Goal: Task Accomplishment & Management: Use online tool/utility

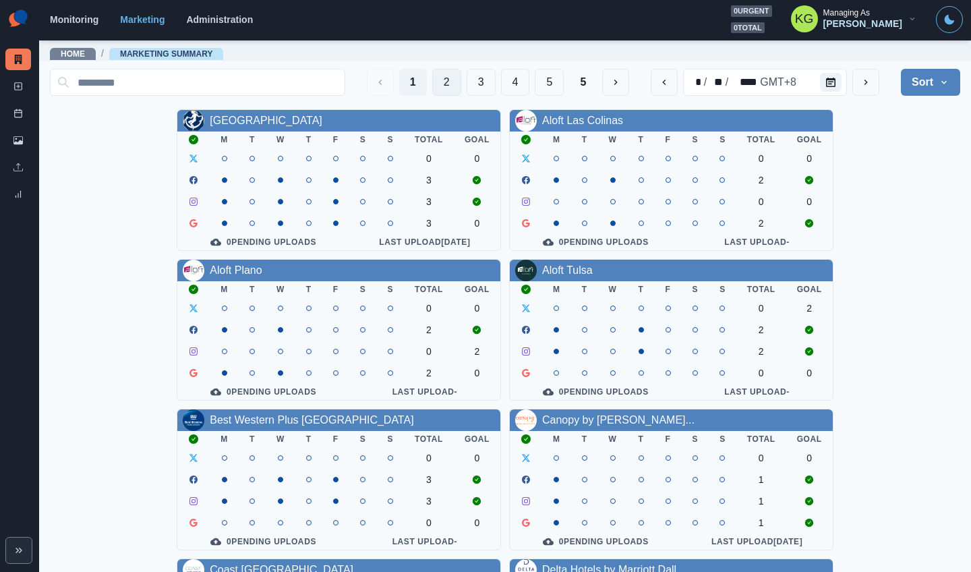
click at [434, 90] on button "2" at bounding box center [446, 82] width 29 height 27
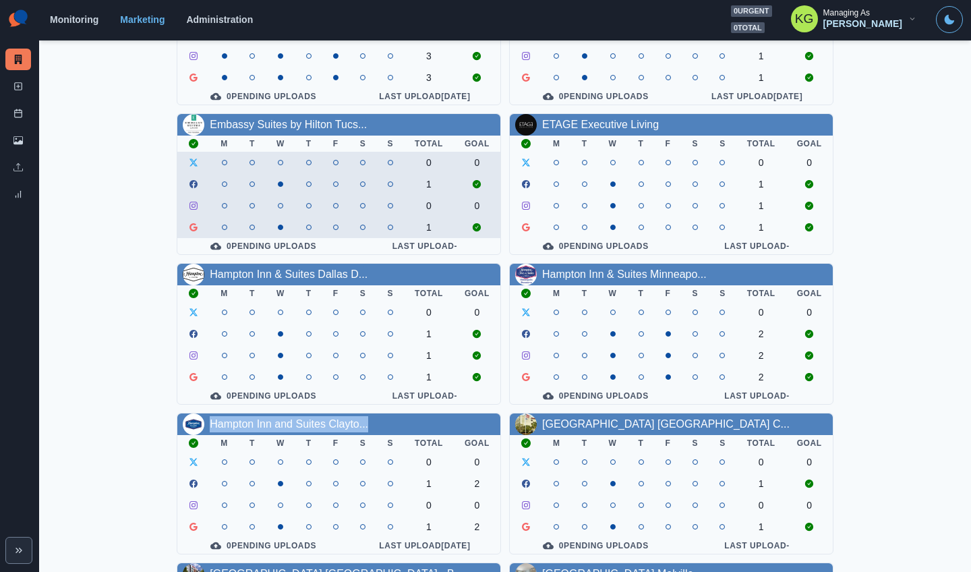
scroll to position [156, 0]
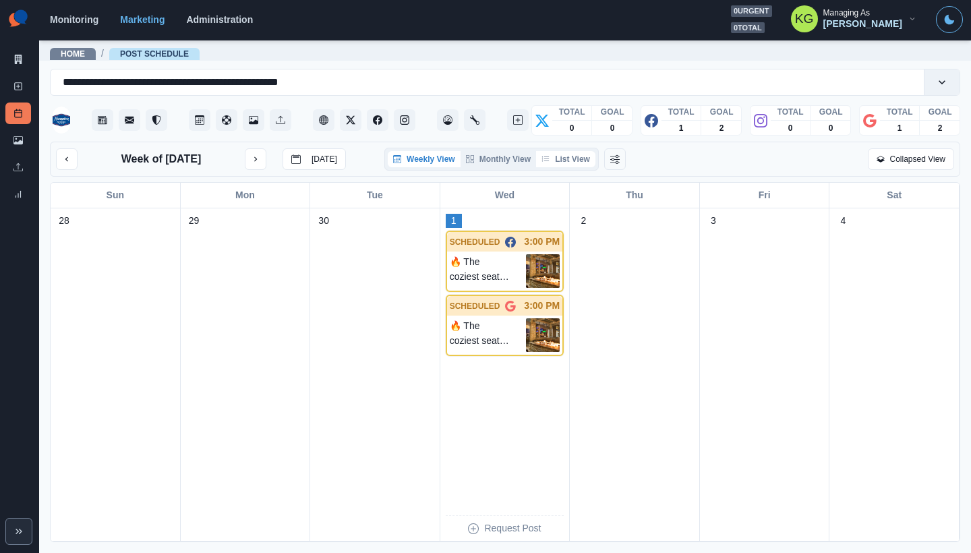
click at [560, 159] on button "List View" at bounding box center [565, 159] width 59 height 16
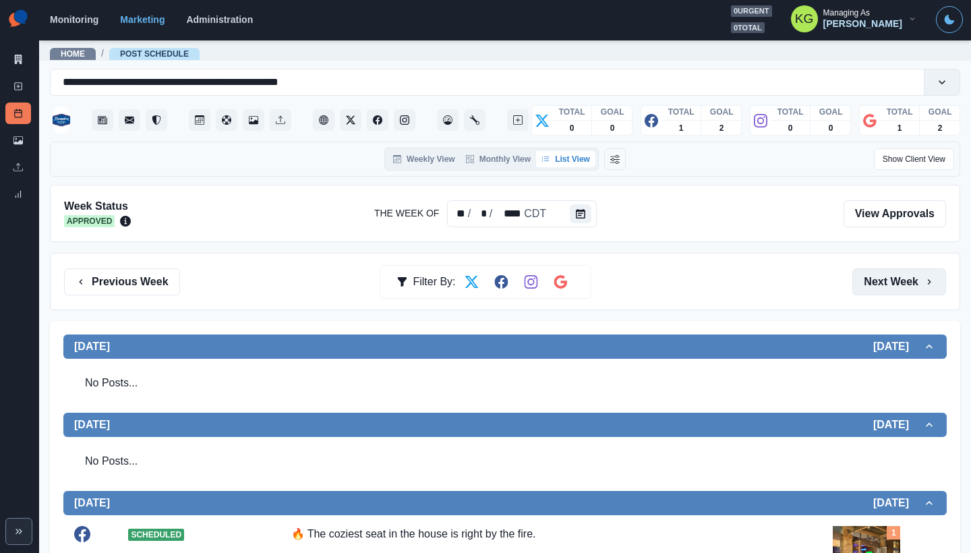
click at [909, 287] on button "Next Week" at bounding box center [900, 281] width 94 height 27
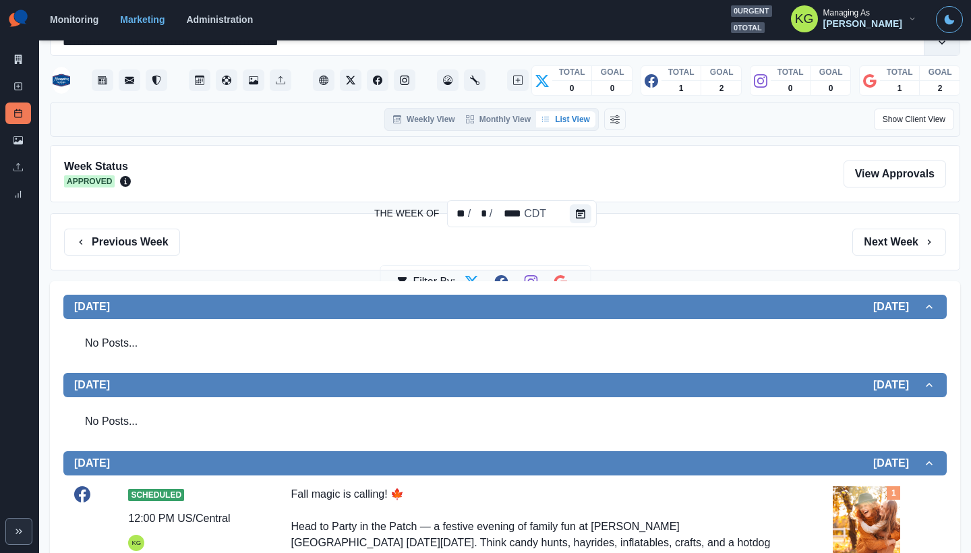
scroll to position [42, 0]
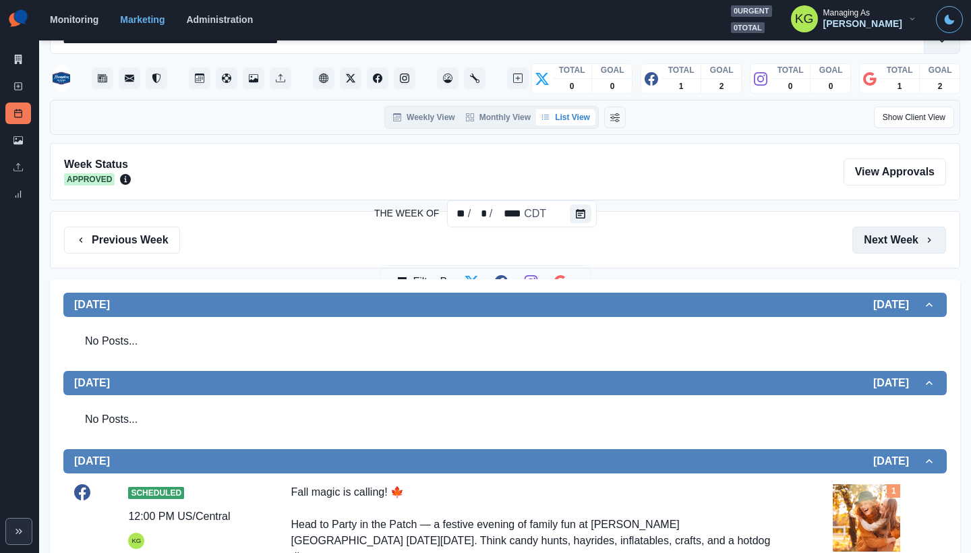
click at [869, 231] on button "Next Week" at bounding box center [900, 240] width 94 height 27
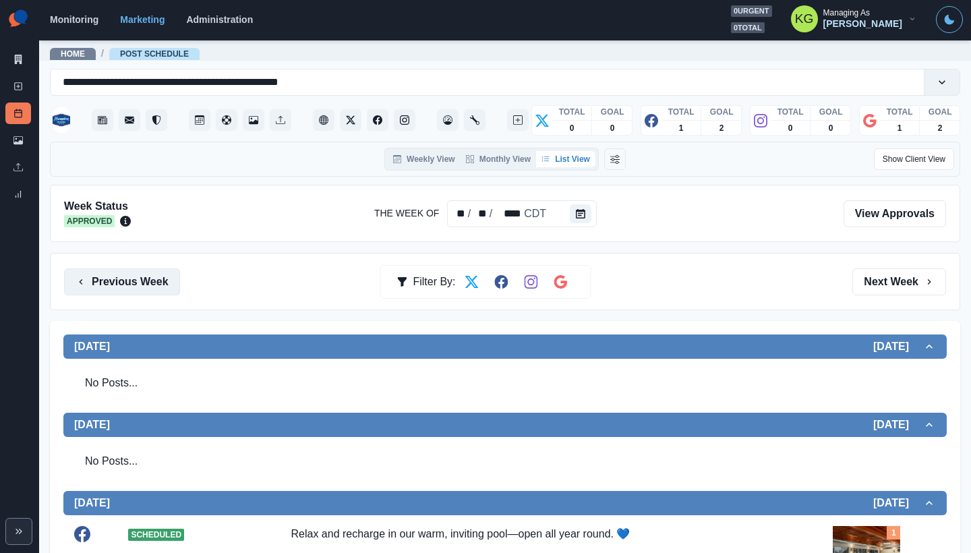
click at [143, 282] on button "Previous Week" at bounding box center [122, 281] width 116 height 27
click at [143, 279] on button "Previous Week" at bounding box center [122, 281] width 116 height 27
click at [173, 285] on button "Previous Week" at bounding box center [122, 281] width 116 height 27
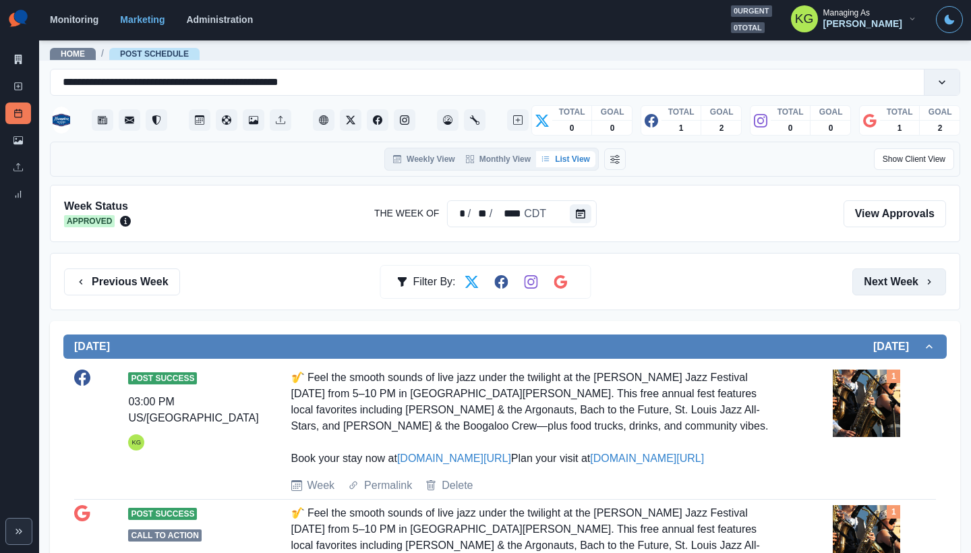
click at [863, 281] on button "Next Week" at bounding box center [900, 281] width 94 height 27
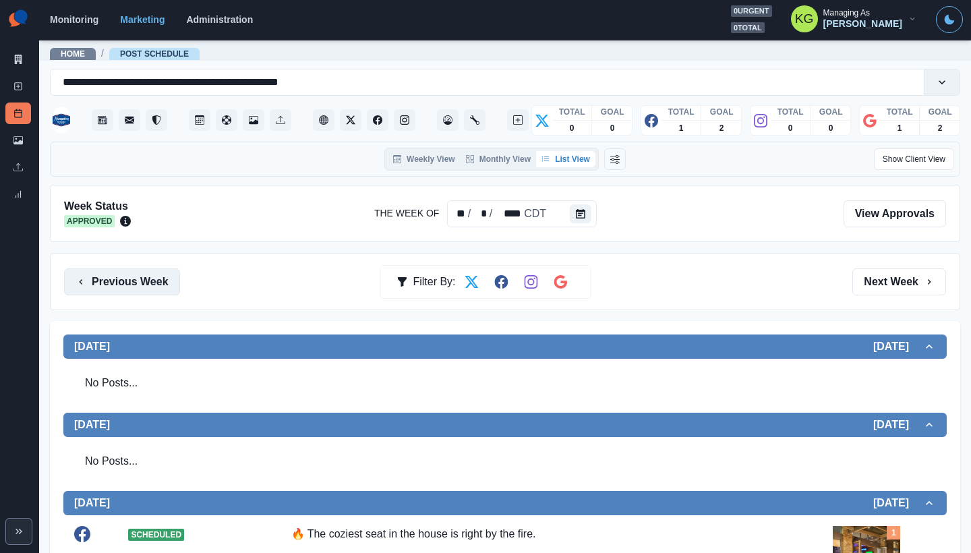
click at [84, 275] on button "Previous Week" at bounding box center [122, 281] width 116 height 27
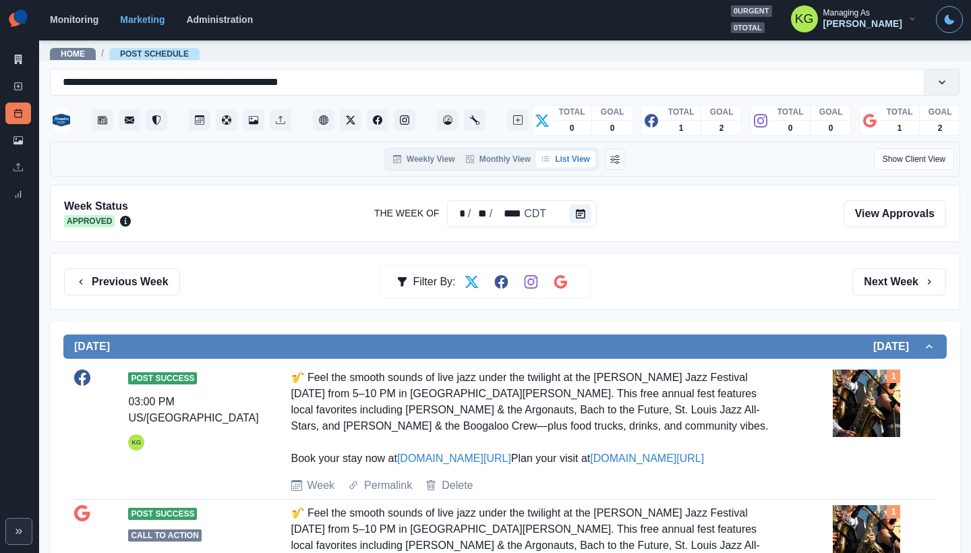
click at [432, 363] on div "Post Success 03:00 PM US/Central KG 🎷 Feel the smooth sounds of live jazz under…" at bounding box center [505, 502] width 884 height 287
click at [154, 280] on button "Previous Week" at bounding box center [122, 281] width 116 height 27
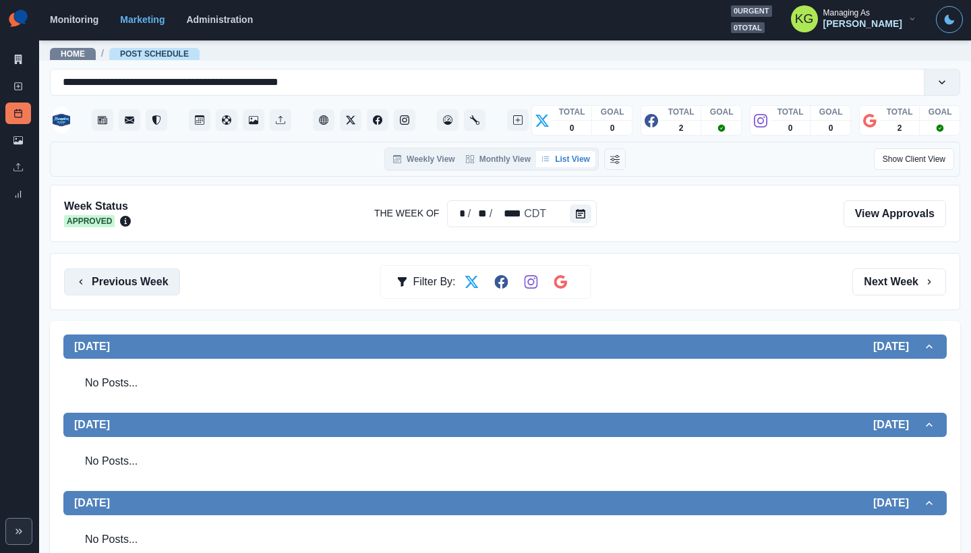
click at [174, 284] on button "Previous Week" at bounding box center [122, 281] width 116 height 27
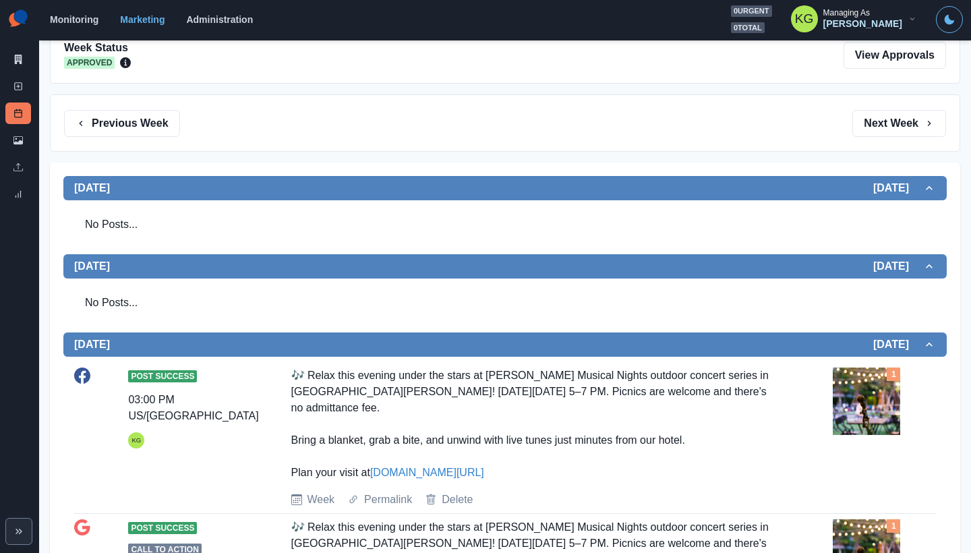
scroll to position [142, 0]
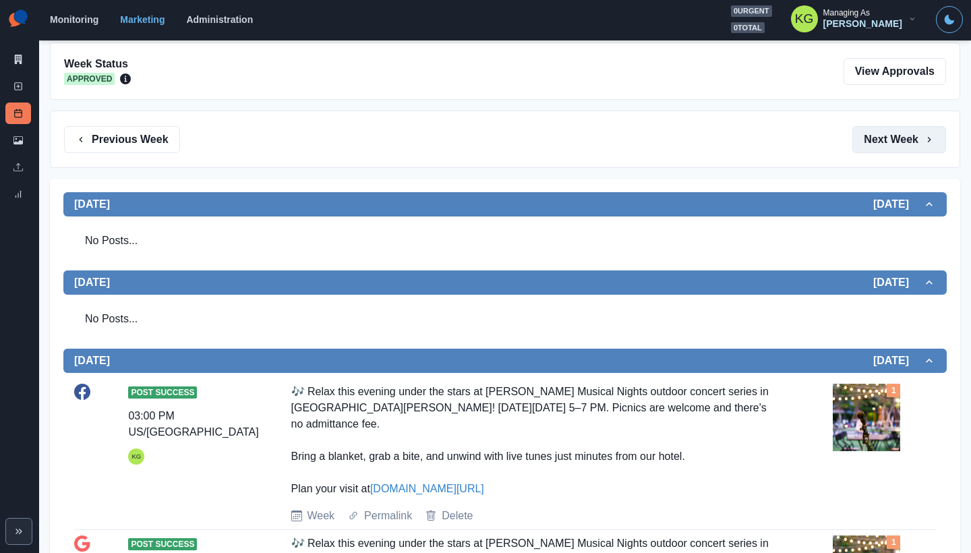
click at [896, 144] on button "Next Week" at bounding box center [900, 139] width 94 height 27
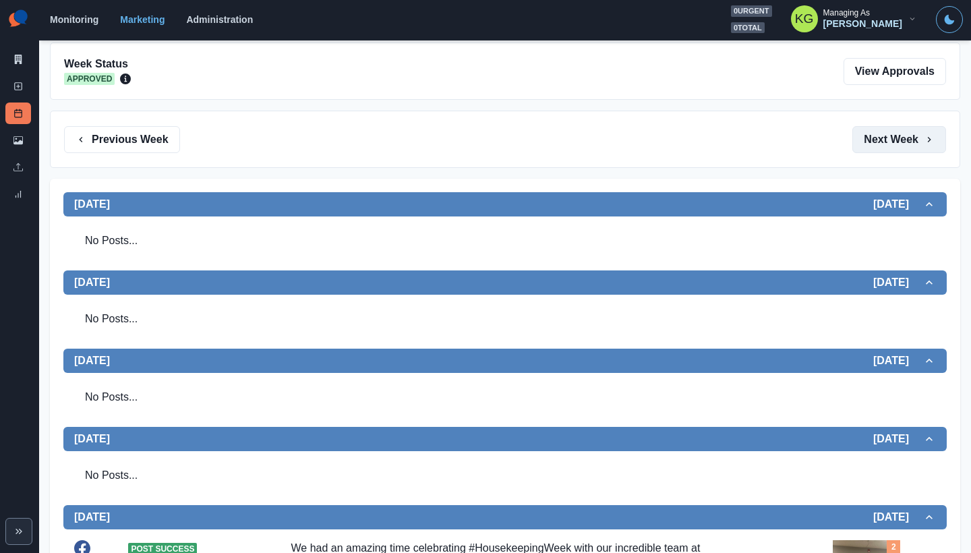
click at [896, 144] on button "Next Week" at bounding box center [900, 139] width 94 height 27
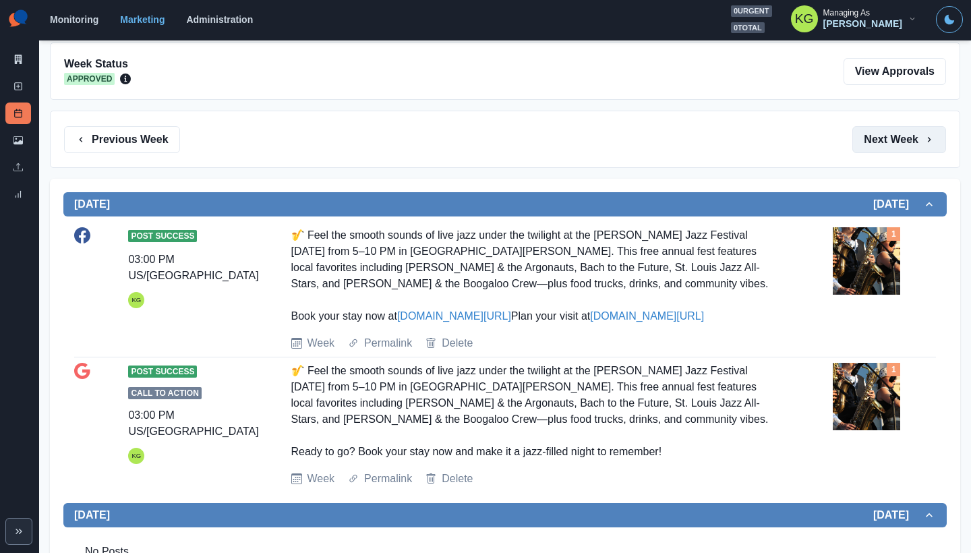
click at [896, 144] on button "Next Week" at bounding box center [900, 139] width 94 height 27
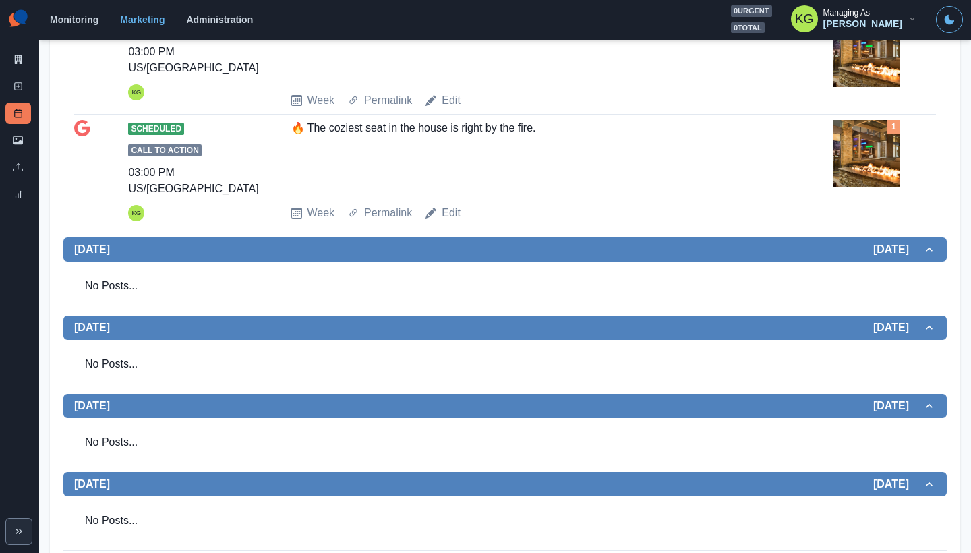
scroll to position [529, 0]
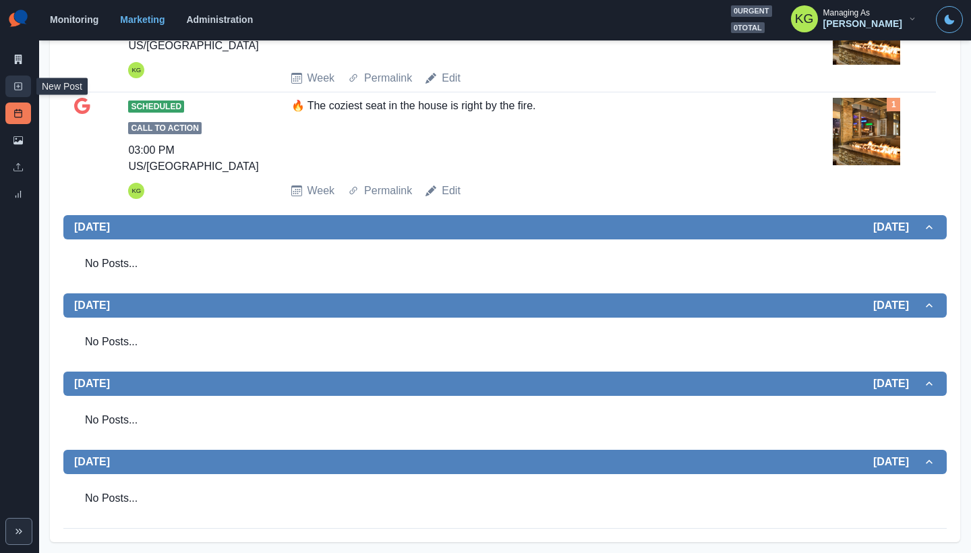
click at [20, 86] on line at bounding box center [18, 86] width 3 height 0
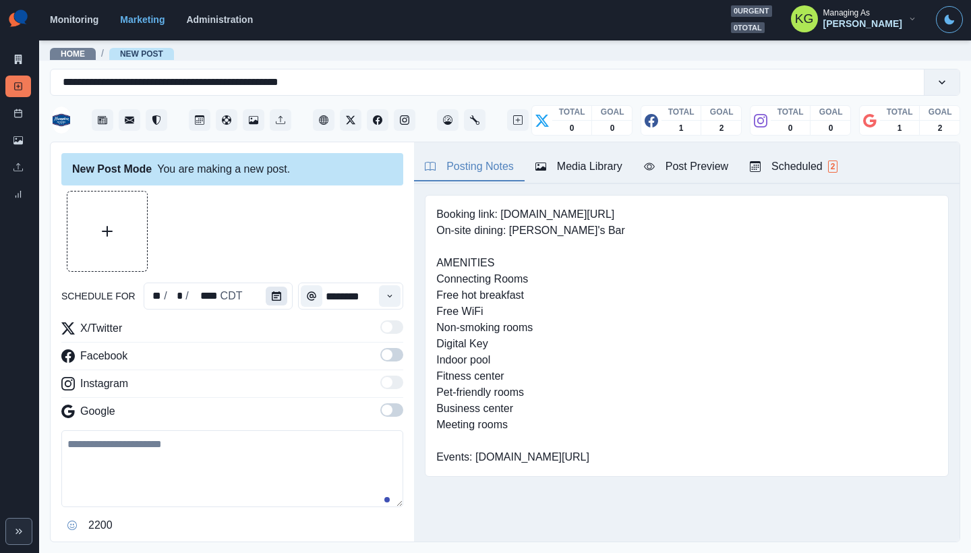
click at [275, 302] on button "Calendar" at bounding box center [277, 296] width 22 height 19
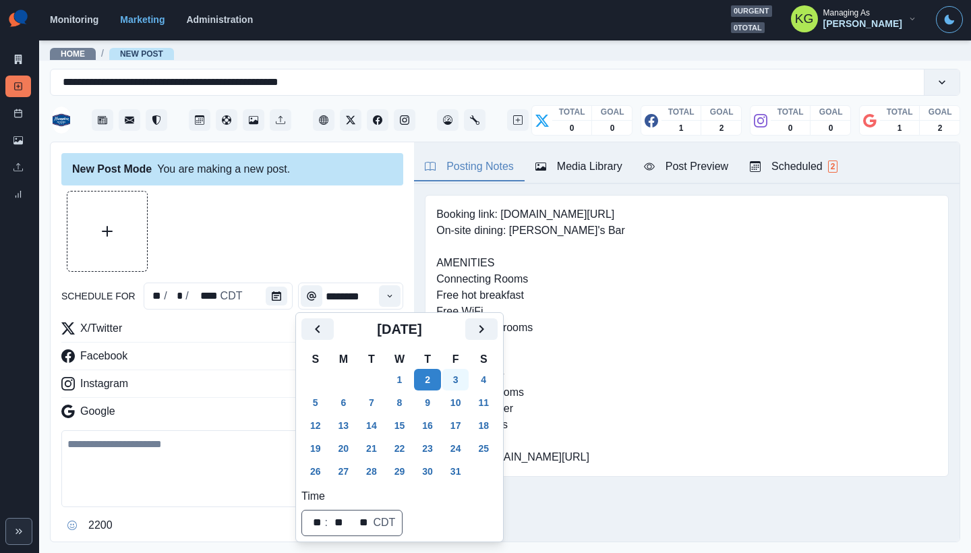
click at [465, 385] on button "3" at bounding box center [455, 380] width 27 height 22
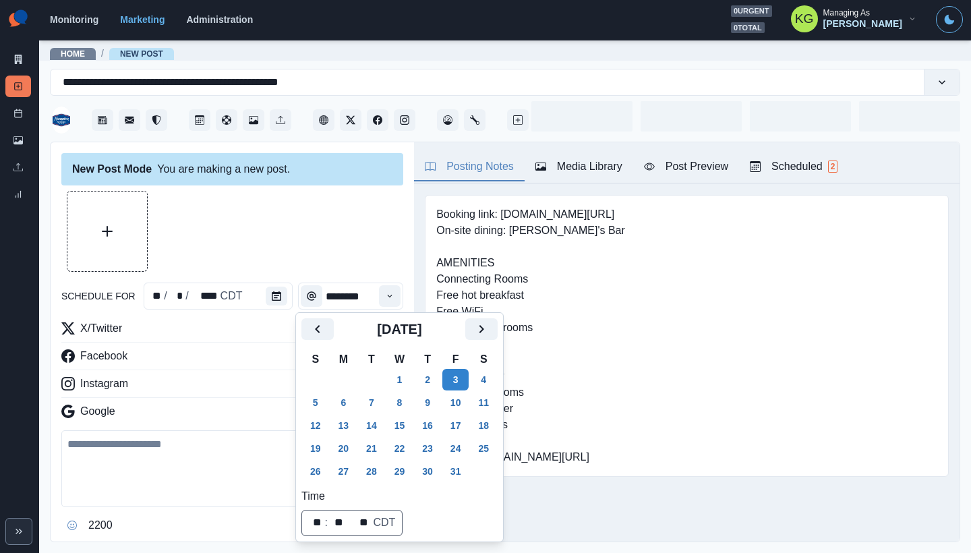
click at [331, 262] on div at bounding box center [232, 231] width 342 height 81
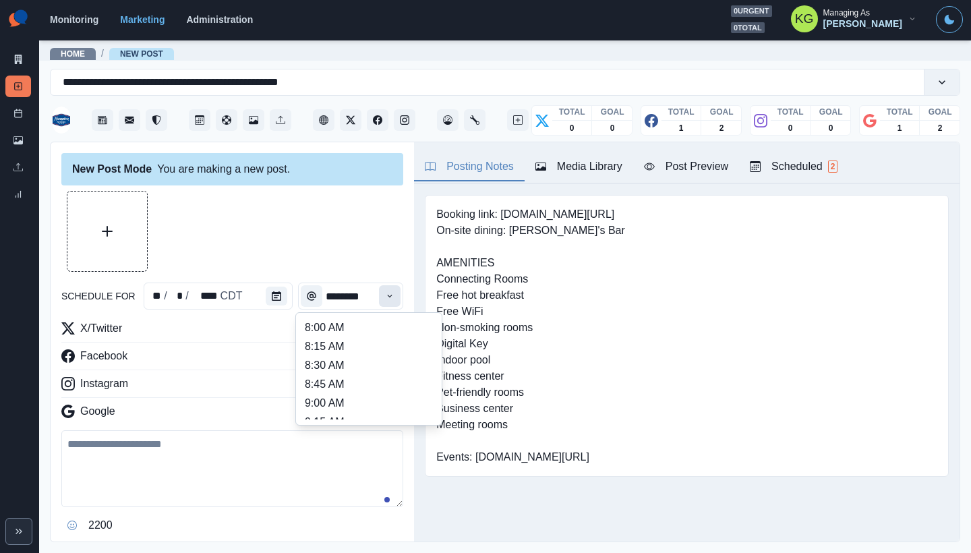
click at [385, 299] on icon "Time" at bounding box center [389, 295] width 9 height 9
click at [354, 385] on li "12:00 PM" at bounding box center [369, 389] width 135 height 19
type input "********"
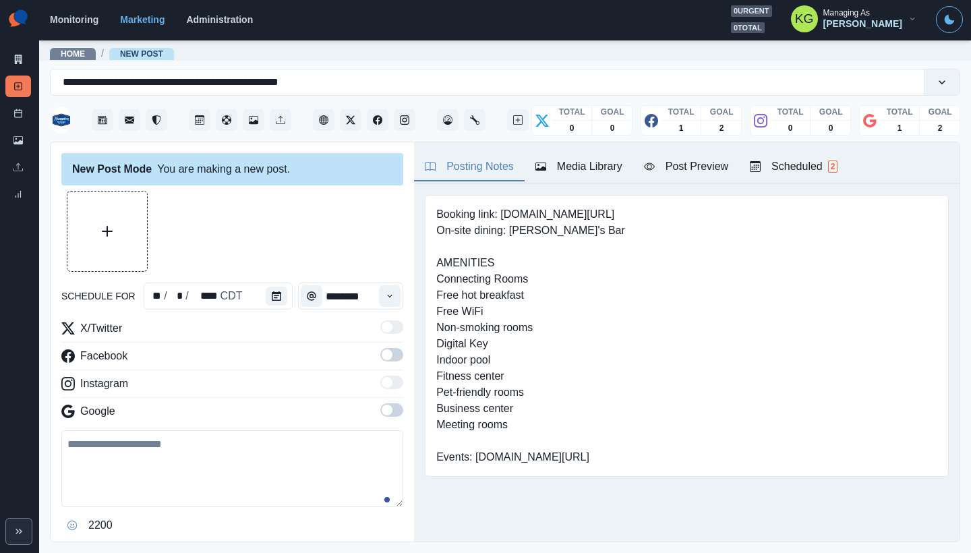
click at [380, 404] on span at bounding box center [391, 409] width 23 height 13
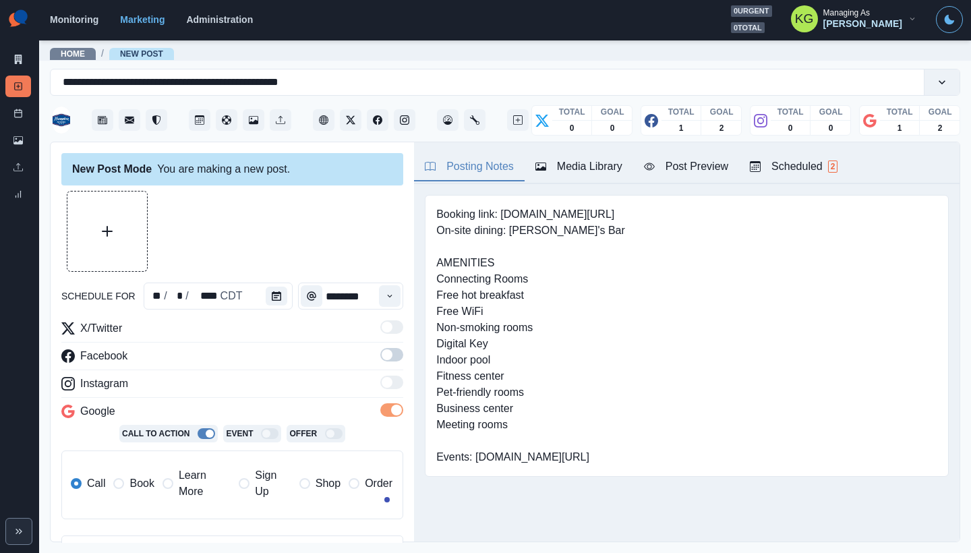
click at [381, 367] on label at bounding box center [391, 359] width 23 height 22
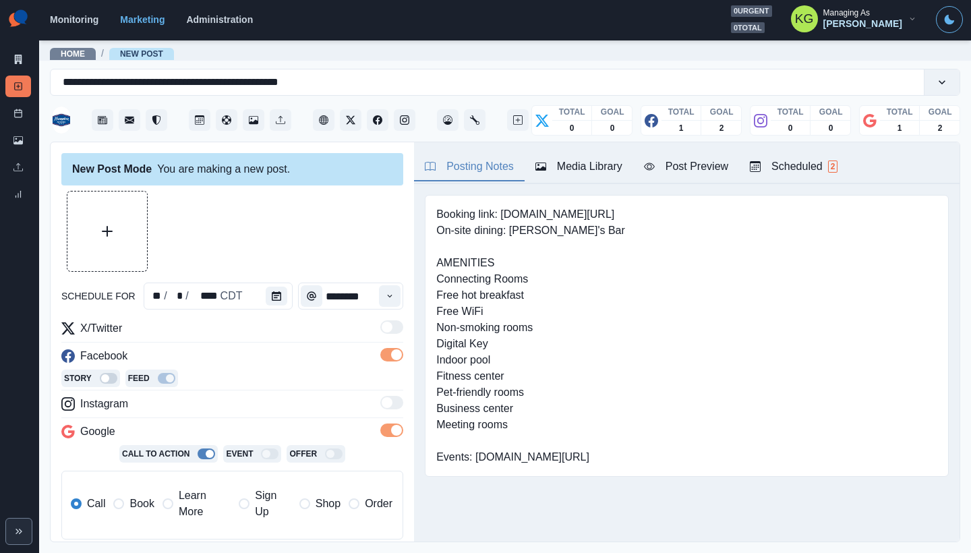
click at [381, 360] on span at bounding box center [391, 354] width 23 height 13
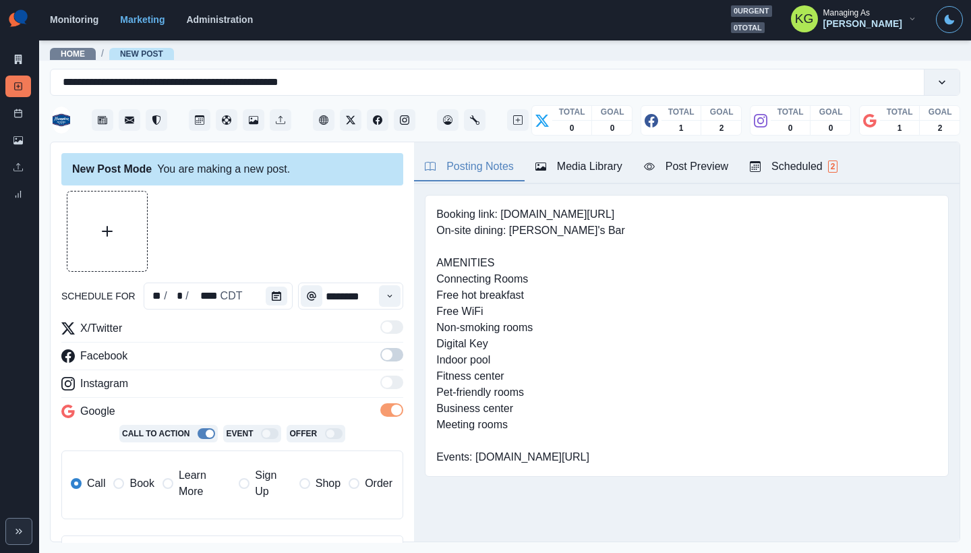
click at [381, 360] on span at bounding box center [391, 354] width 23 height 13
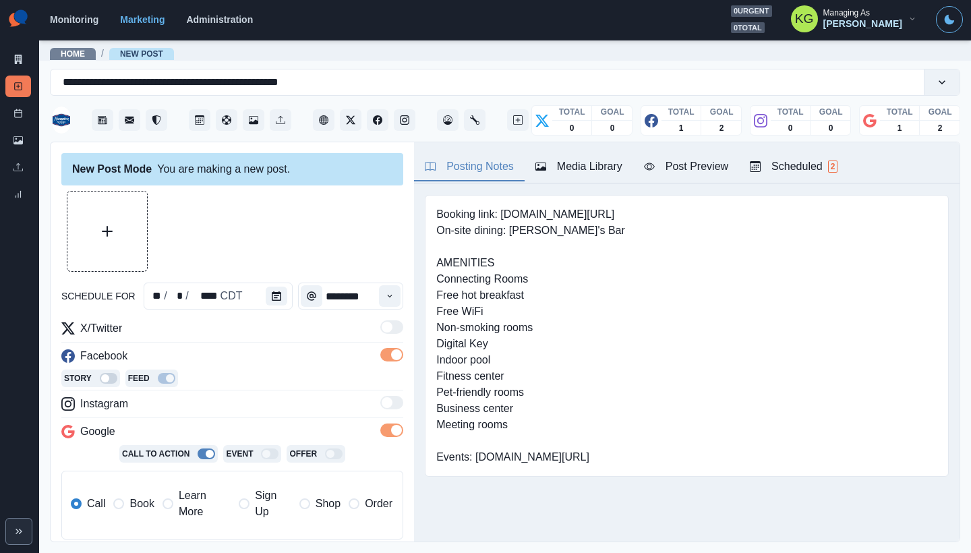
click at [138, 505] on span "Book" at bounding box center [142, 504] width 24 height 16
click at [588, 169] on div "Media Library" at bounding box center [579, 167] width 87 height 16
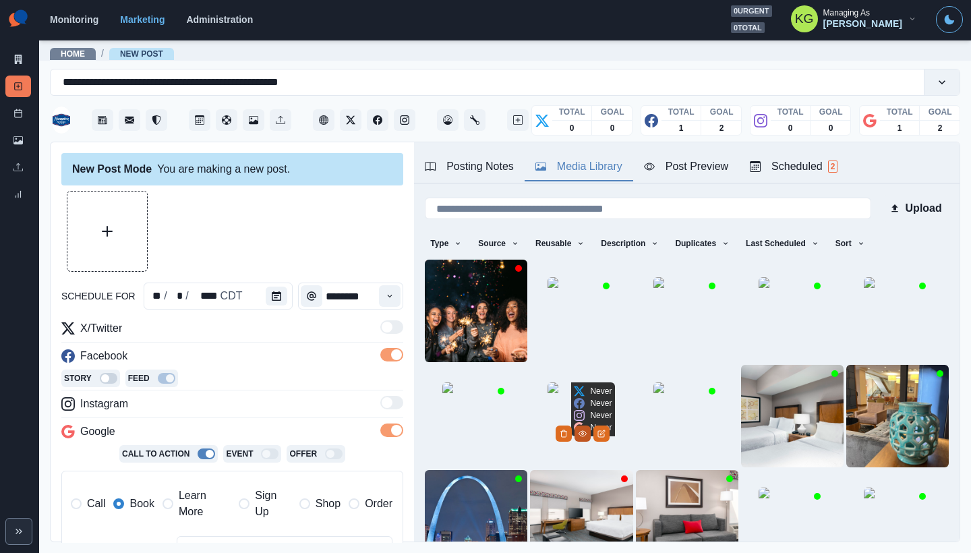
click at [587, 438] on icon "View Media" at bounding box center [583, 434] width 8 height 8
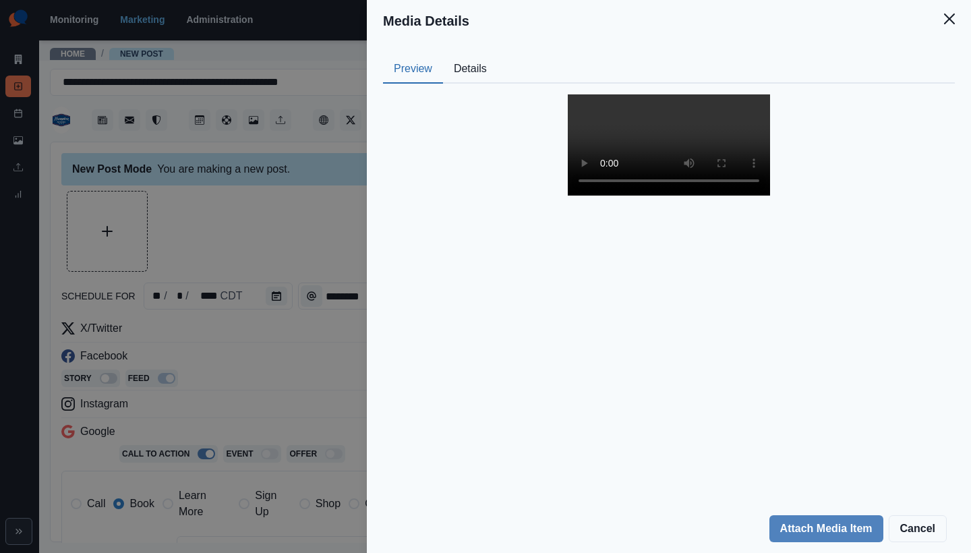
click at [677, 196] on video at bounding box center [669, 144] width 202 height 101
click at [952, 24] on icon "Close" at bounding box center [949, 18] width 11 height 11
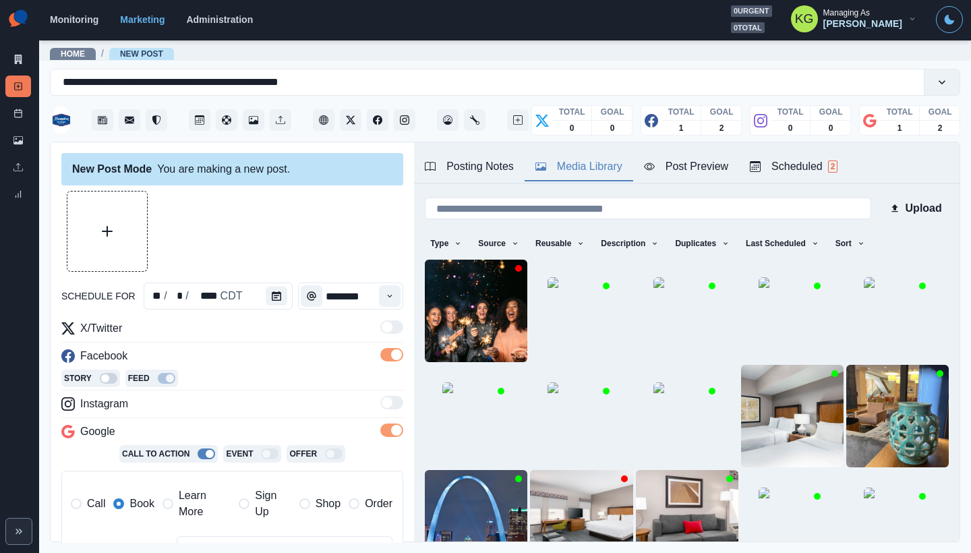
scroll to position [42, 0]
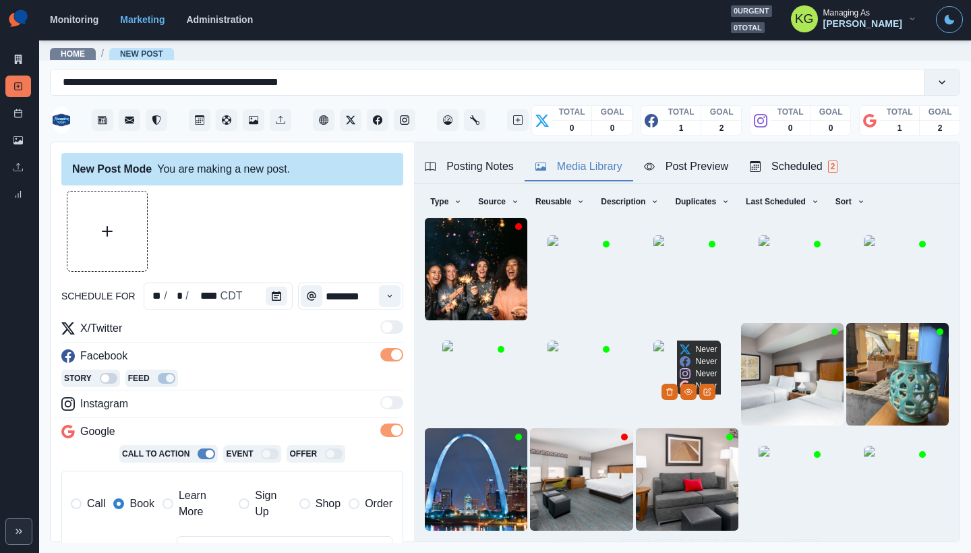
click at [654, 389] on img at bounding box center [687, 374] width 67 height 67
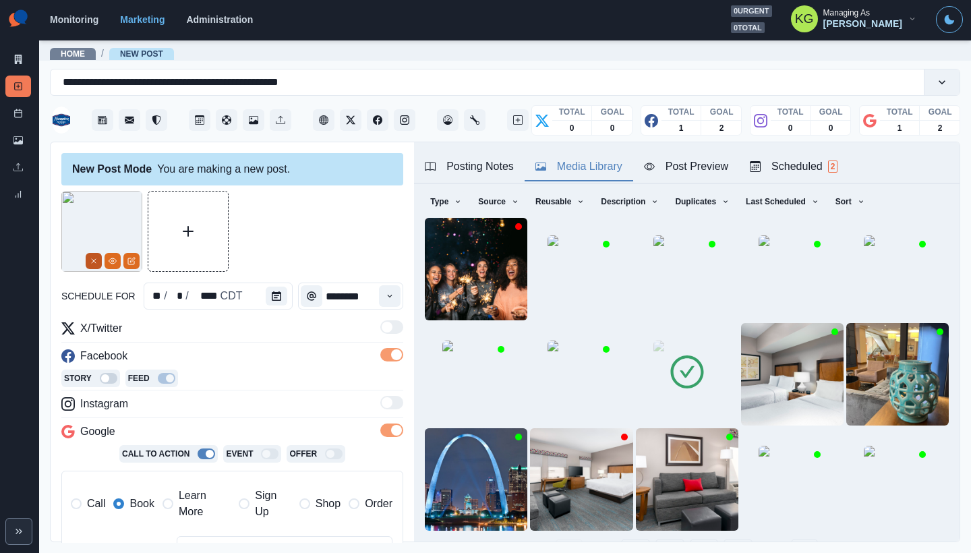
click at [95, 268] on button "Remove" at bounding box center [94, 261] width 16 height 16
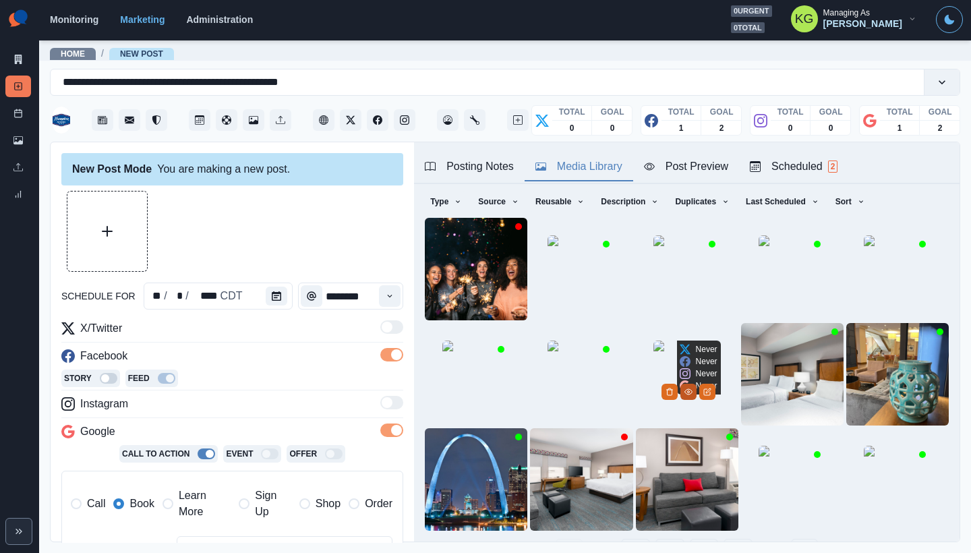
click at [693, 396] on icon "View Media" at bounding box center [689, 392] width 8 height 8
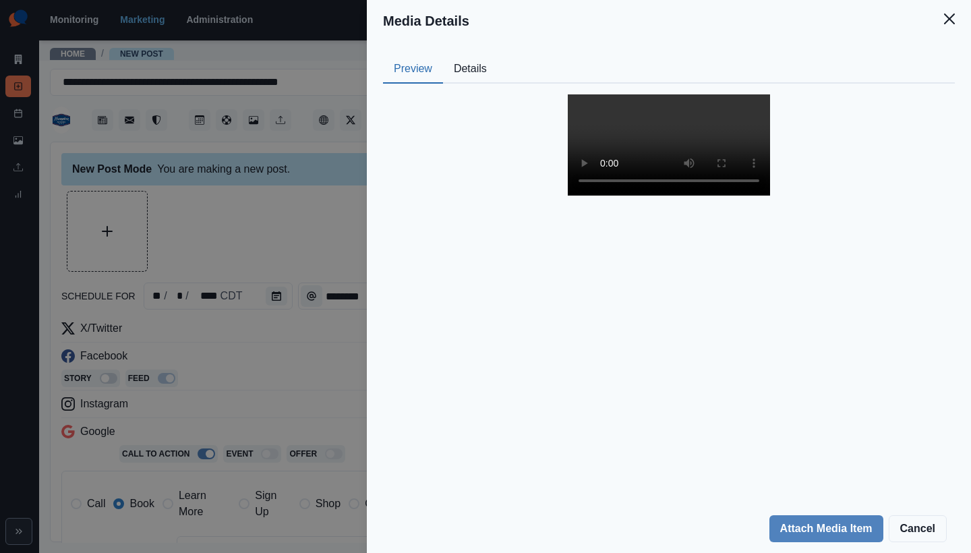
click at [666, 196] on video at bounding box center [669, 144] width 202 height 101
click at [949, 26] on button "Close" at bounding box center [949, 18] width 27 height 27
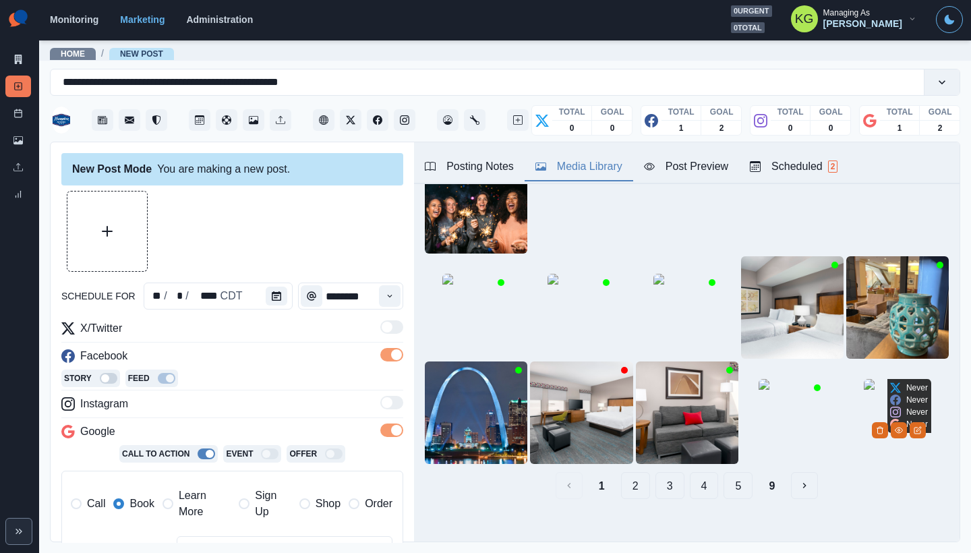
scroll to position [107, 0]
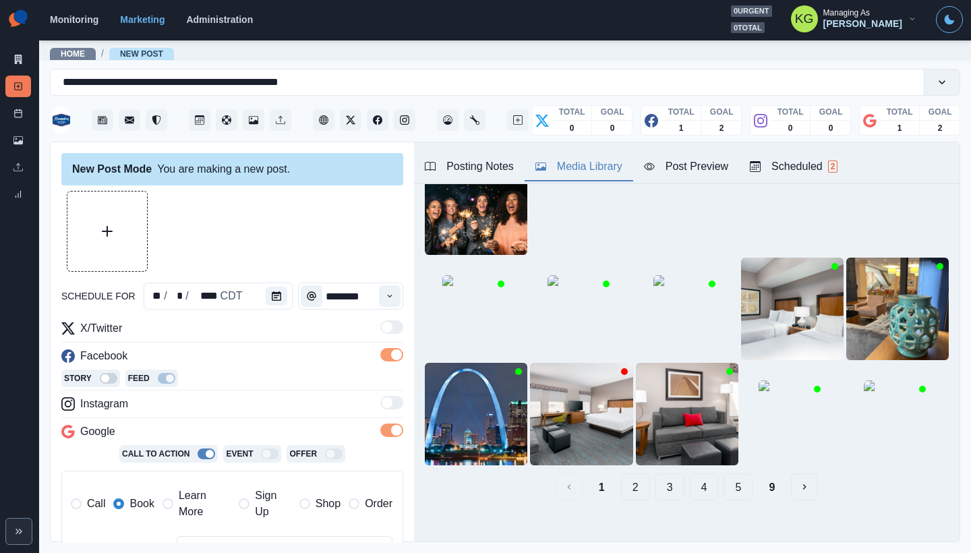
click at [621, 474] on button "2" at bounding box center [635, 487] width 29 height 27
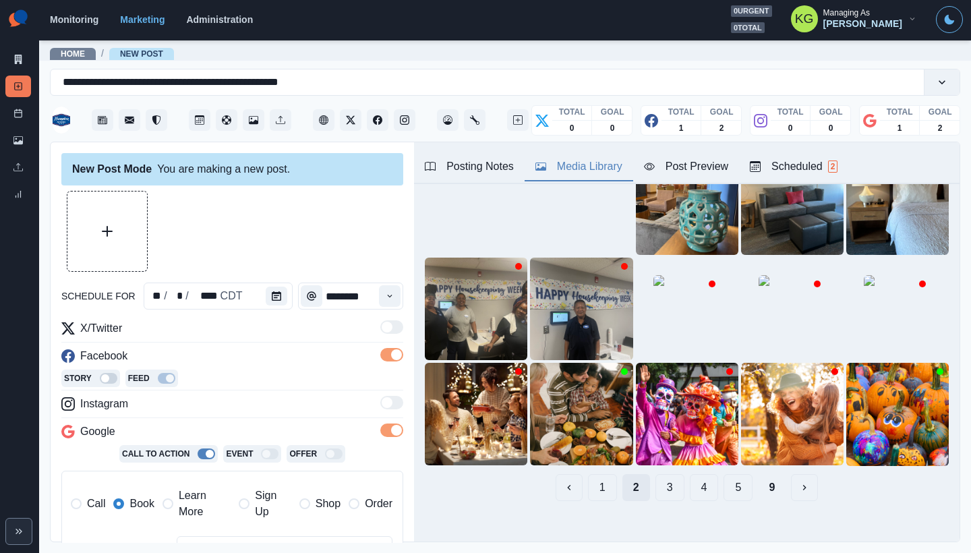
scroll to position [0, 0]
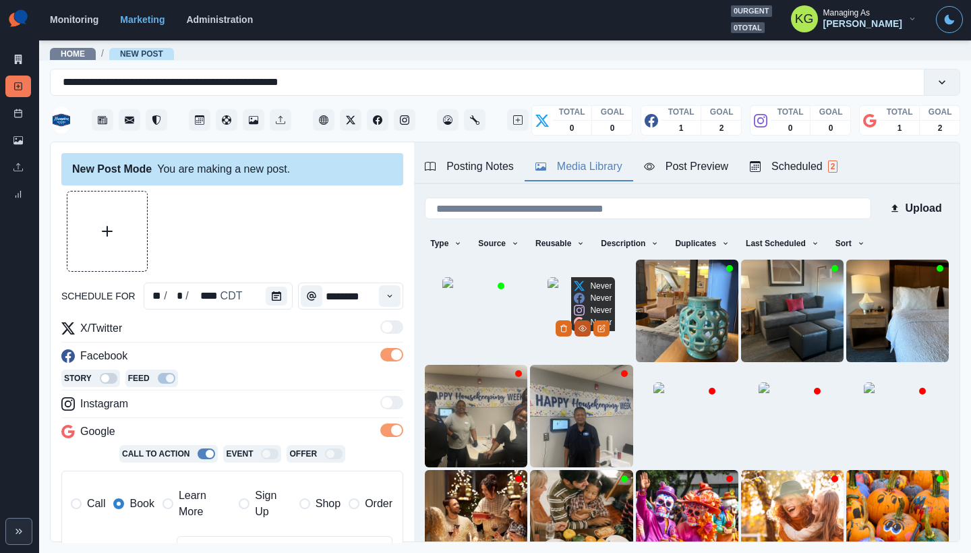
click at [584, 330] on circle "View Media" at bounding box center [583, 329] width 2 height 2
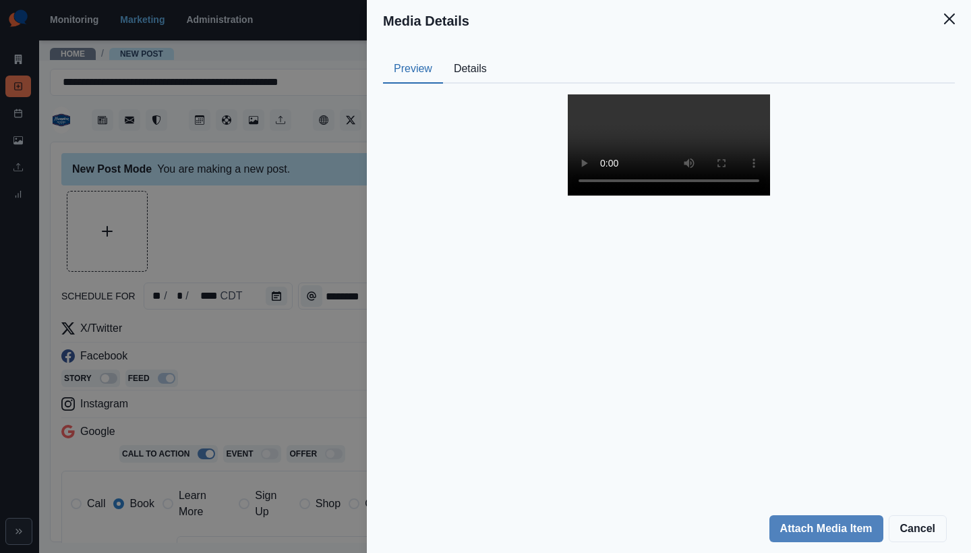
click at [661, 152] on video at bounding box center [669, 144] width 202 height 101
click at [752, 196] on video at bounding box center [669, 144] width 202 height 101
click at [954, 22] on icon "Close" at bounding box center [949, 18] width 11 height 11
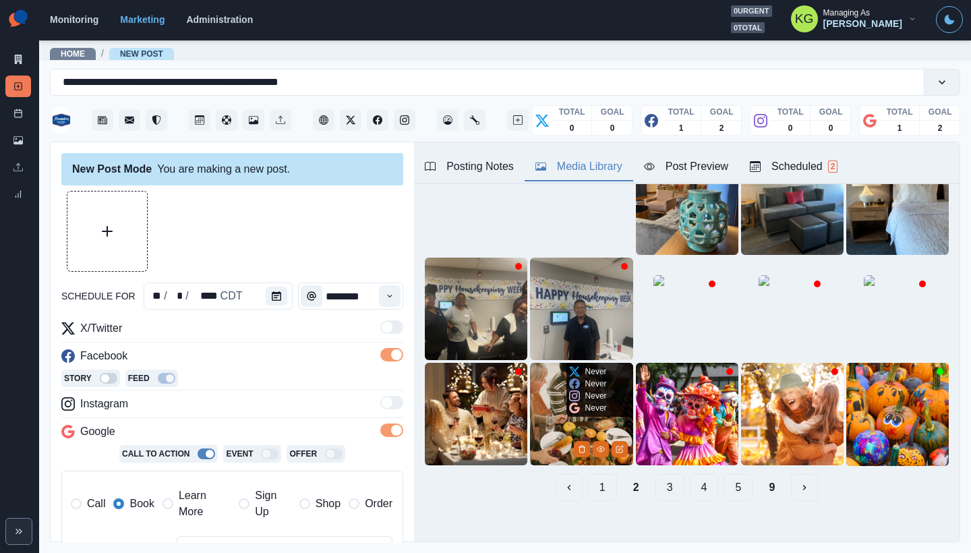
scroll to position [107, 0]
click at [758, 480] on button "9" at bounding box center [772, 487] width 28 height 27
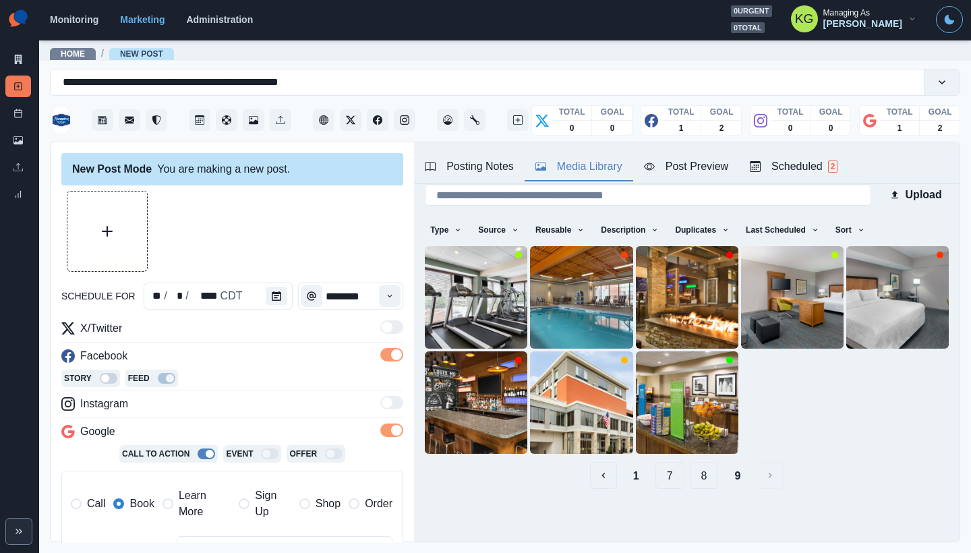
scroll to position [5, 0]
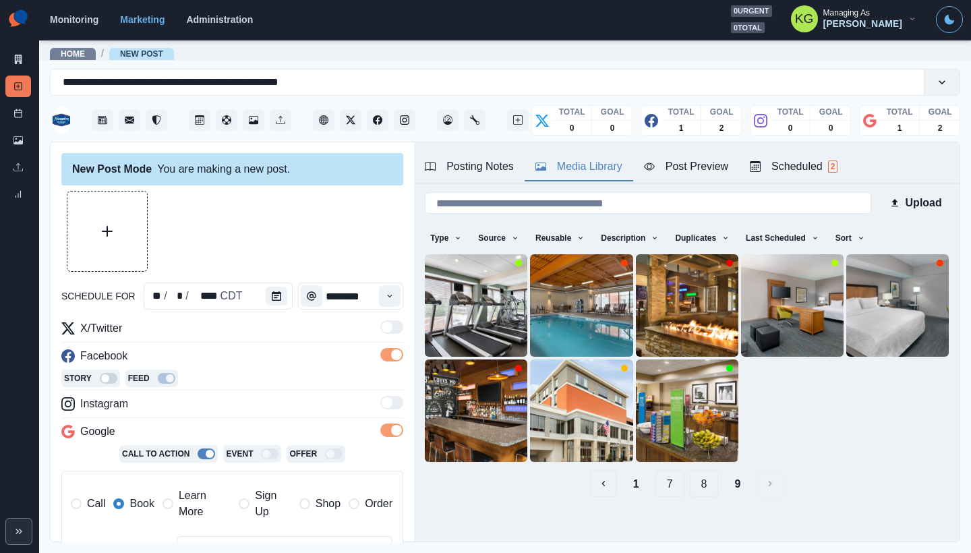
click at [697, 476] on button "8" at bounding box center [704, 483] width 29 height 27
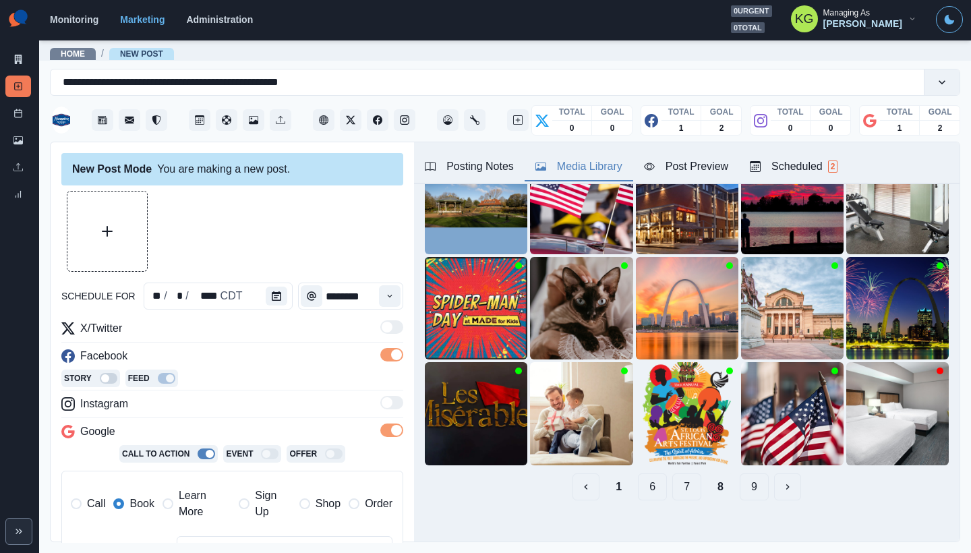
scroll to position [107, 0]
click at [675, 478] on button "7" at bounding box center [687, 487] width 29 height 27
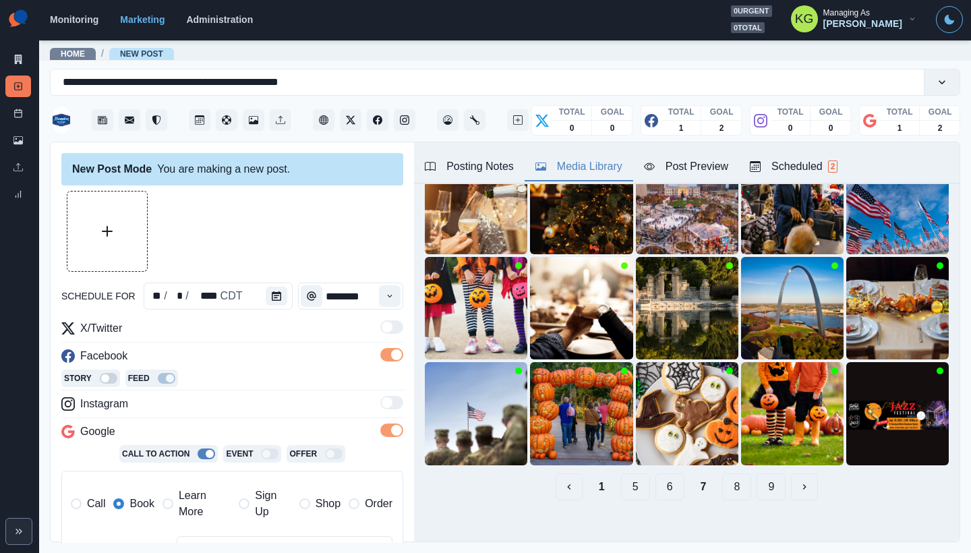
scroll to position [0, 0]
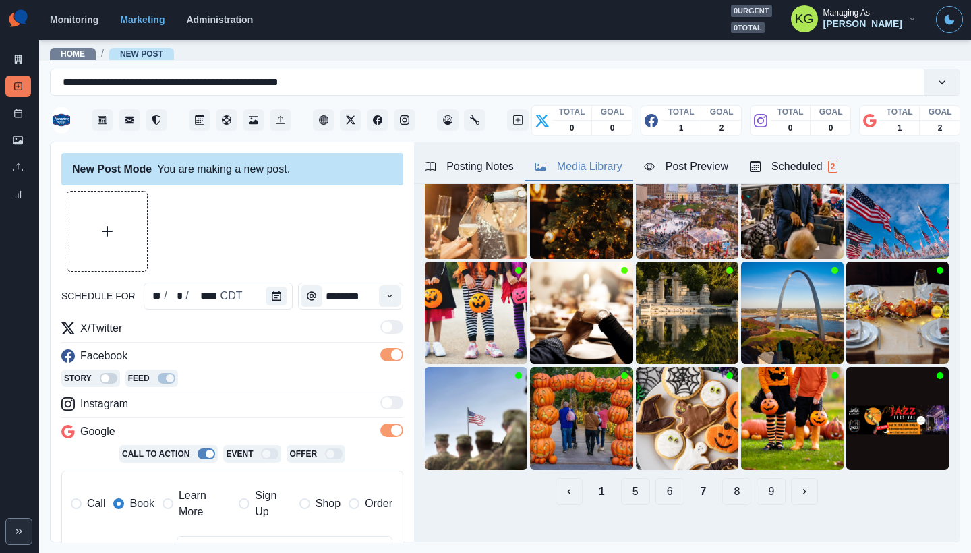
click at [727, 478] on button "8" at bounding box center [736, 491] width 29 height 27
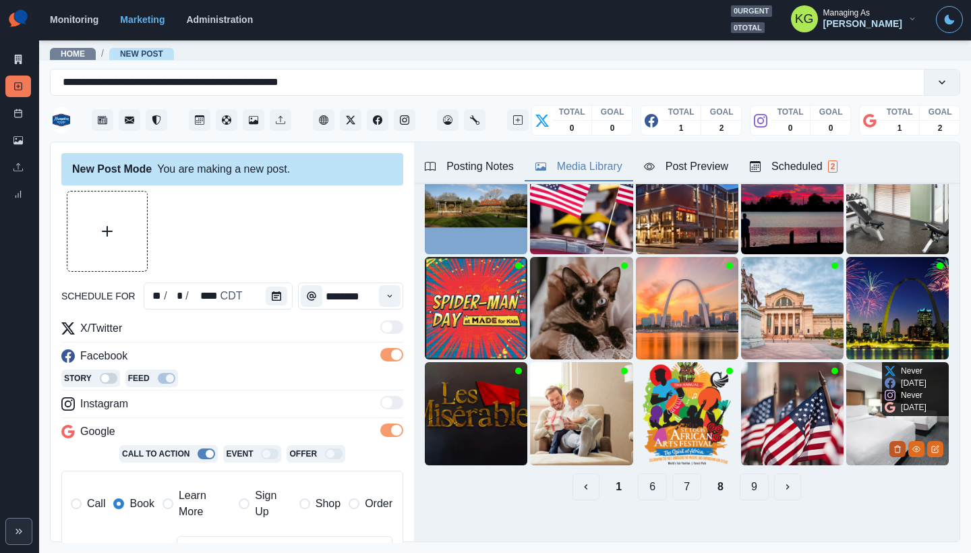
scroll to position [107, 0]
click at [913, 446] on icon "View Media" at bounding box center [917, 450] width 8 height 8
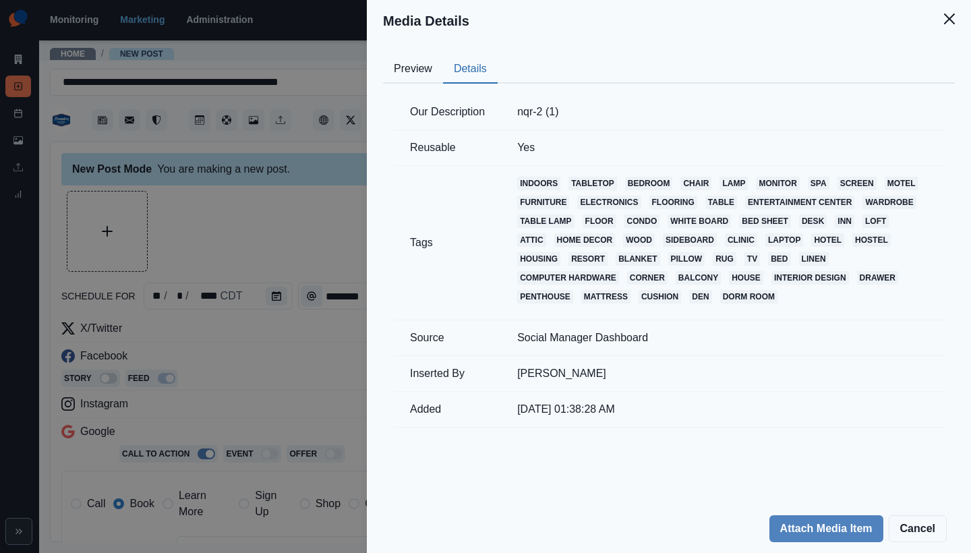
click at [490, 70] on button "Details" at bounding box center [470, 69] width 55 height 28
click at [952, 23] on icon "Close" at bounding box center [949, 18] width 11 height 11
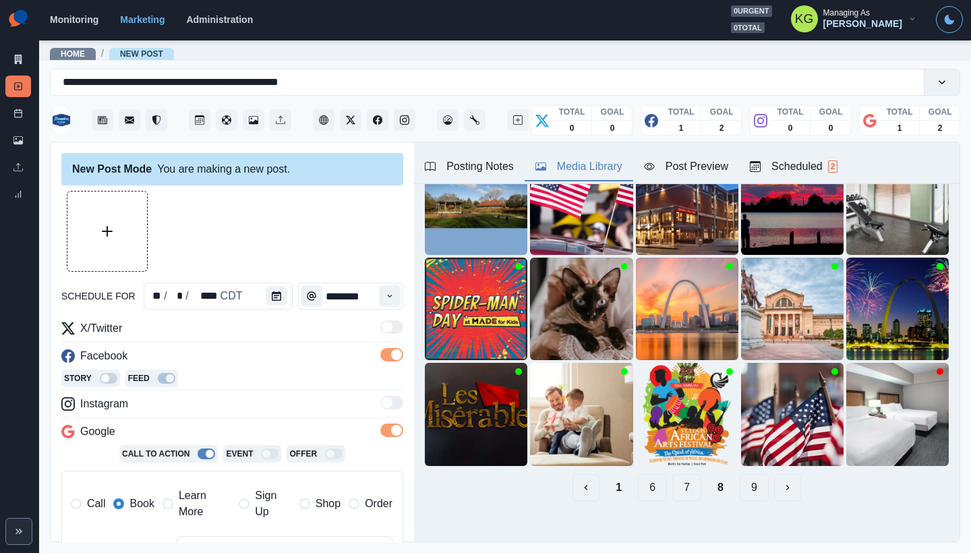
click at [678, 474] on button "7" at bounding box center [687, 487] width 29 height 27
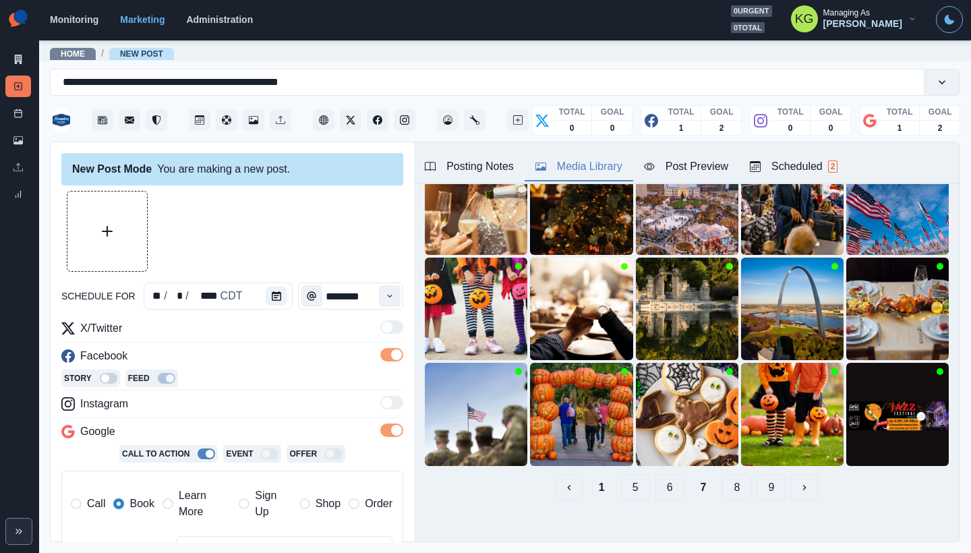
click at [656, 476] on button "6" at bounding box center [670, 487] width 29 height 27
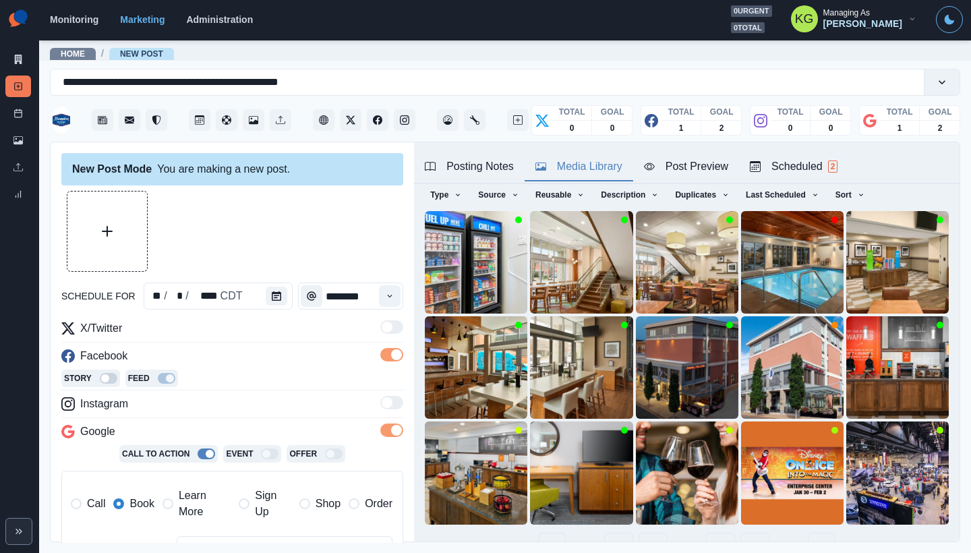
scroll to position [49, 0]
click at [648, 534] on button "5" at bounding box center [653, 546] width 29 height 27
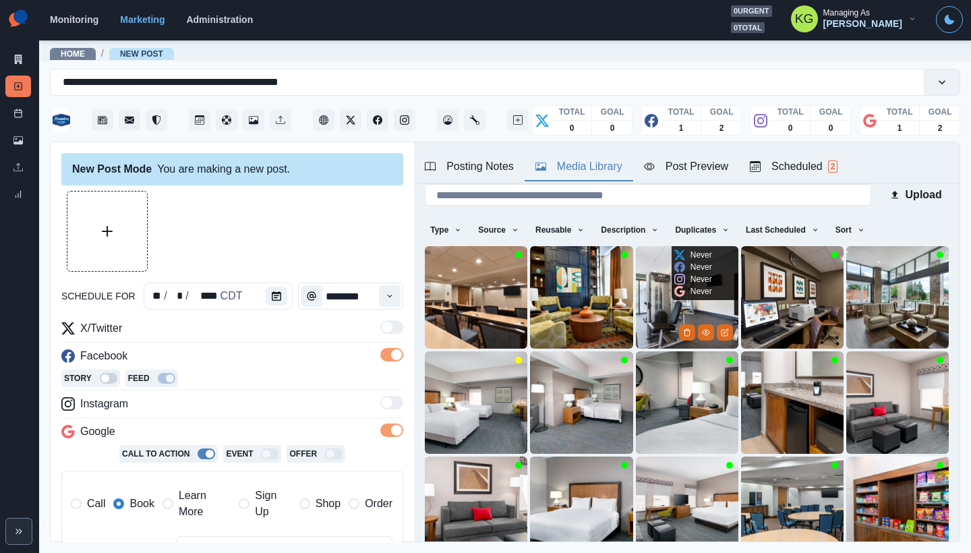
scroll to position [55, 0]
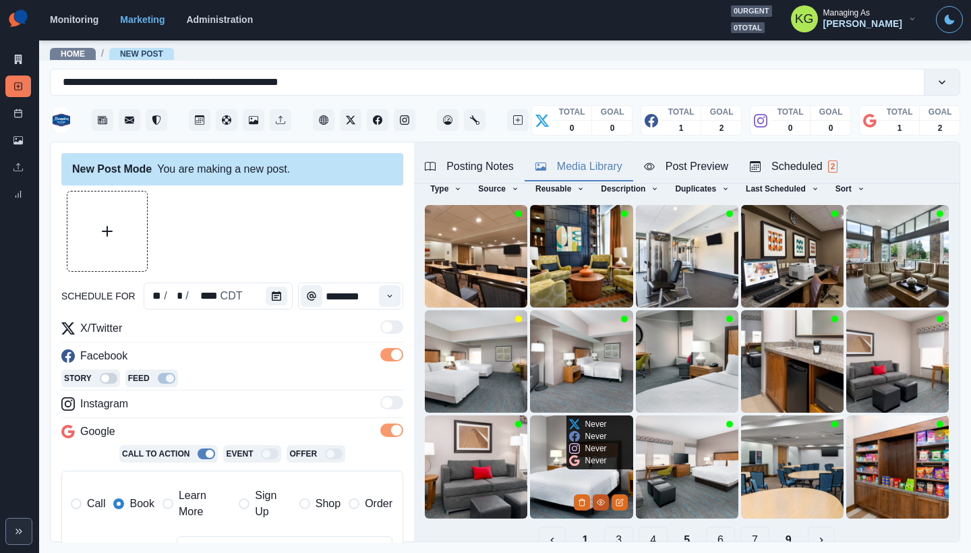
click at [593, 494] on button "View Media" at bounding box center [601, 502] width 16 height 16
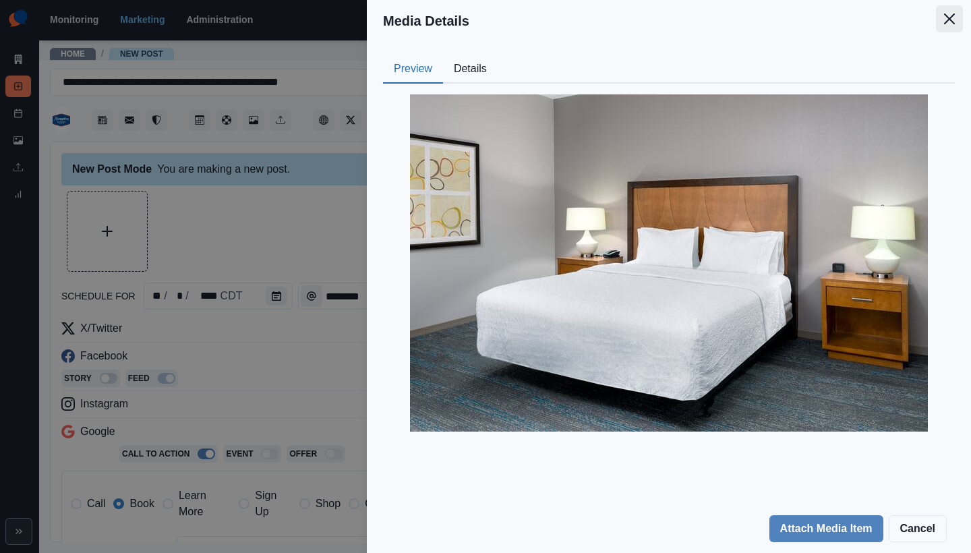
click at [944, 14] on button "Close" at bounding box center [949, 18] width 27 height 27
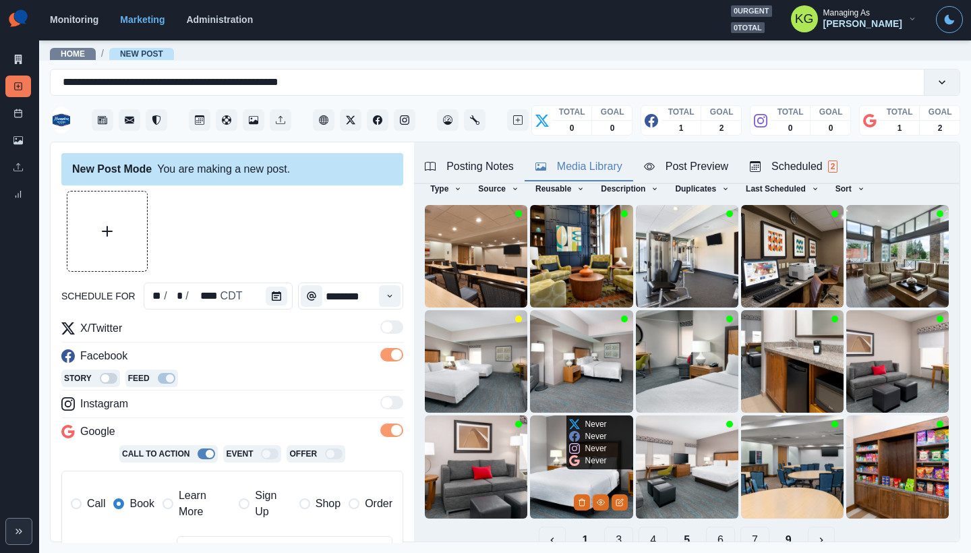
click at [556, 450] on img at bounding box center [581, 467] width 103 height 103
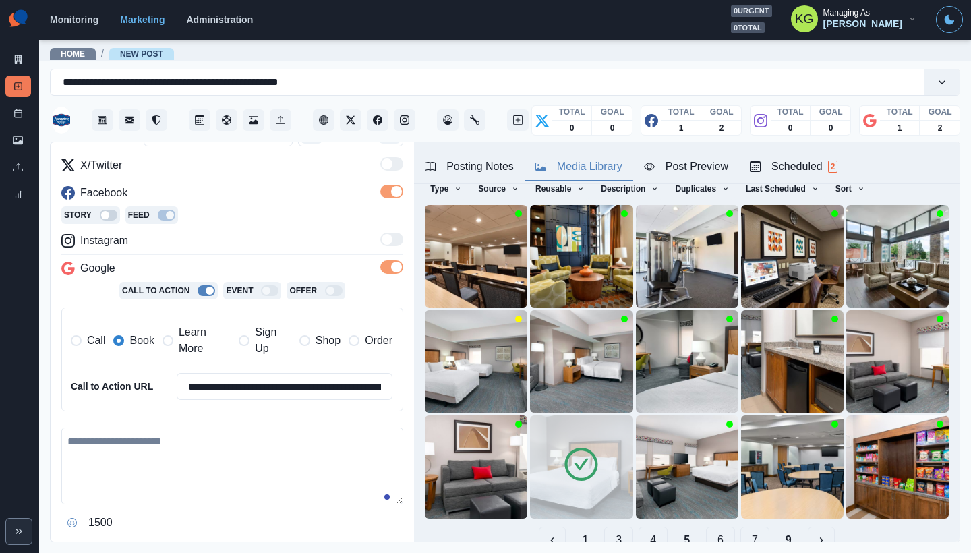
scroll to position [163, 0]
click at [639, 527] on button "4" at bounding box center [653, 540] width 29 height 27
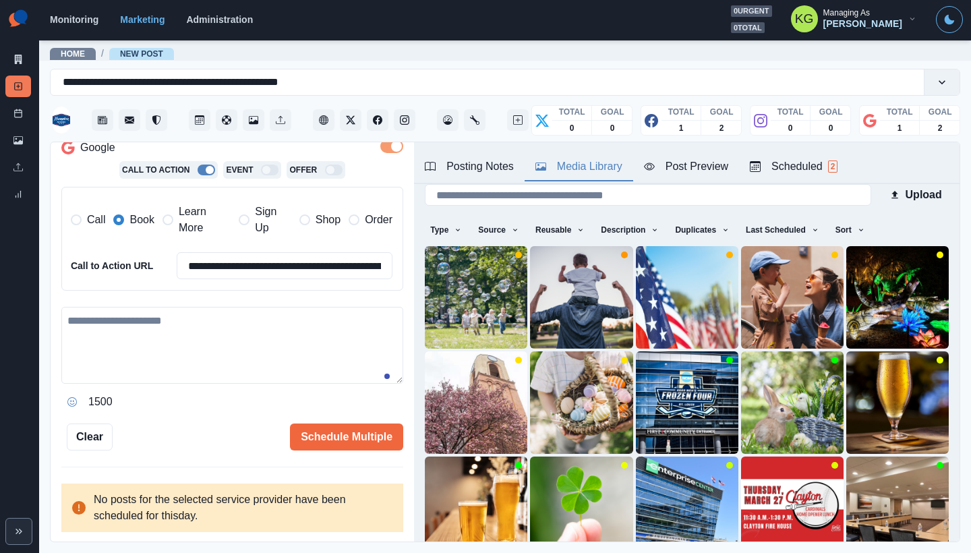
scroll to position [283, 0]
click at [232, 338] on textarea at bounding box center [232, 346] width 342 height 77
paste textarea "**********"
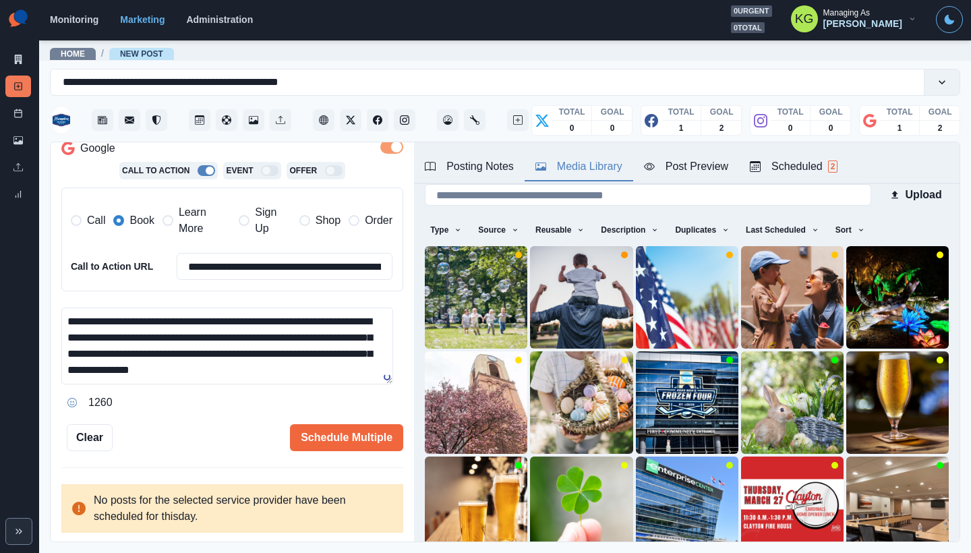
drag, startPoint x: 382, startPoint y: 372, endPoint x: 380, endPoint y: 423, distance: 51.3
click at [380, 423] on div "**********" at bounding box center [232, 180] width 342 height 544
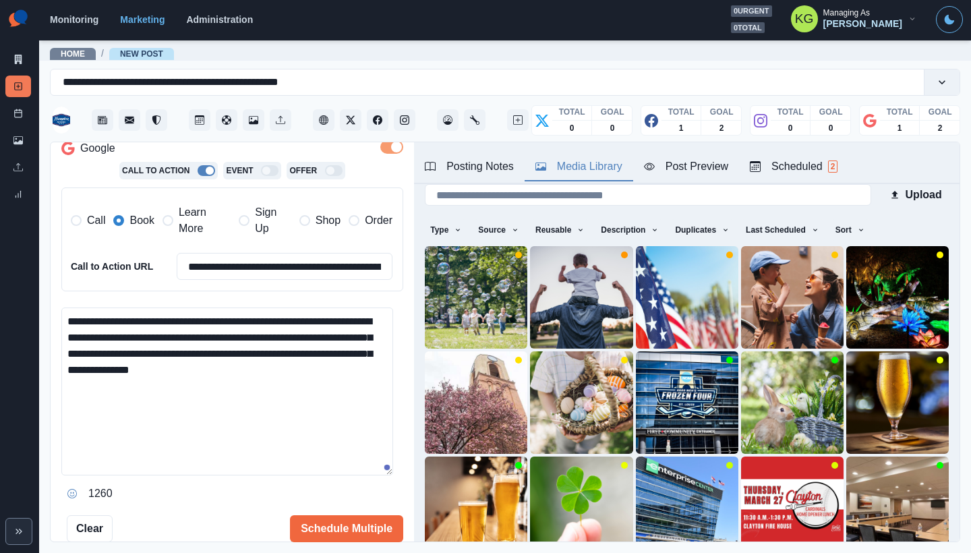
click at [378, 469] on textarea "**********" at bounding box center [227, 392] width 332 height 168
drag, startPoint x: 324, startPoint y: 319, endPoint x: 181, endPoint y: 318, distance: 142.3
click at [181, 318] on textarea "**********" at bounding box center [227, 391] width 332 height 167
paste textarea "**********"
drag, startPoint x: 181, startPoint y: 318, endPoint x: 185, endPoint y: 393, distance: 75.0
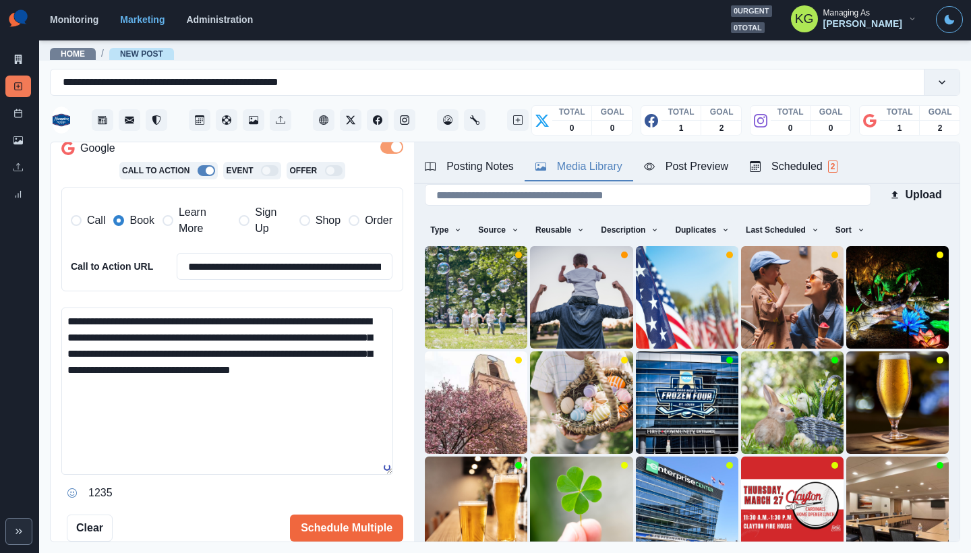
click at [181, 318] on textarea "**********" at bounding box center [227, 391] width 332 height 167
click at [230, 397] on textarea "**********" at bounding box center [227, 391] width 332 height 167
drag, startPoint x: 101, startPoint y: 353, endPoint x: 333, endPoint y: 339, distance: 232.5
click at [333, 339] on textarea "**********" at bounding box center [227, 391] width 332 height 167
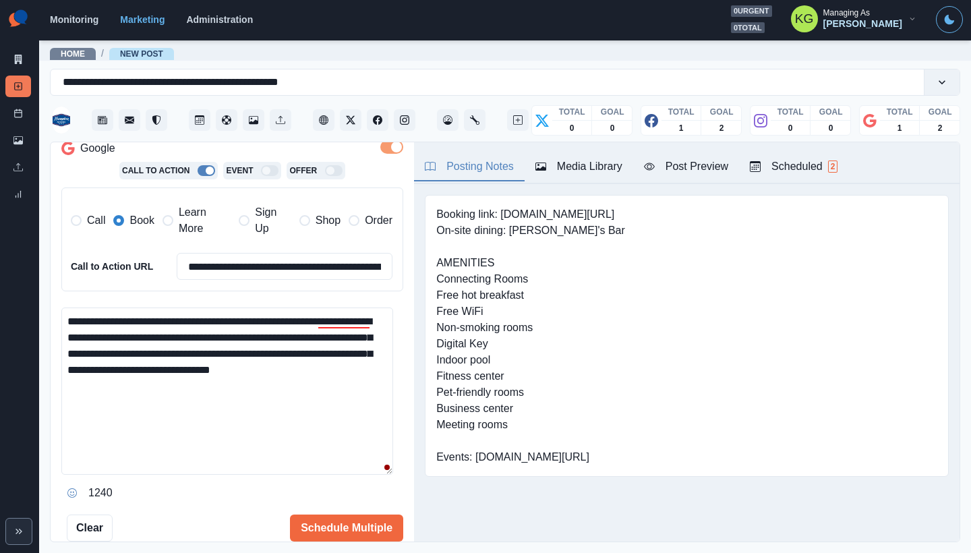
click at [463, 171] on div "Posting Notes" at bounding box center [469, 167] width 89 height 16
drag, startPoint x: 602, startPoint y: 216, endPoint x: 503, endPoint y: 217, distance: 99.2
click at [503, 217] on pre "Booking link: www.bit.ly/3ULqO8y On-site dining: Danielle's Bar AMENITIES Conne…" at bounding box center [530, 335] width 189 height 259
copy pre "www.bit.ly/3ULqO8y"
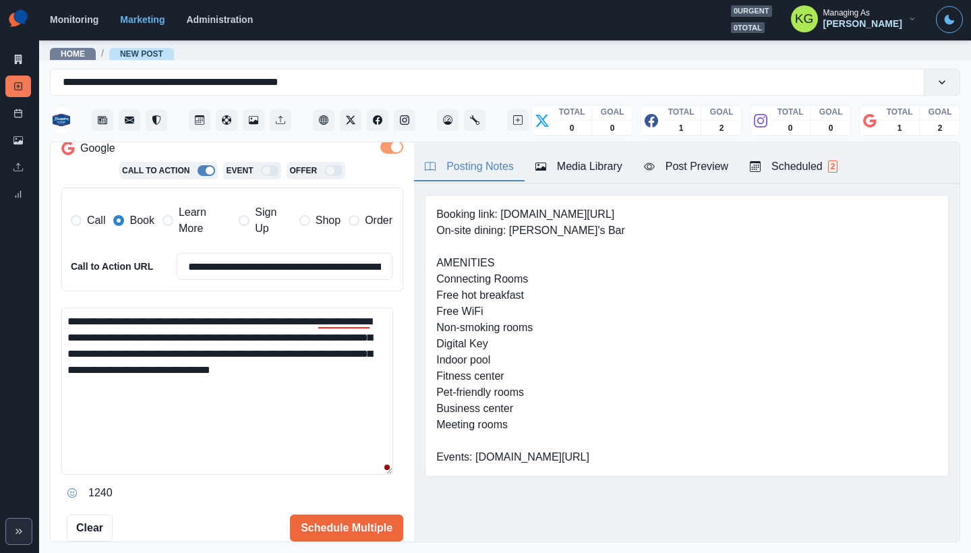
click at [219, 390] on textarea "**********" at bounding box center [227, 391] width 332 height 167
paste textarea "**********"
type textarea "**********"
click at [357, 521] on button "Schedule Multiple" at bounding box center [346, 528] width 113 height 27
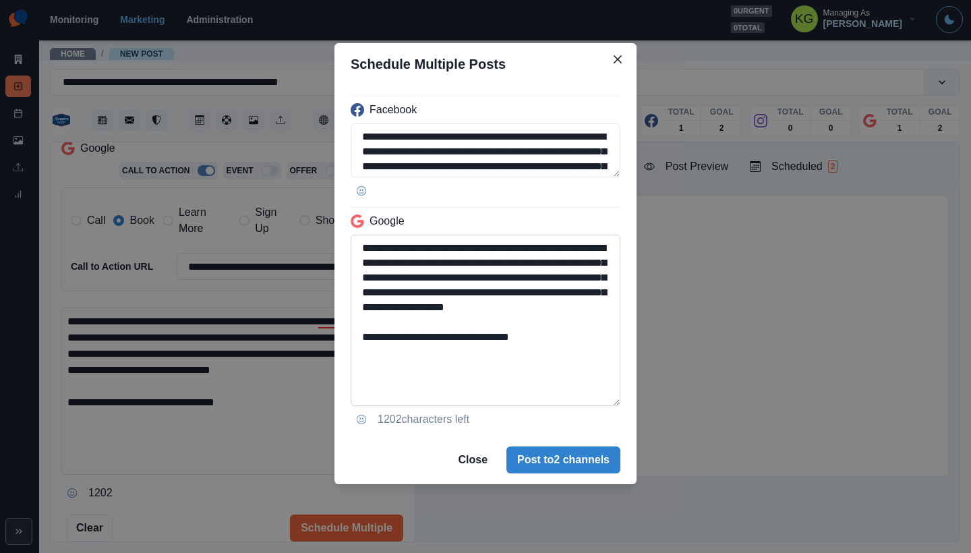
click at [615, 406] on textarea "**********" at bounding box center [486, 320] width 270 height 171
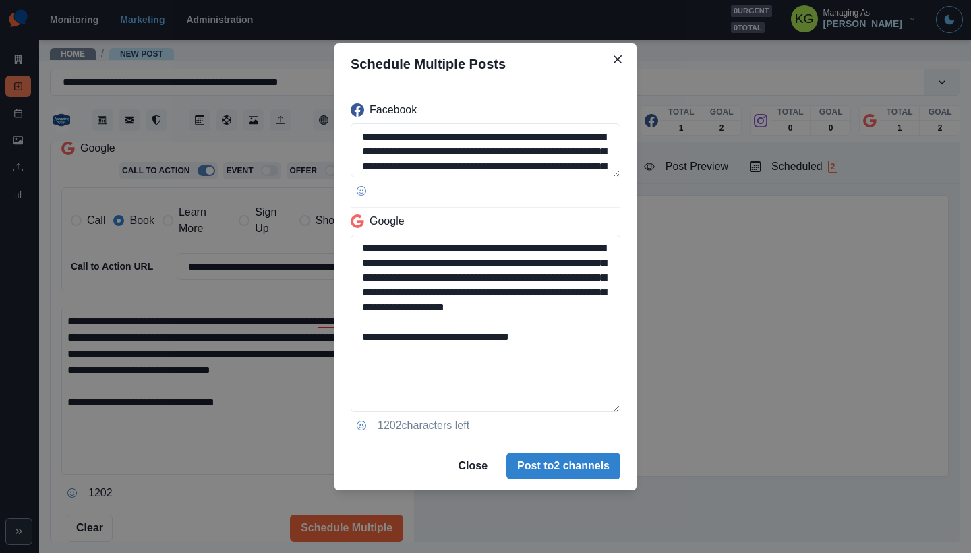
drag, startPoint x: 555, startPoint y: 351, endPoint x: 329, endPoint y: 351, distance: 226.0
click at [329, 351] on div "**********" at bounding box center [485, 276] width 971 height 553
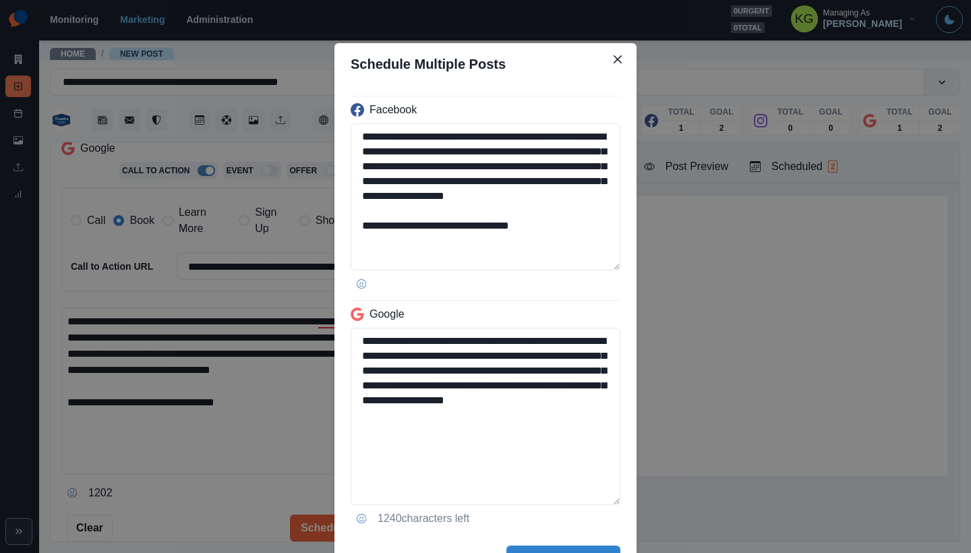
click at [617, 265] on div "**********" at bounding box center [486, 310] width 302 height 450
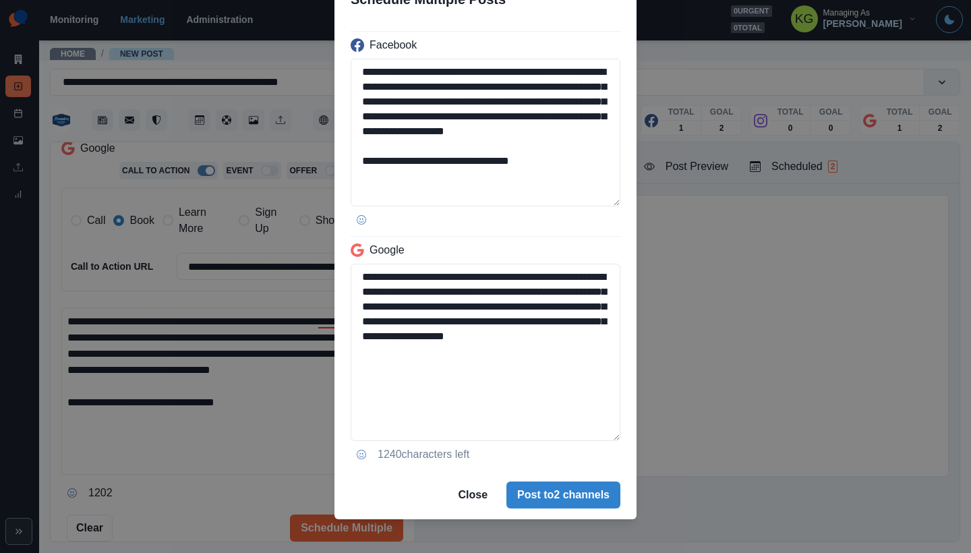
scroll to position [74, 0]
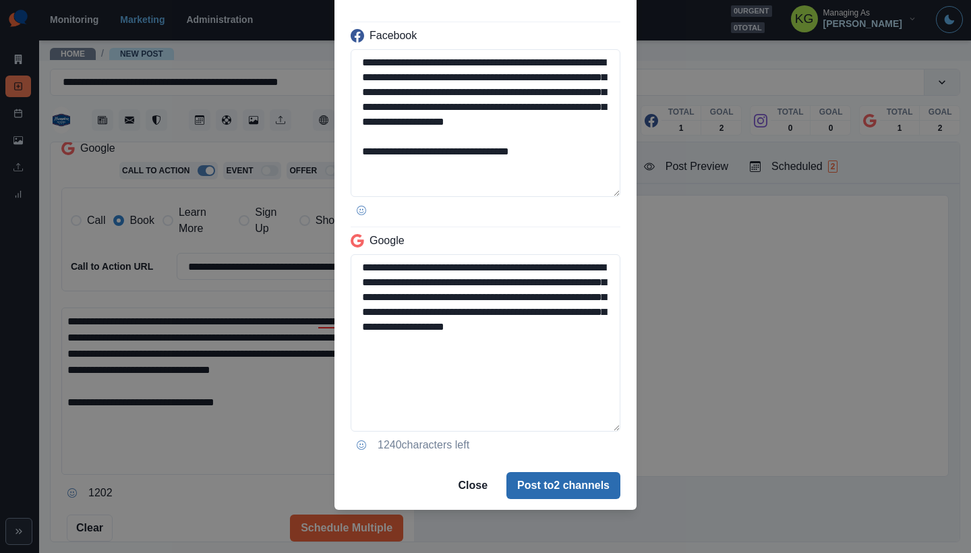
type textarea "**********"
click at [552, 494] on button "Post to 2 channels" at bounding box center [564, 485] width 114 height 27
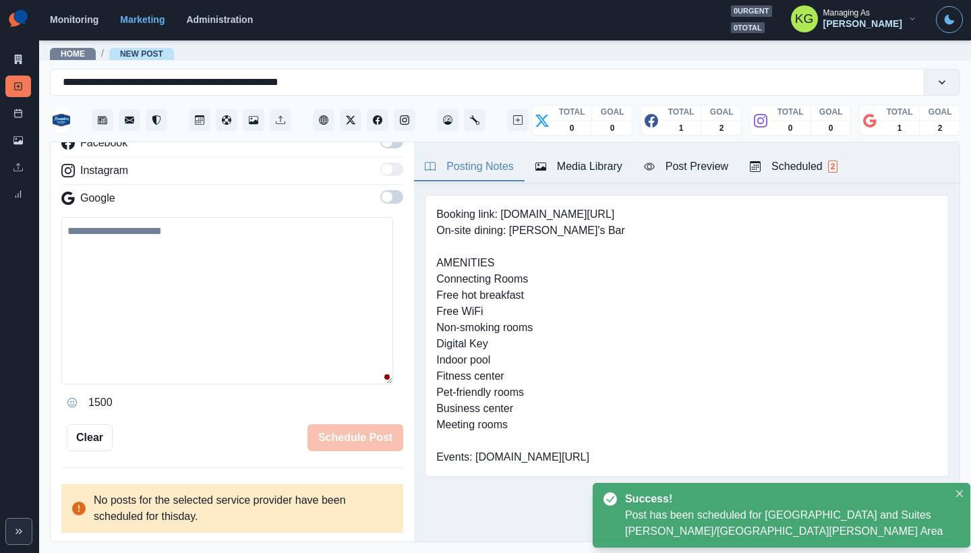
scroll to position [165, 0]
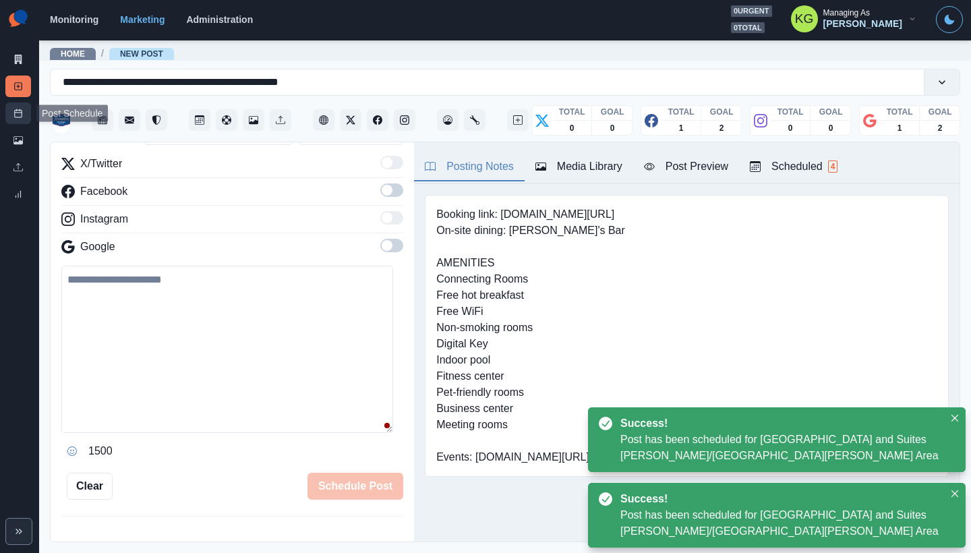
click at [11, 113] on link "Post Schedule" at bounding box center [18, 114] width 26 height 22
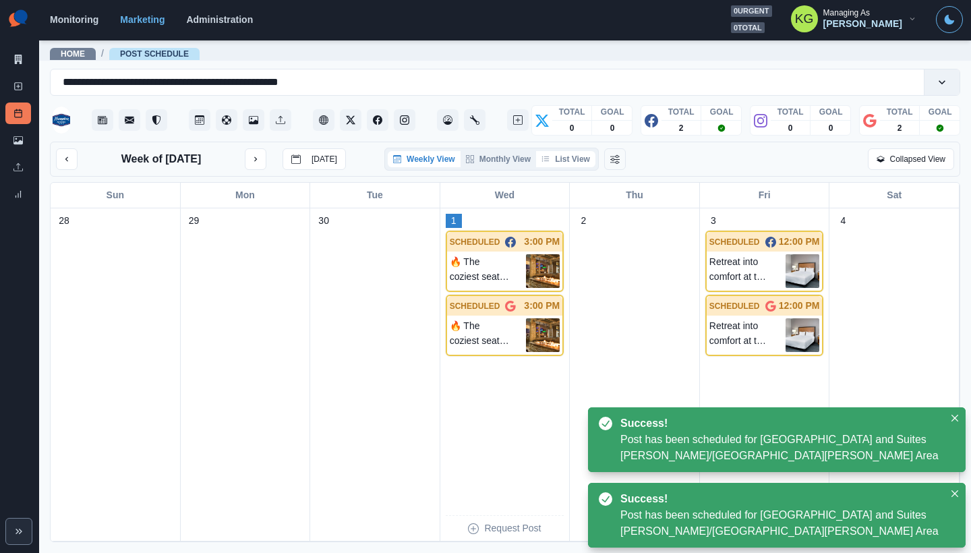
click at [556, 155] on button "List View" at bounding box center [565, 159] width 59 height 16
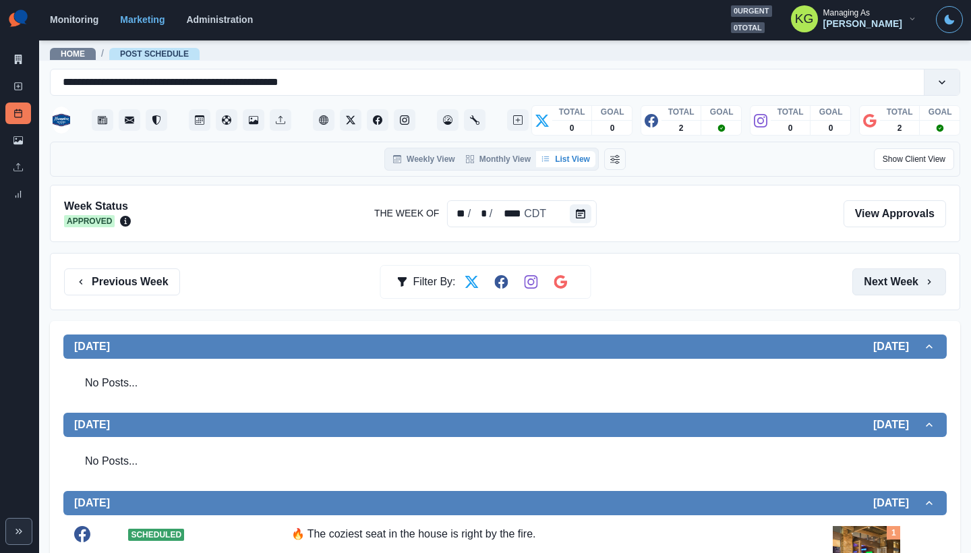
click at [853, 295] on button "Next Week" at bounding box center [900, 281] width 94 height 27
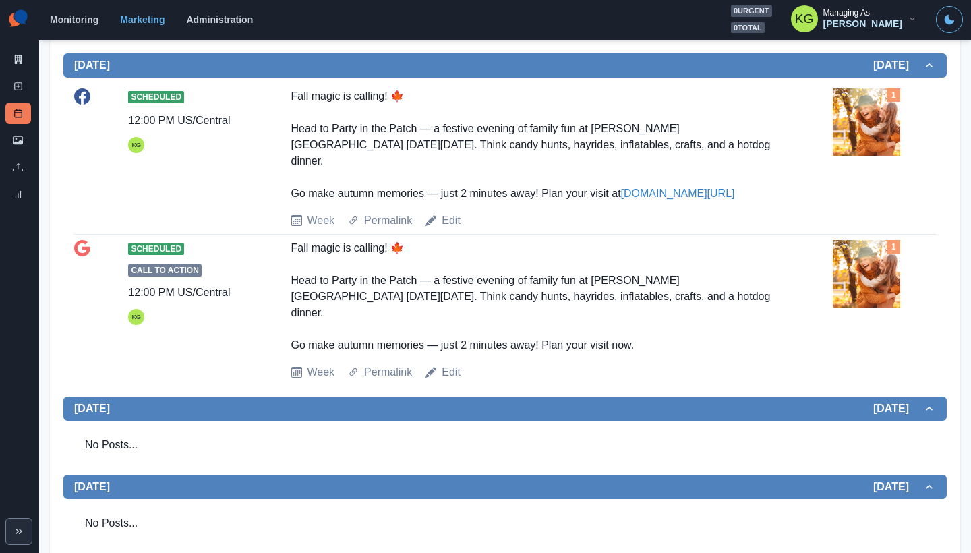
scroll to position [473, 0]
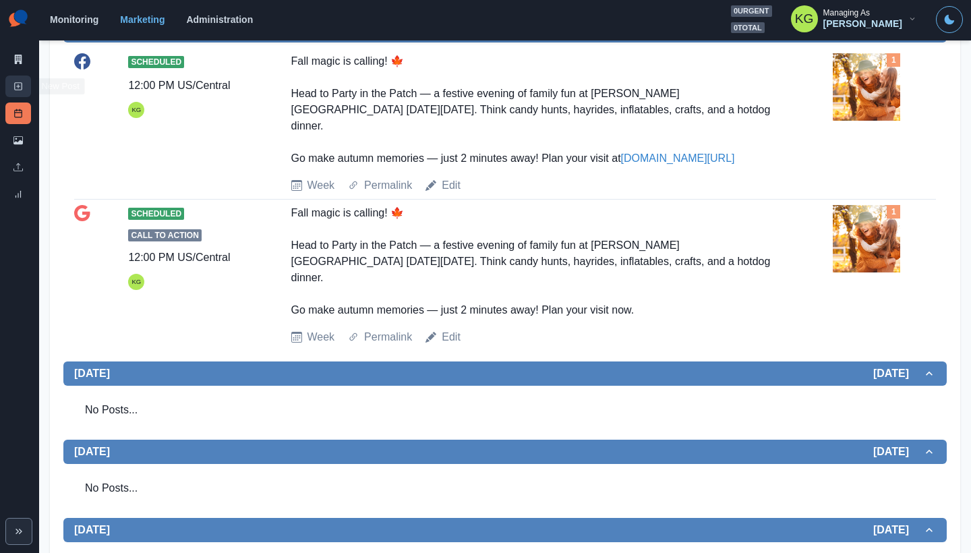
click at [20, 88] on icon at bounding box center [17, 86] width 9 height 9
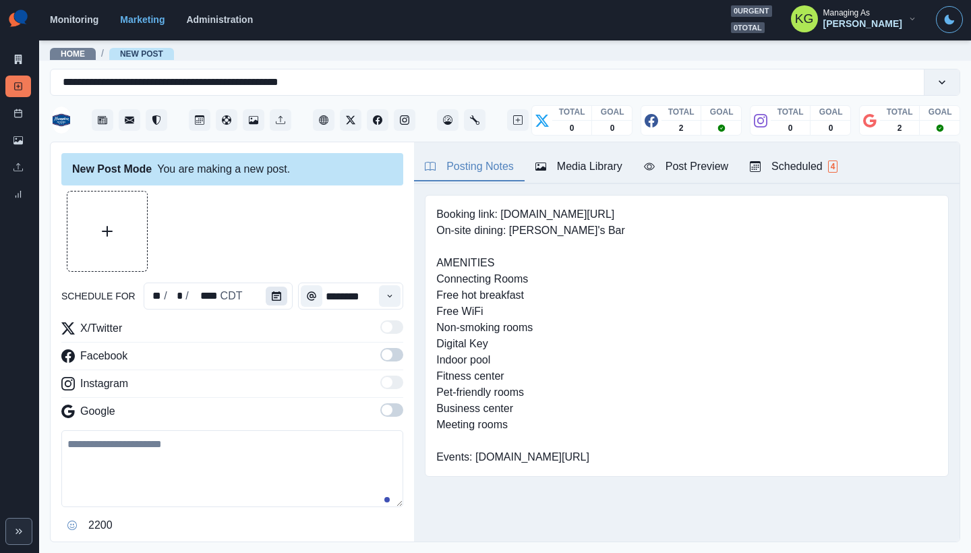
click at [281, 297] on button "Calendar" at bounding box center [277, 296] width 22 height 19
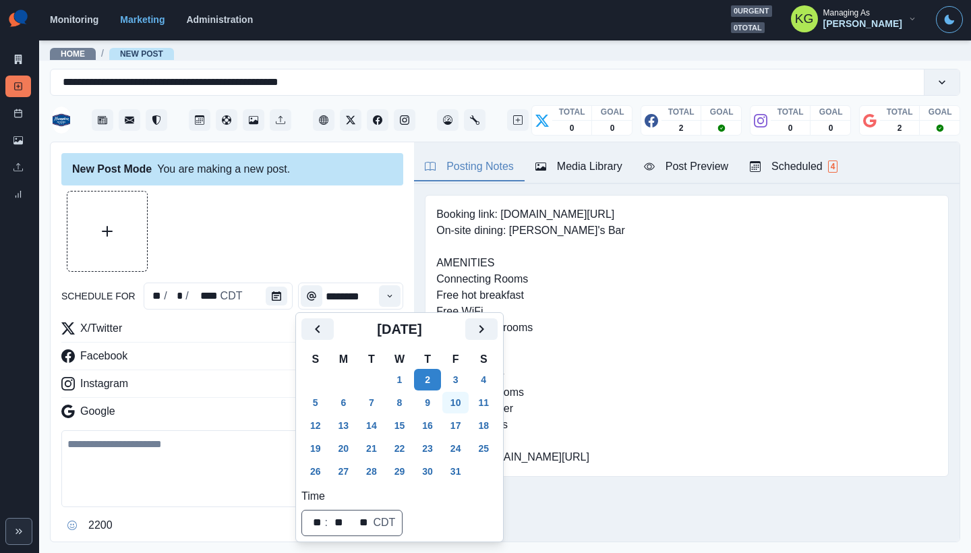
click at [466, 401] on button "10" at bounding box center [455, 403] width 27 height 22
click at [325, 260] on div at bounding box center [232, 231] width 342 height 81
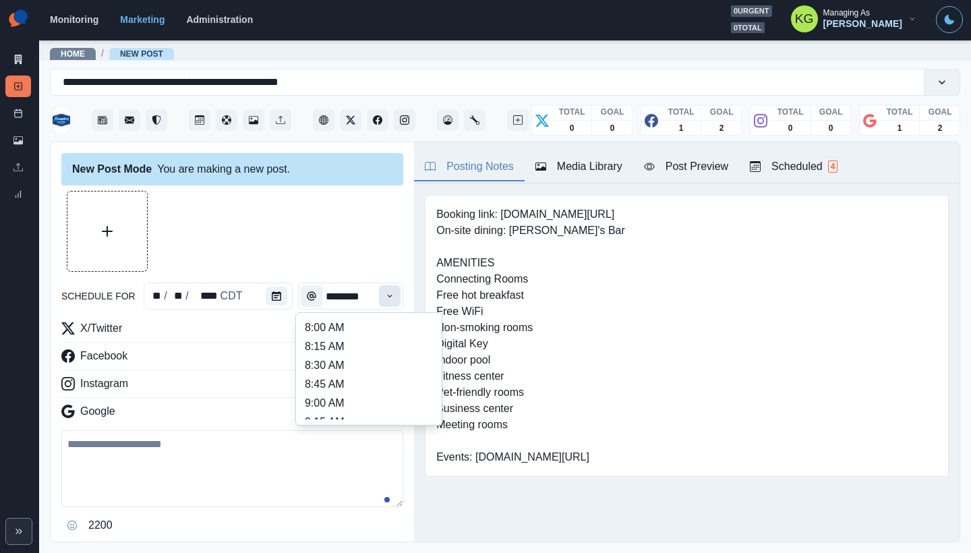
click at [380, 302] on button "Time" at bounding box center [390, 296] width 22 height 22
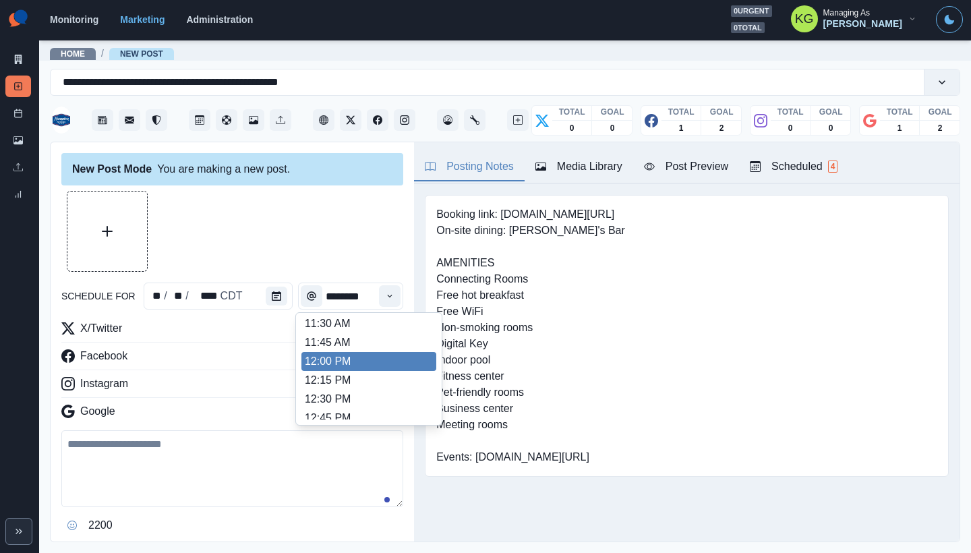
click at [362, 360] on li "12:00 PM" at bounding box center [369, 361] width 135 height 19
type input "********"
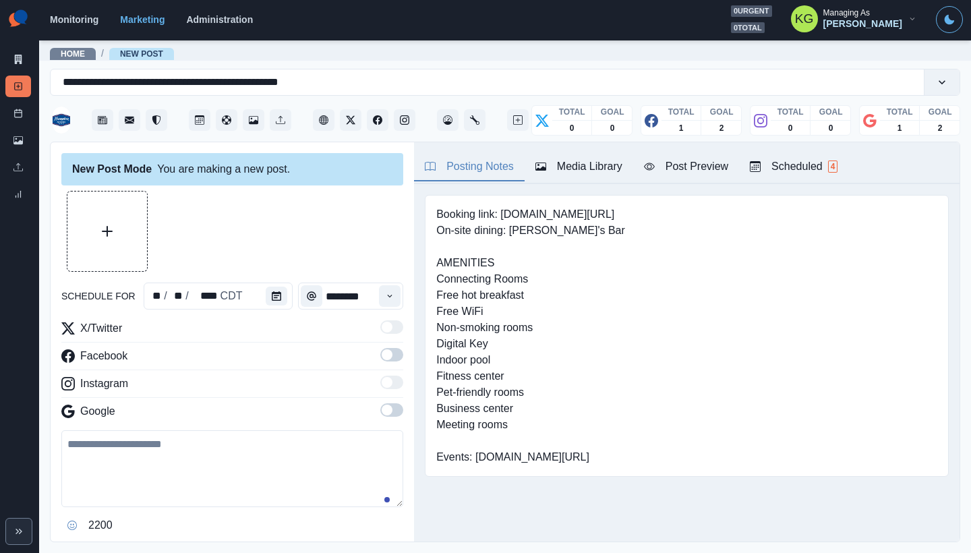
click at [382, 409] on span at bounding box center [387, 410] width 11 height 11
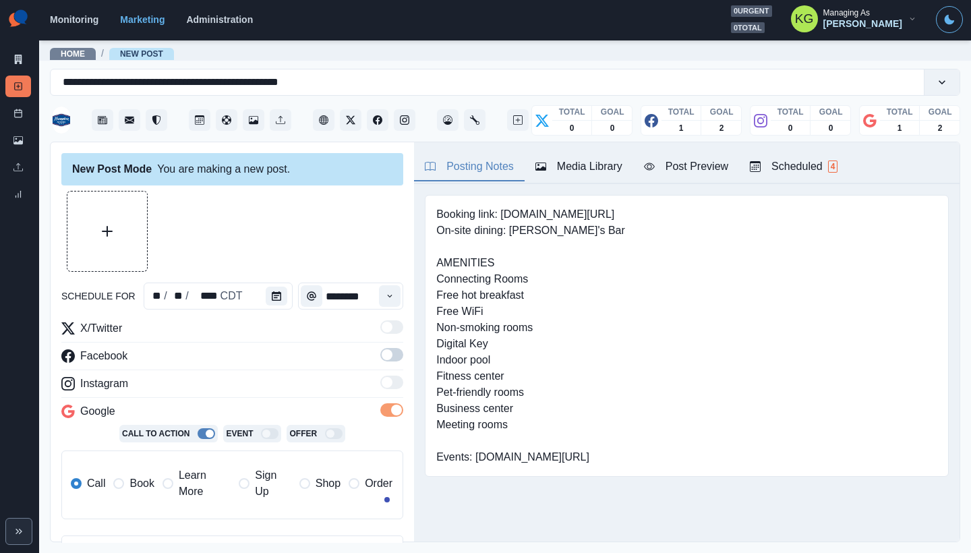
click at [384, 351] on span at bounding box center [391, 354] width 23 height 13
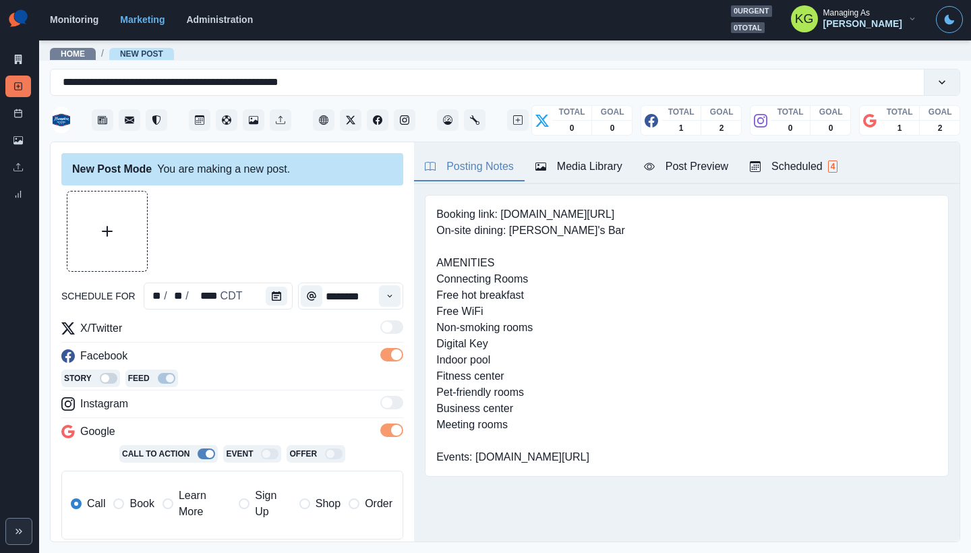
click at [144, 503] on span "Book" at bounding box center [142, 504] width 24 height 16
click at [561, 171] on div "Media Library" at bounding box center [579, 167] width 87 height 16
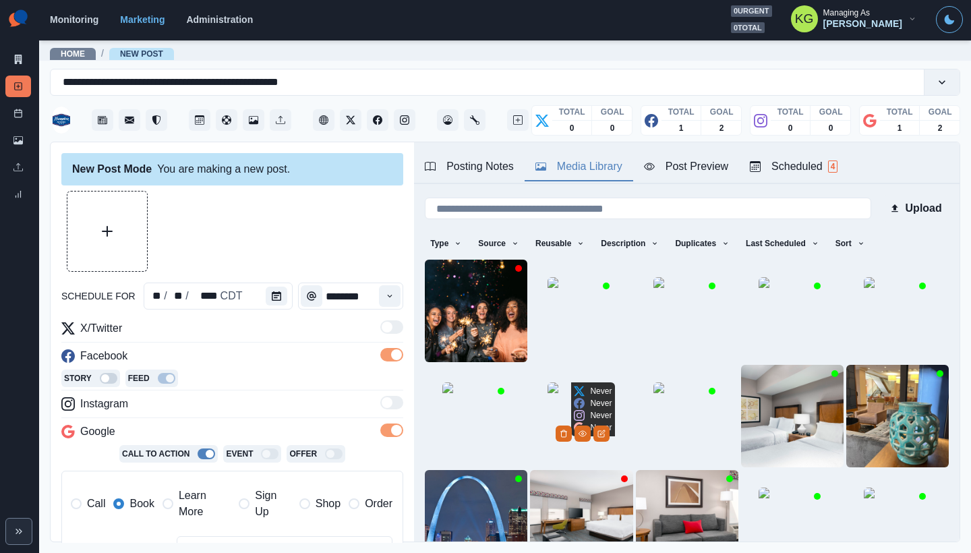
scroll to position [3, 0]
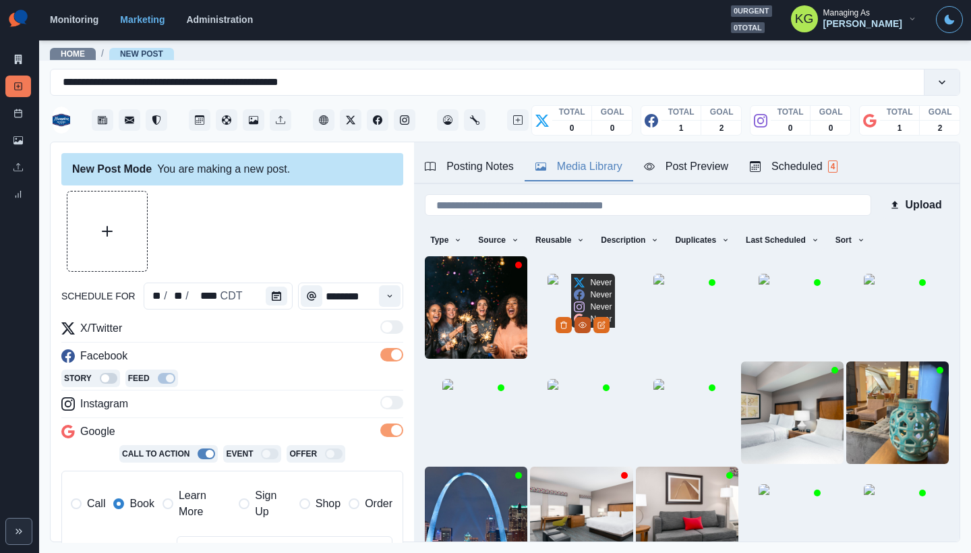
click at [587, 328] on icon "View Media" at bounding box center [582, 324] width 7 height 5
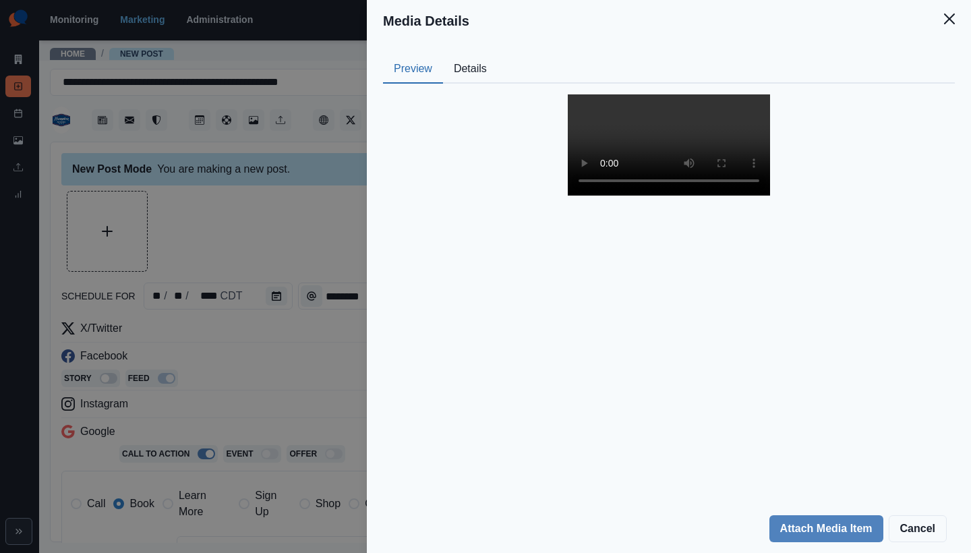
click at [468, 76] on button "Details" at bounding box center [470, 69] width 55 height 28
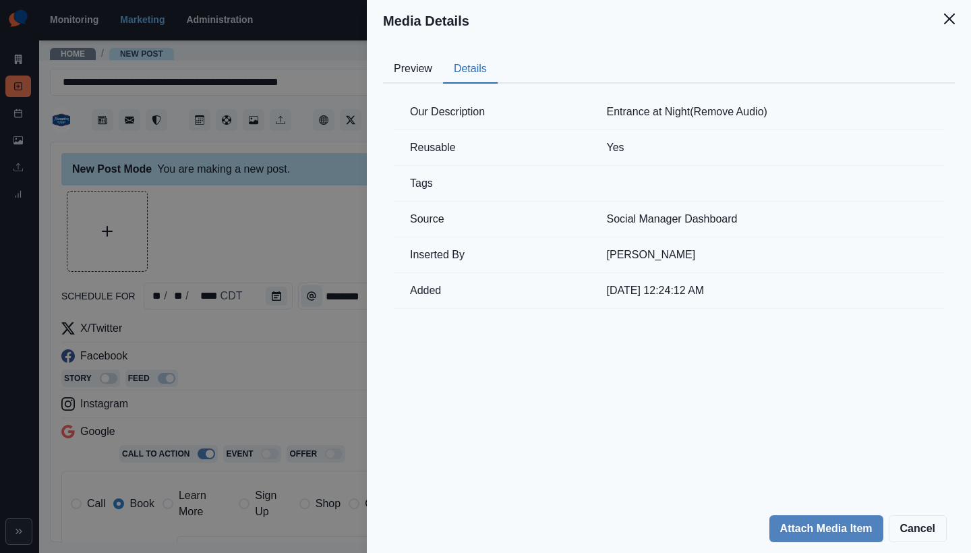
click at [424, 84] on div "Our Description Entrance at Night(Remove Audio) Reusable Yes Tags Source Social…" at bounding box center [669, 202] width 572 height 236
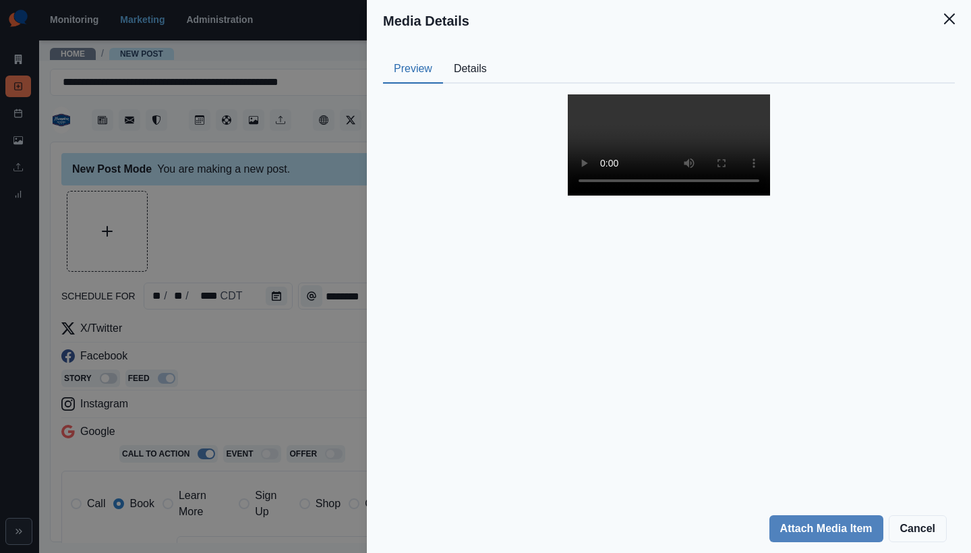
click at [418, 69] on button "Preview" at bounding box center [413, 69] width 60 height 28
click at [674, 196] on video at bounding box center [669, 144] width 202 height 101
click at [465, 70] on button "Details" at bounding box center [470, 69] width 55 height 28
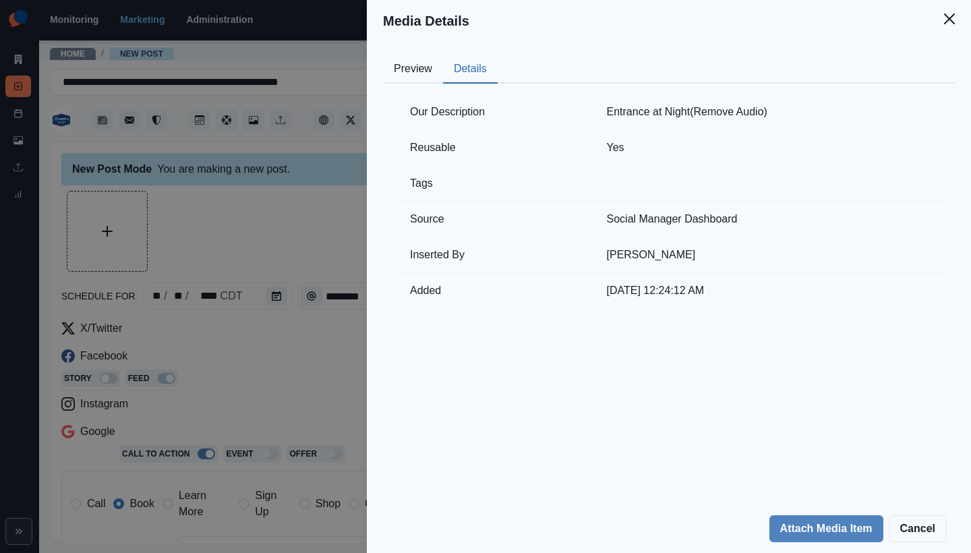
click at [948, 16] on icon "Close" at bounding box center [949, 18] width 11 height 11
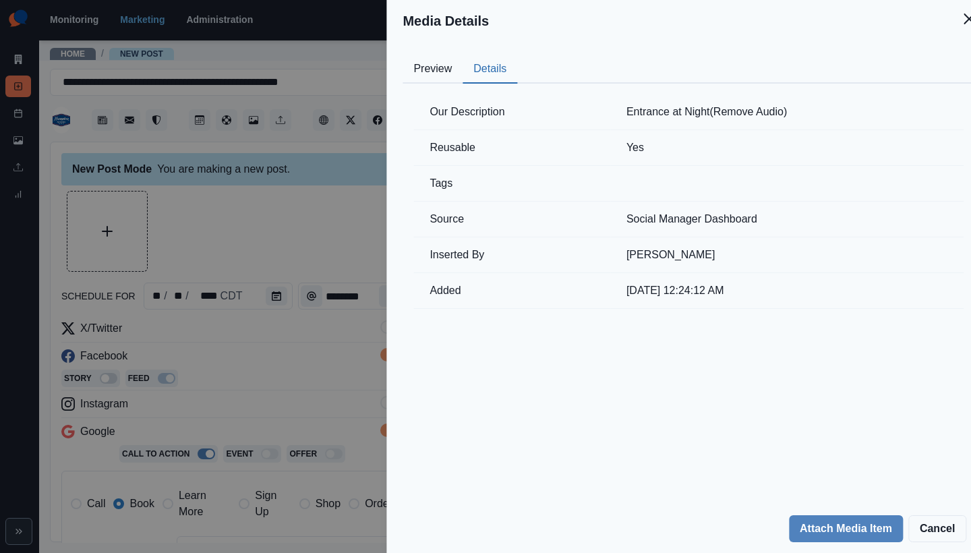
scroll to position [42, 0]
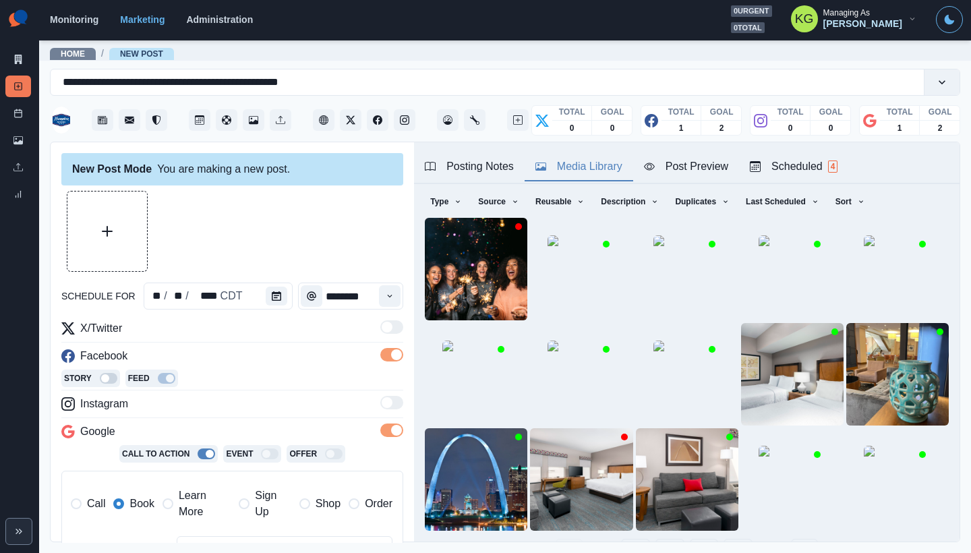
click at [621, 539] on button "2" at bounding box center [635, 552] width 29 height 27
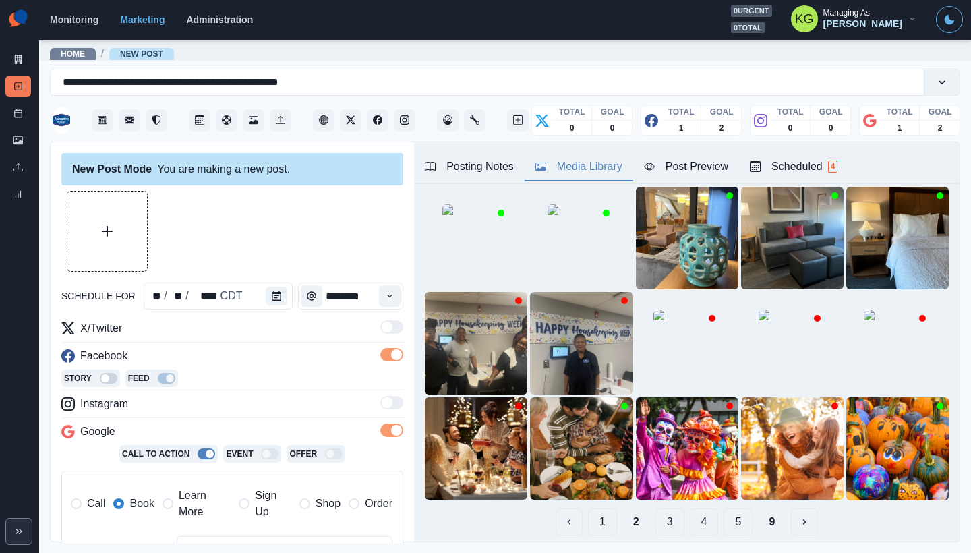
scroll to position [74, 0]
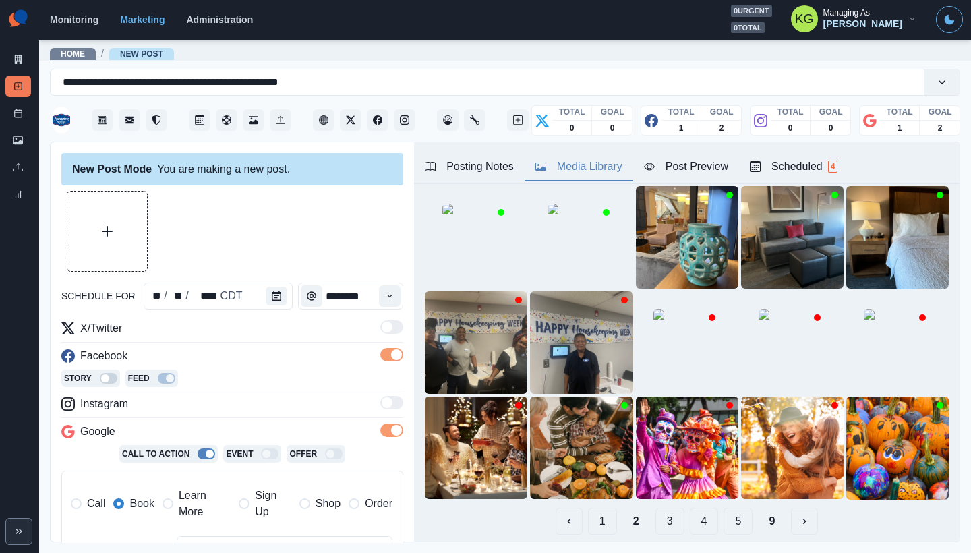
click at [599, 508] on button "1" at bounding box center [602, 521] width 29 height 27
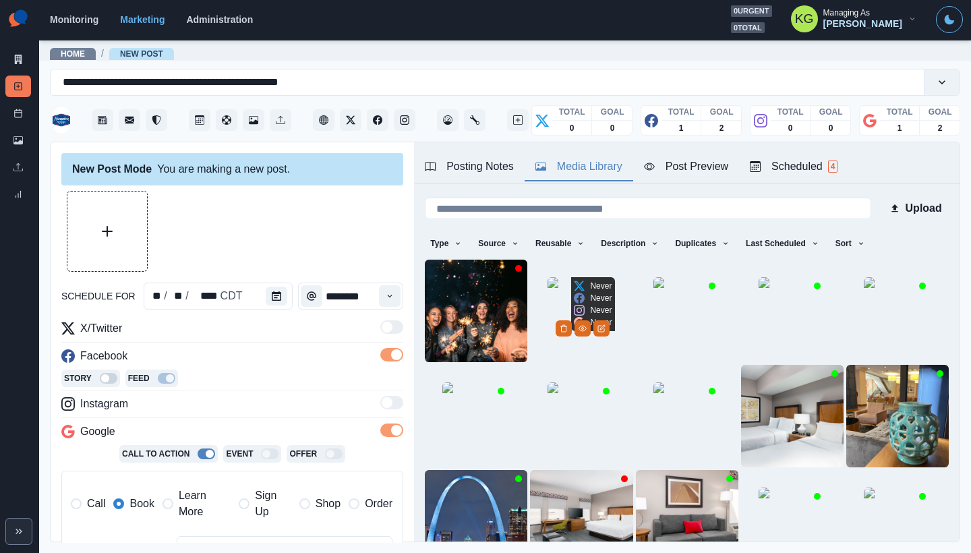
scroll to position [0, 0]
click at [587, 333] on icon "View Media" at bounding box center [583, 328] width 8 height 8
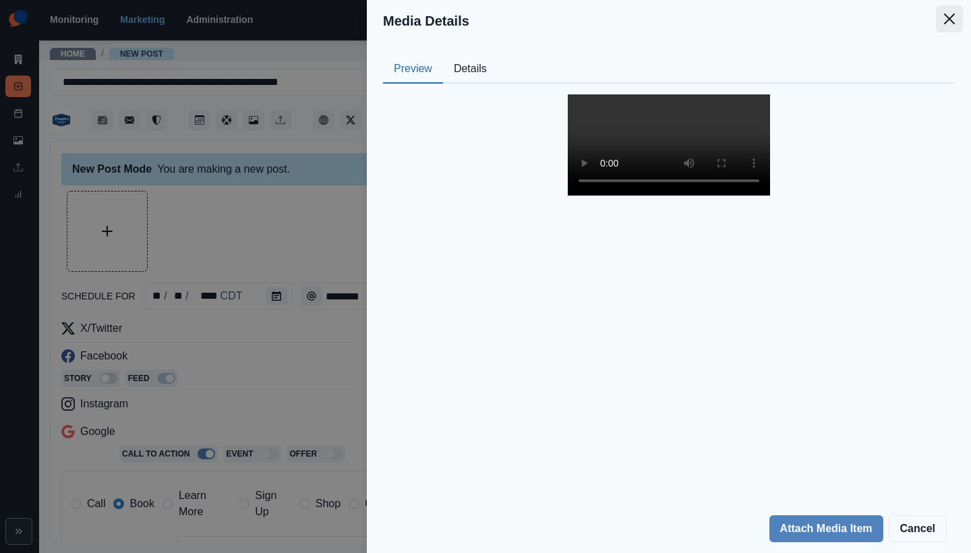
click at [947, 24] on icon "Close" at bounding box center [949, 18] width 11 height 11
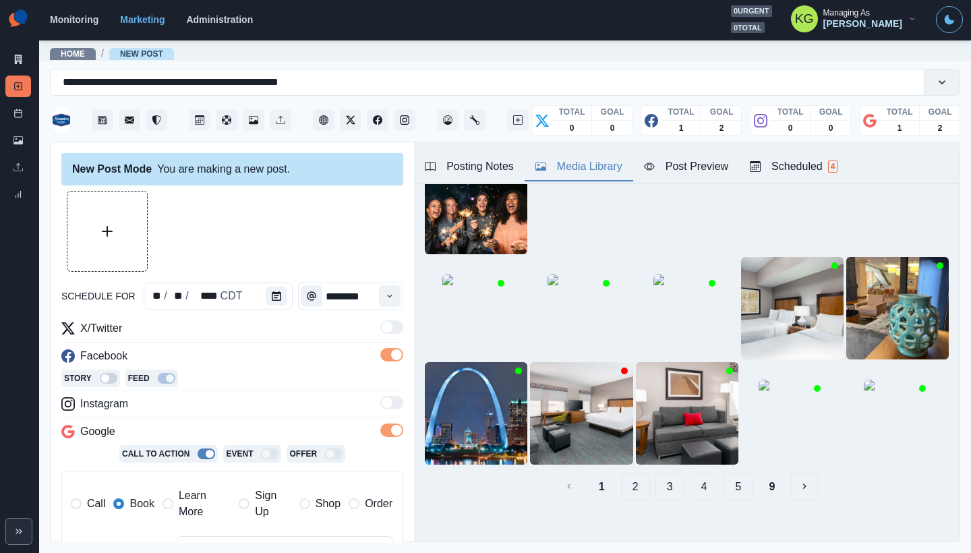
scroll to position [107, 0]
click at [772, 474] on button "9" at bounding box center [772, 487] width 28 height 27
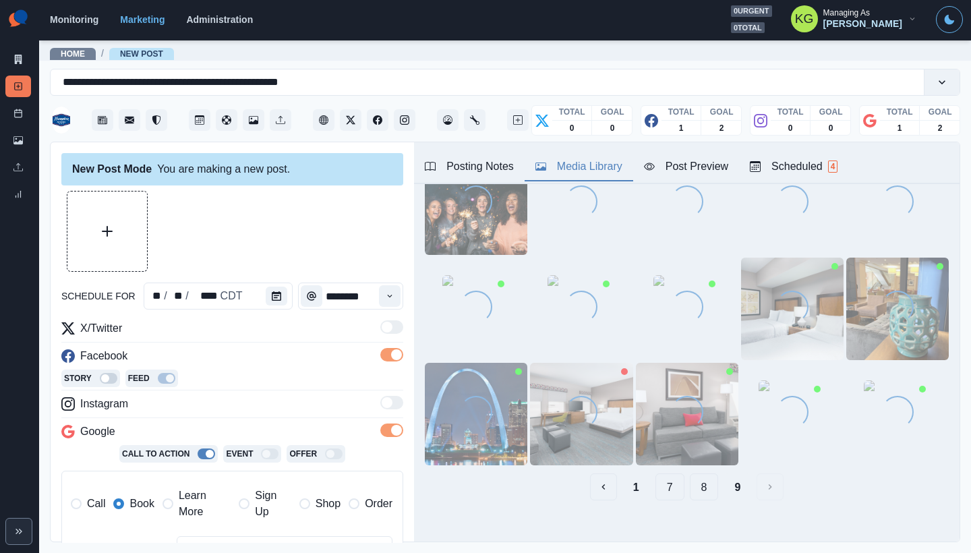
scroll to position [0, 0]
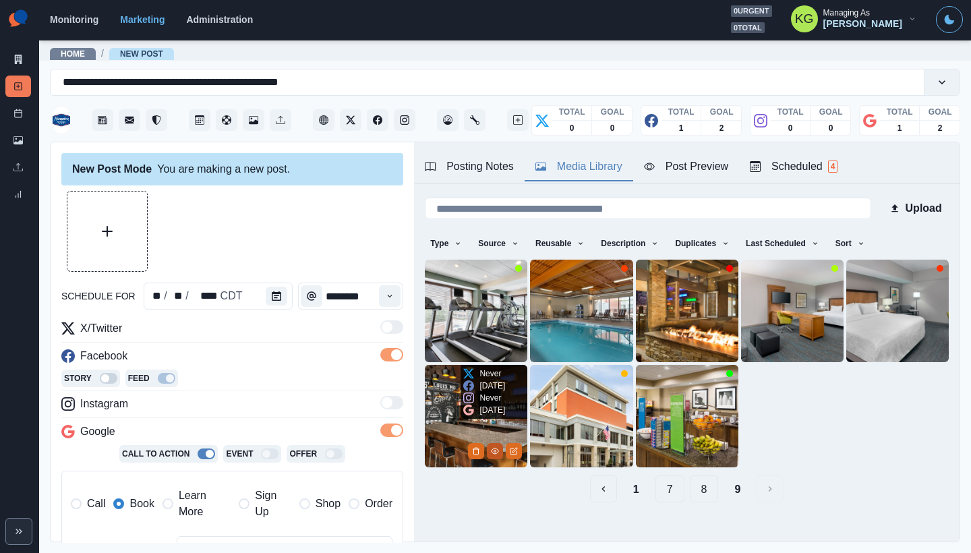
click at [492, 447] on icon "View Media" at bounding box center [495, 451] width 8 height 8
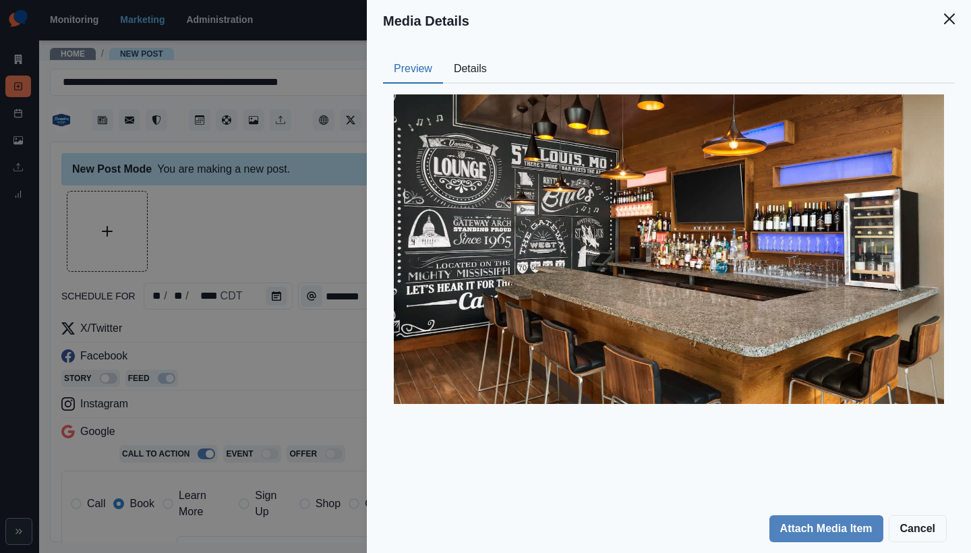
click at [481, 72] on button "Details" at bounding box center [470, 69] width 55 height 28
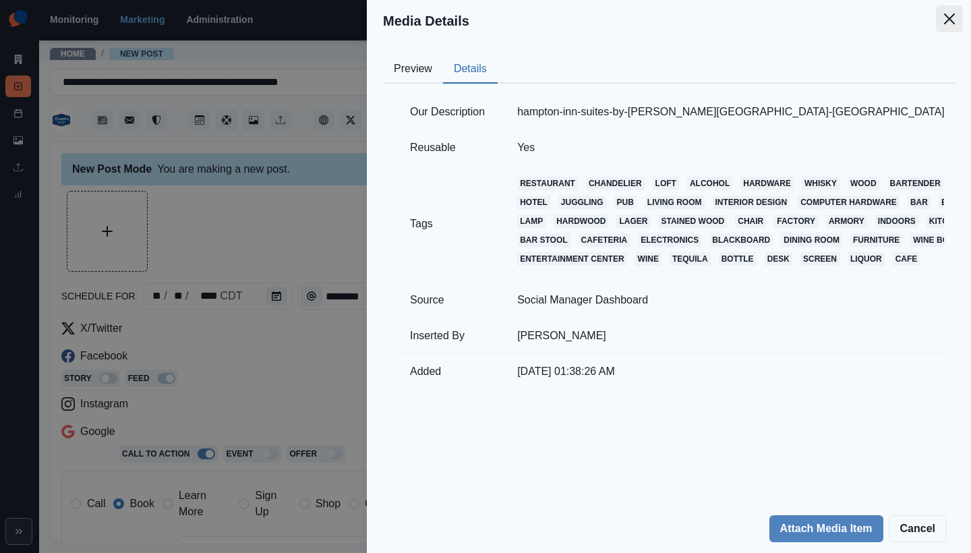
click at [952, 28] on button "Close" at bounding box center [949, 18] width 27 height 27
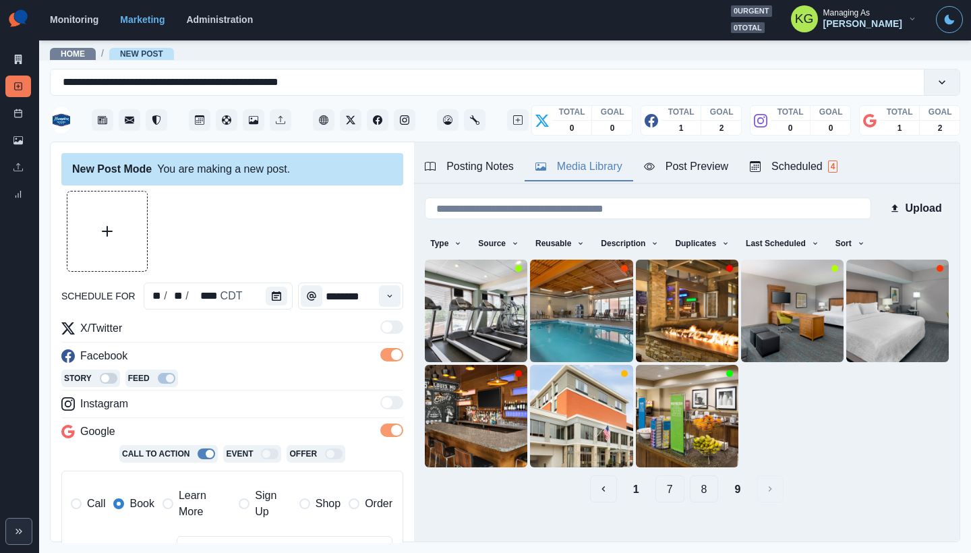
click at [696, 480] on button "8" at bounding box center [704, 489] width 29 height 27
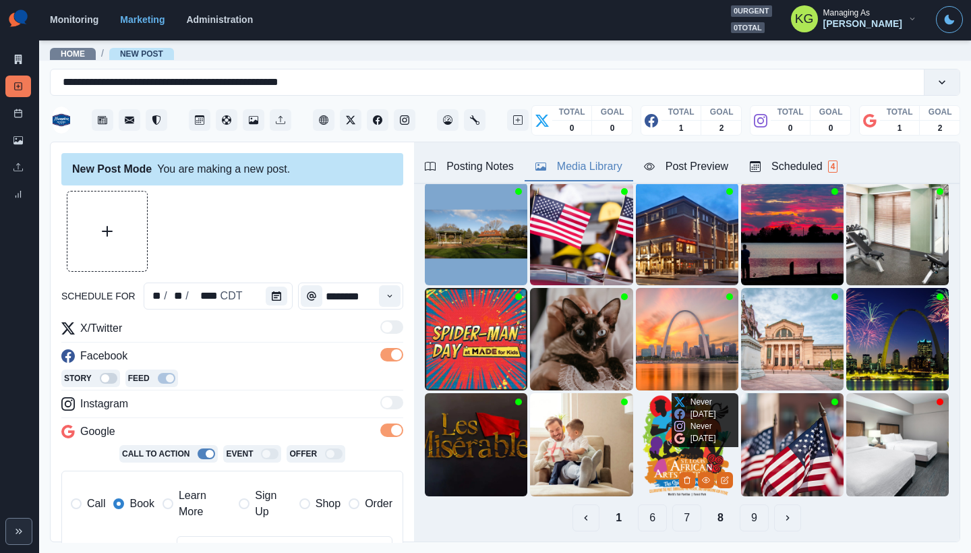
scroll to position [101, 0]
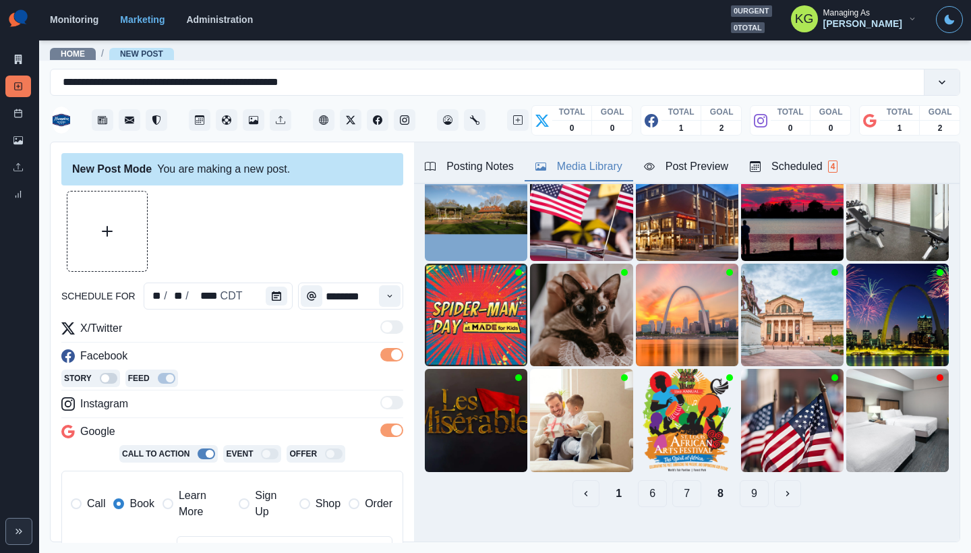
click at [675, 488] on button "7" at bounding box center [687, 493] width 29 height 27
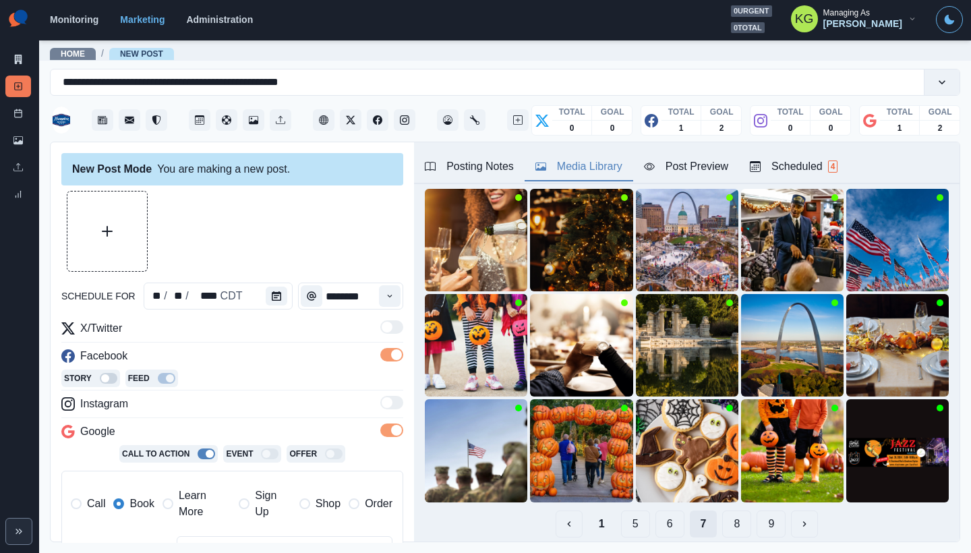
scroll to position [71, 0]
click at [660, 513] on button "6" at bounding box center [670, 524] width 29 height 27
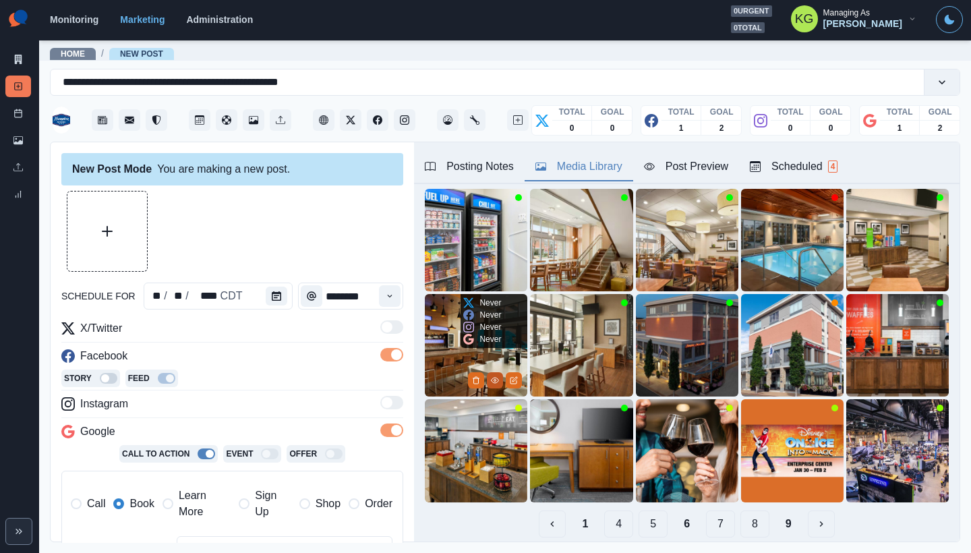
click at [491, 376] on icon "View Media" at bounding box center [495, 380] width 8 height 8
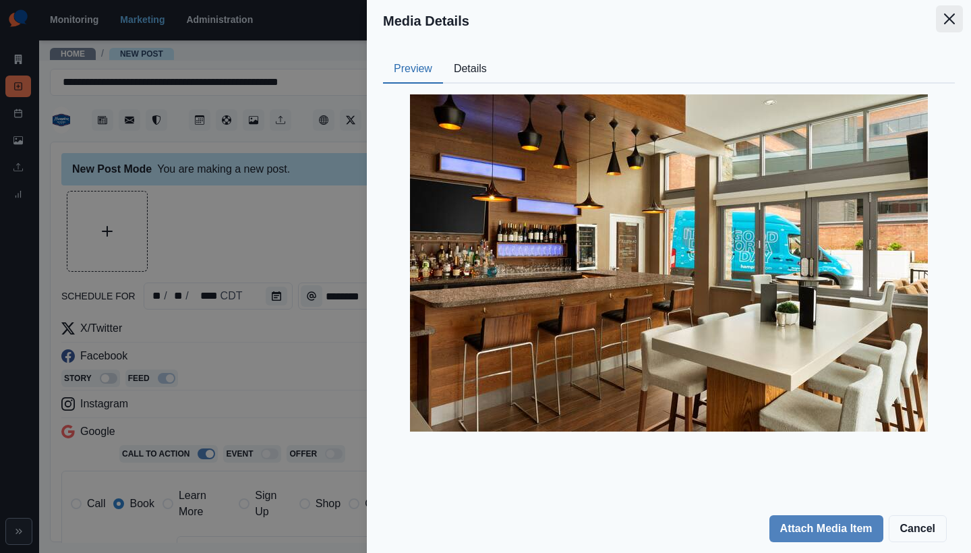
click at [946, 20] on icon "Close" at bounding box center [949, 18] width 11 height 11
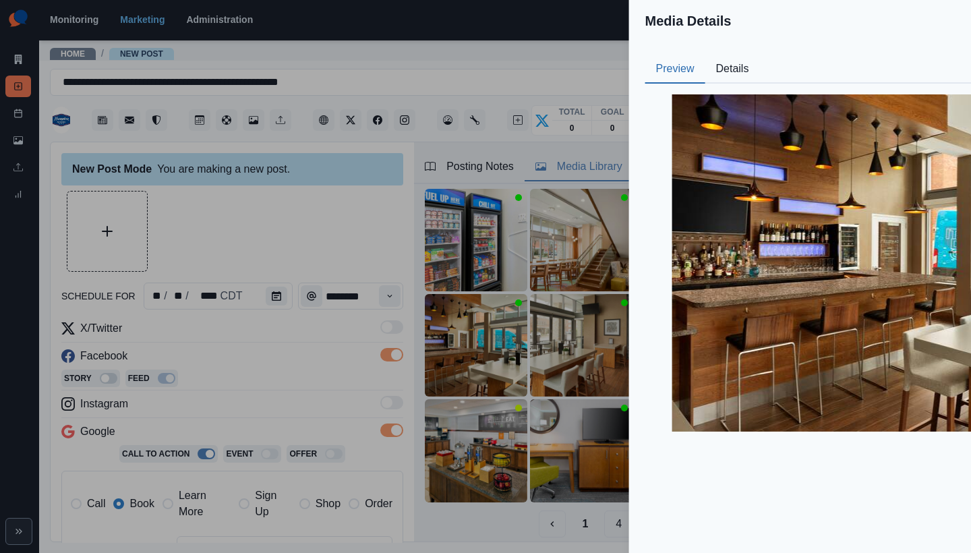
scroll to position [42, 0]
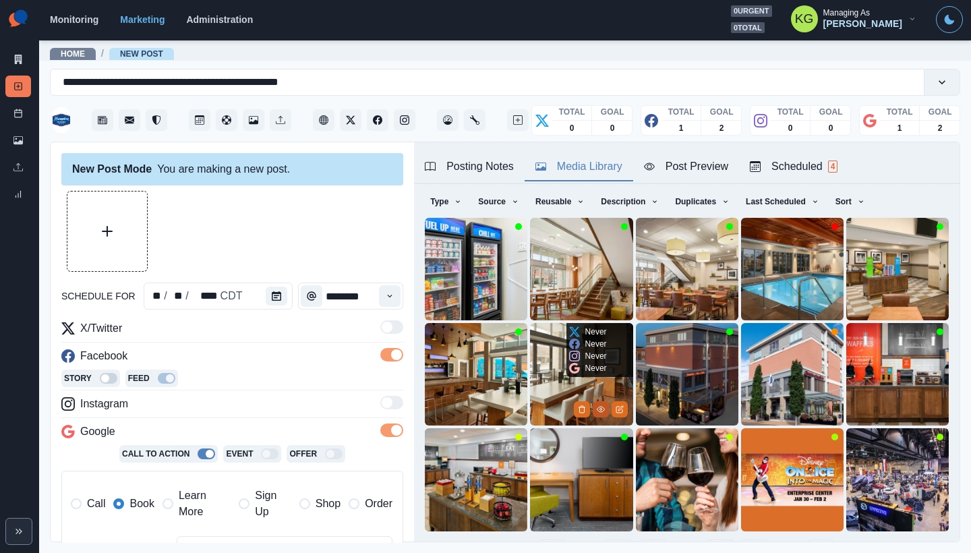
click at [597, 405] on icon "View Media" at bounding box center [601, 409] width 8 height 8
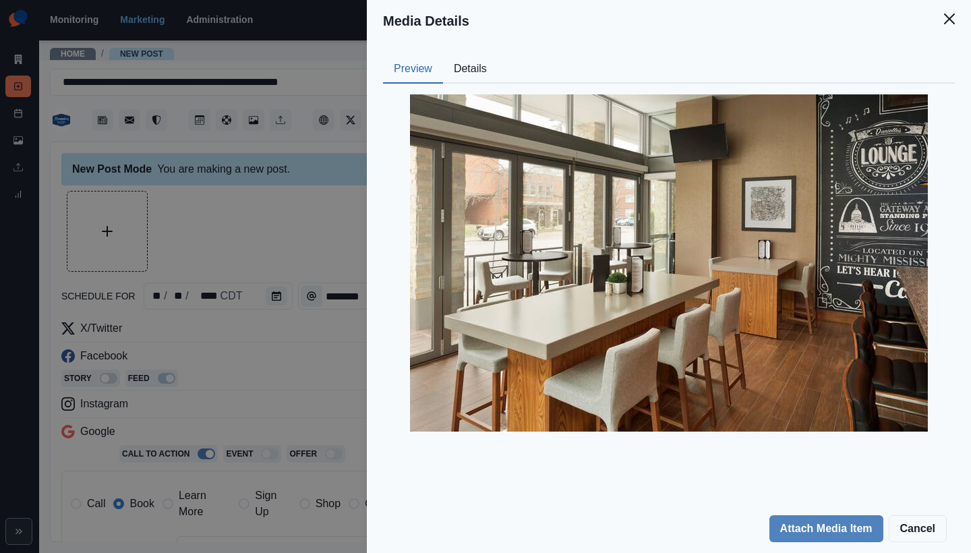
click at [466, 65] on button "Details" at bounding box center [470, 69] width 55 height 28
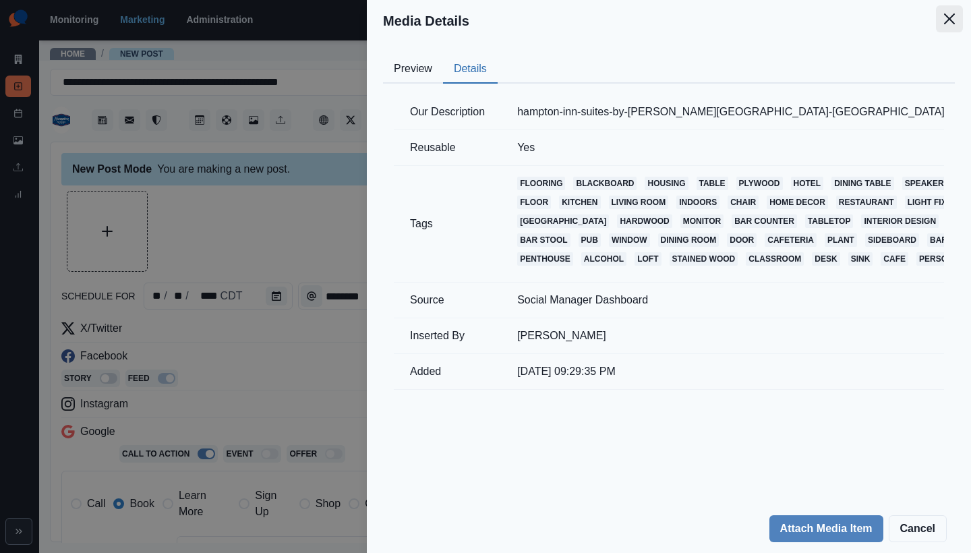
click at [957, 23] on button "Close" at bounding box center [949, 18] width 27 height 27
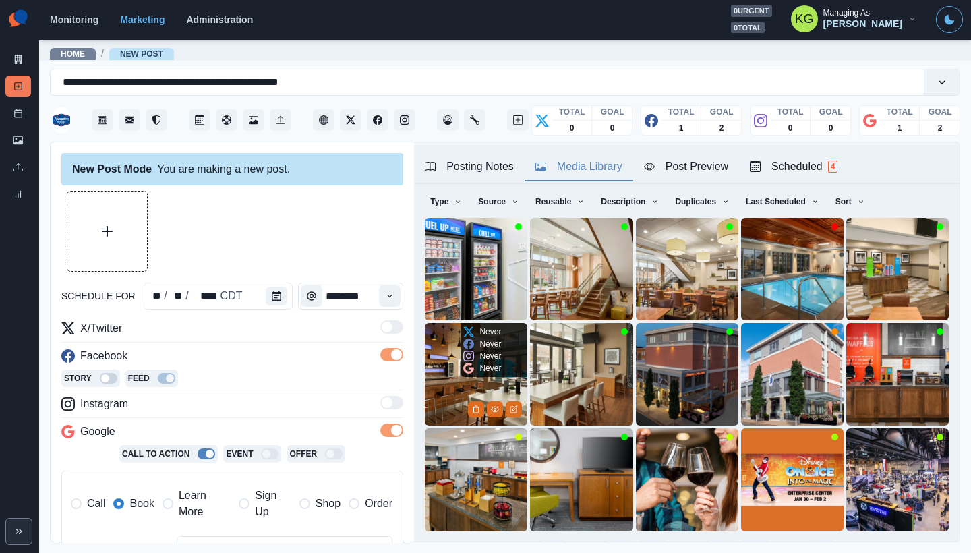
click at [451, 374] on img at bounding box center [476, 374] width 103 height 103
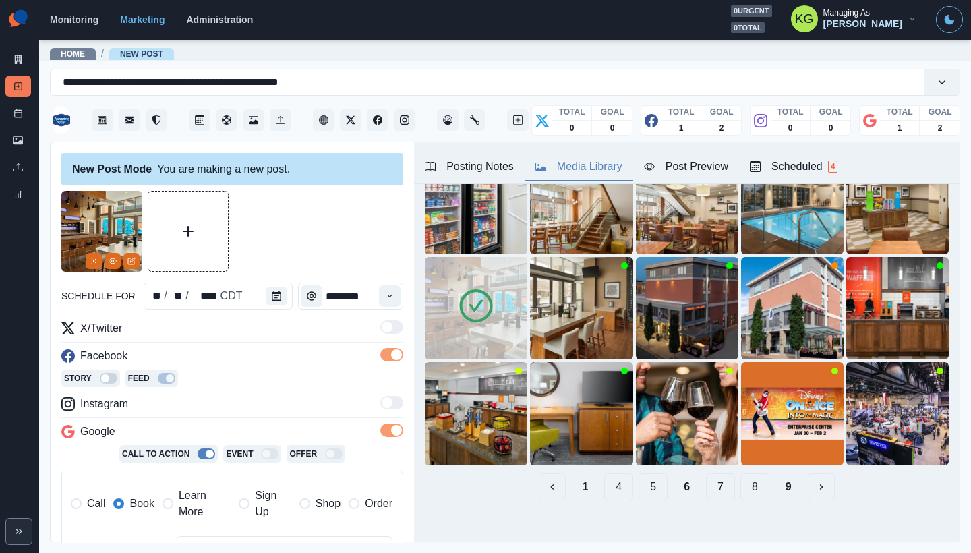
scroll to position [107, 0]
click at [647, 478] on button "5" at bounding box center [653, 487] width 29 height 27
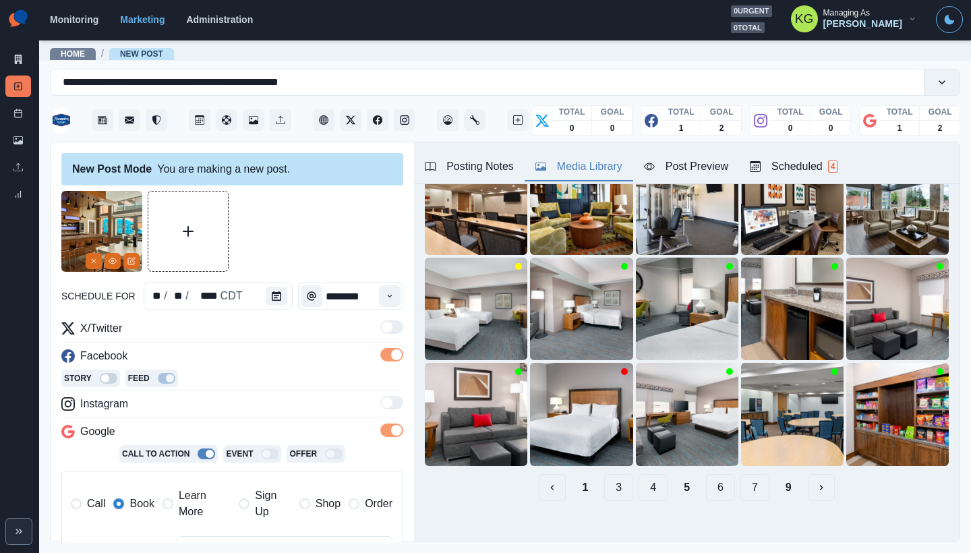
click at [643, 478] on button "4" at bounding box center [653, 487] width 29 height 27
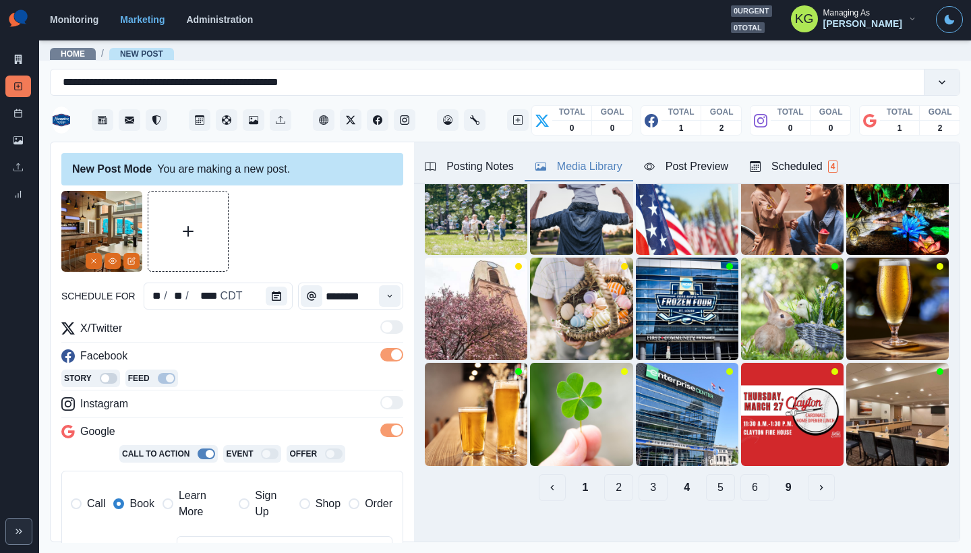
click at [612, 477] on button "2" at bounding box center [618, 487] width 29 height 27
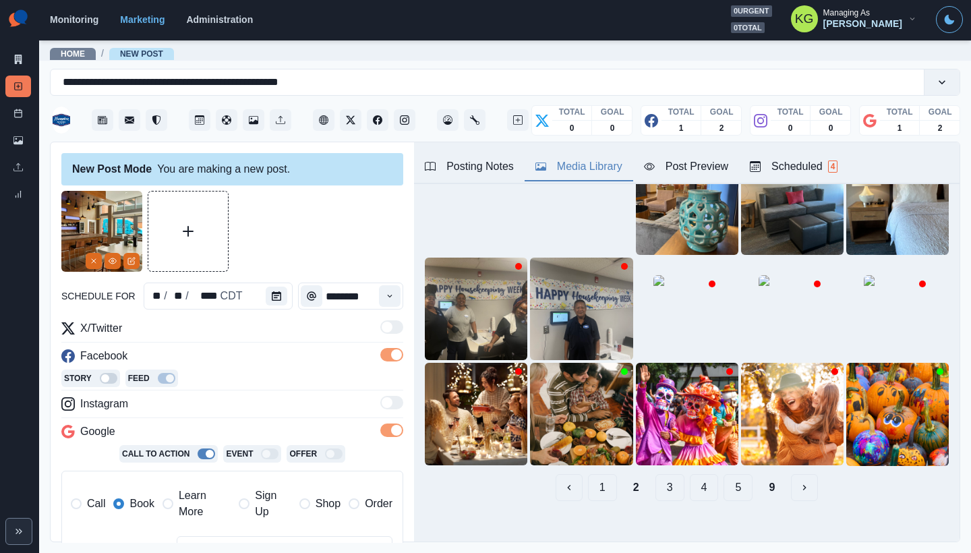
click at [656, 478] on button "3" at bounding box center [670, 487] width 29 height 27
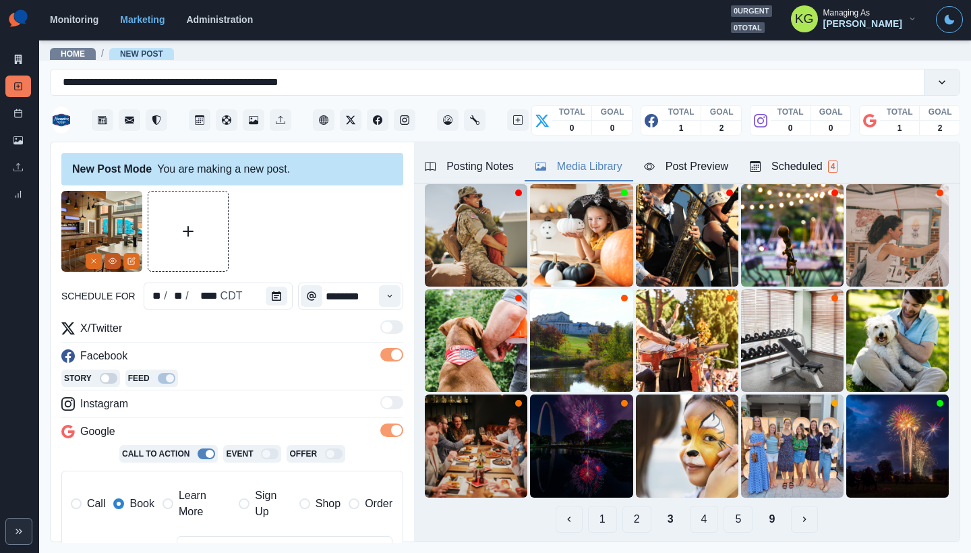
scroll to position [0, 0]
click at [109, 268] on button "View Media" at bounding box center [113, 261] width 16 height 16
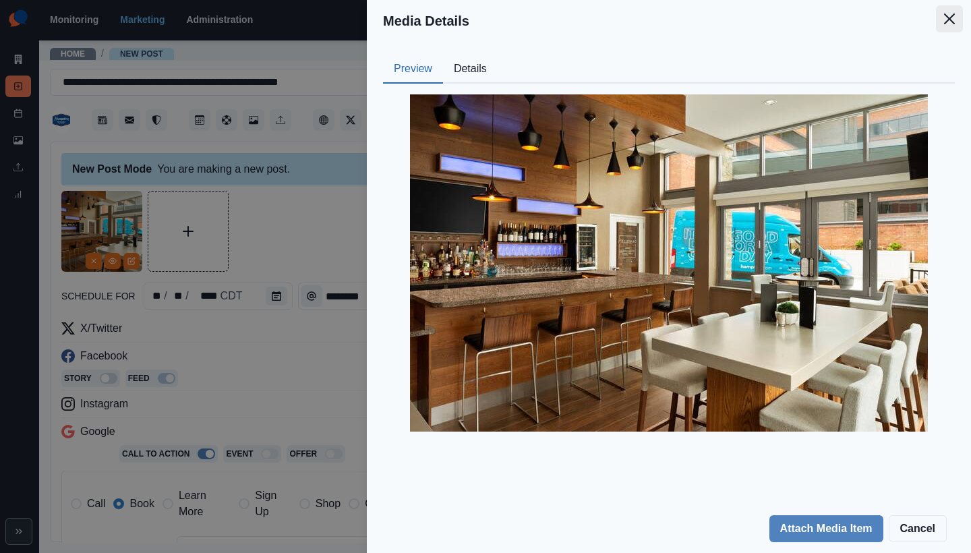
click at [956, 25] on button "Close" at bounding box center [949, 18] width 27 height 27
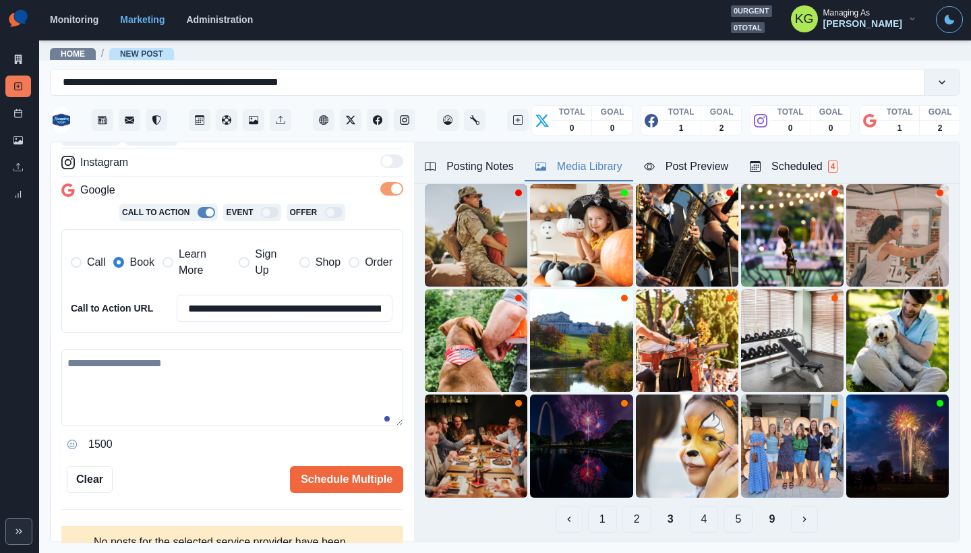
scroll to position [241, 0]
click at [194, 382] on textarea at bounding box center [232, 387] width 342 height 77
paste textarea "**********"
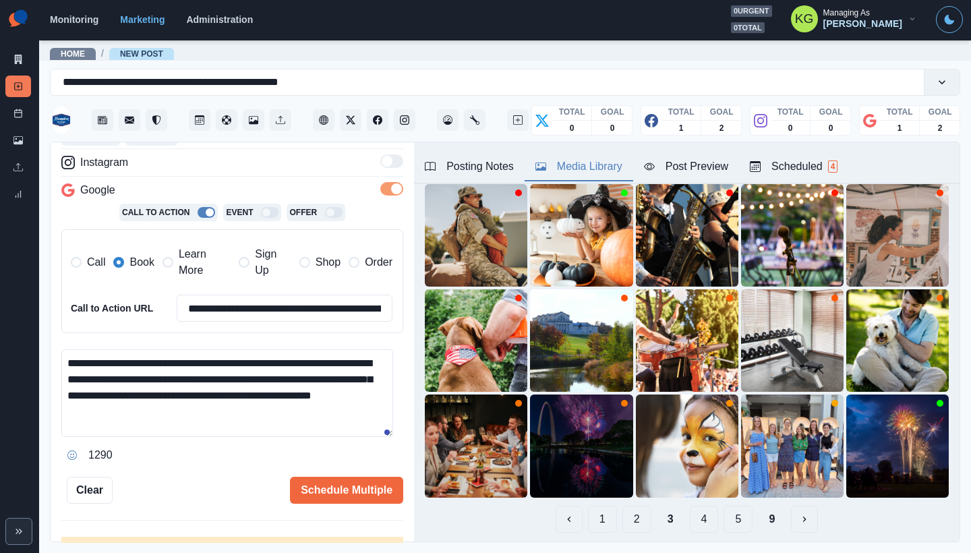
click at [388, 437] on textarea "**********" at bounding box center [227, 393] width 332 height 88
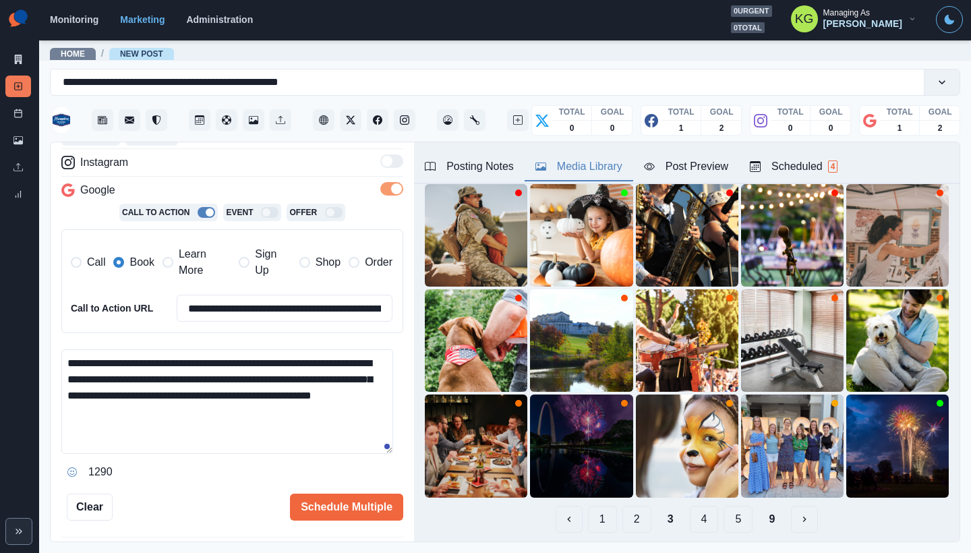
click at [495, 1] on section "Monitoring Marketing Administration 0 urgent 0 total KG Managing As Katrina Gal…" at bounding box center [505, 20] width 932 height 40
click at [318, 362] on textarea "**********" at bounding box center [227, 401] width 332 height 105
drag, startPoint x: 290, startPoint y: 378, endPoint x: 312, endPoint y: 359, distance: 29.1
click at [312, 359] on textarea "**********" at bounding box center [227, 401] width 332 height 105
paste textarea
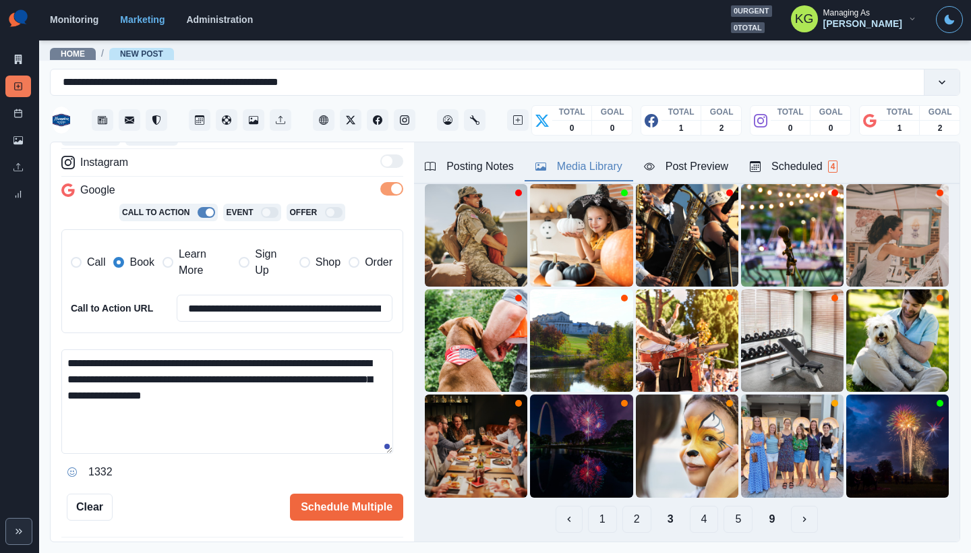
click at [303, 395] on textarea "**********" at bounding box center [227, 401] width 332 height 105
type textarea "**********"
click at [72, 471] on icon "Opens Emoji Picker" at bounding box center [72, 472] width 5 height 5
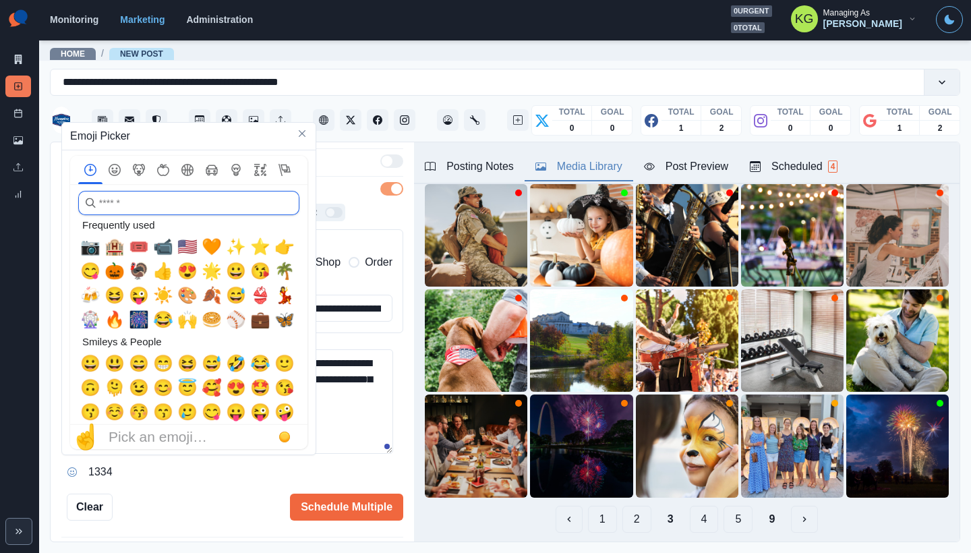
click at [179, 206] on input "search" at bounding box center [188, 203] width 221 height 24
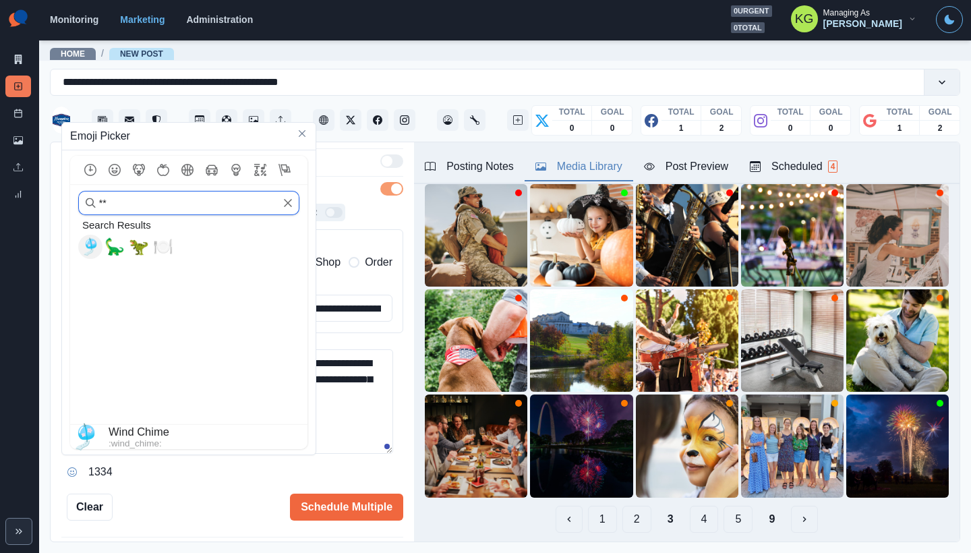
type input "*"
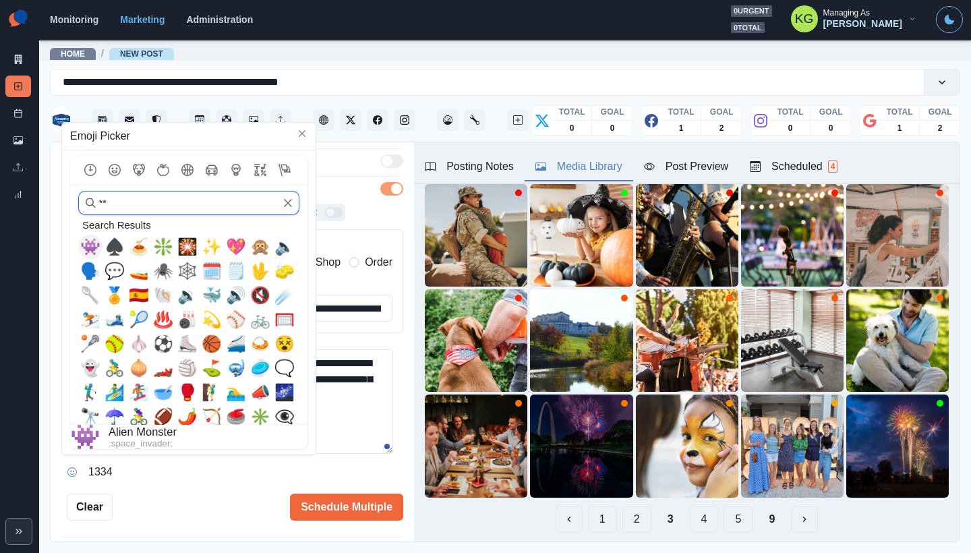
type input "*"
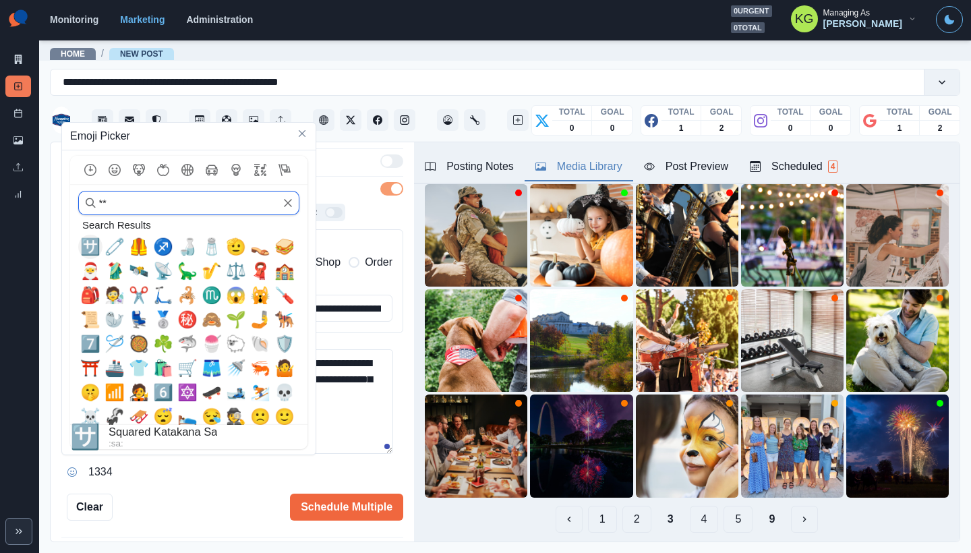
type input "*"
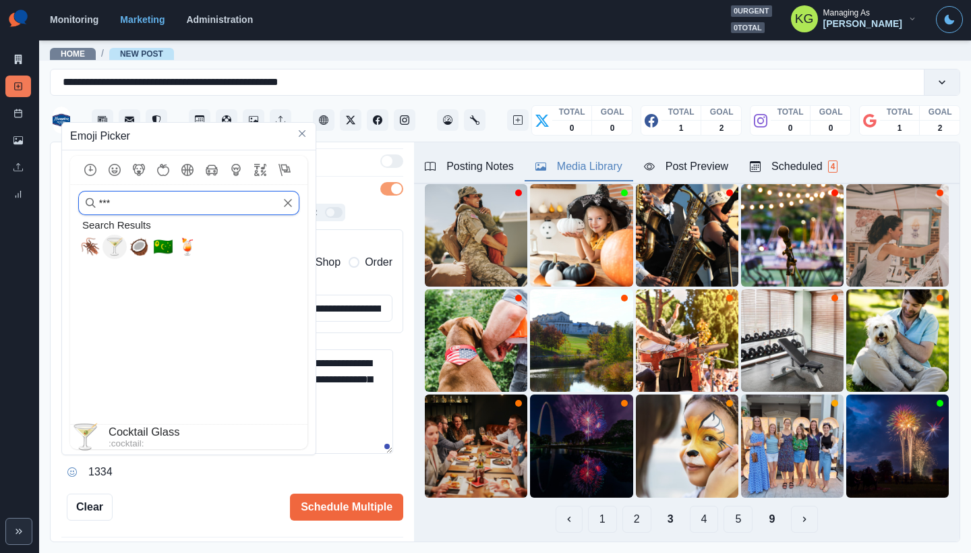
type input "***"
click at [117, 243] on span "🍸" at bounding box center [115, 246] width 20 height 19
type textarea "**********"
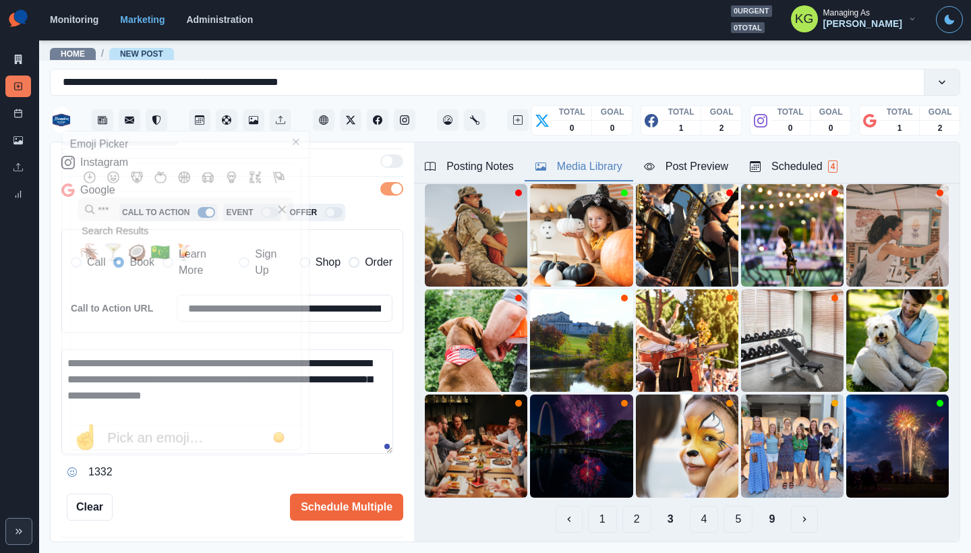
click at [349, 391] on textarea "**********" at bounding box center [227, 401] width 332 height 105
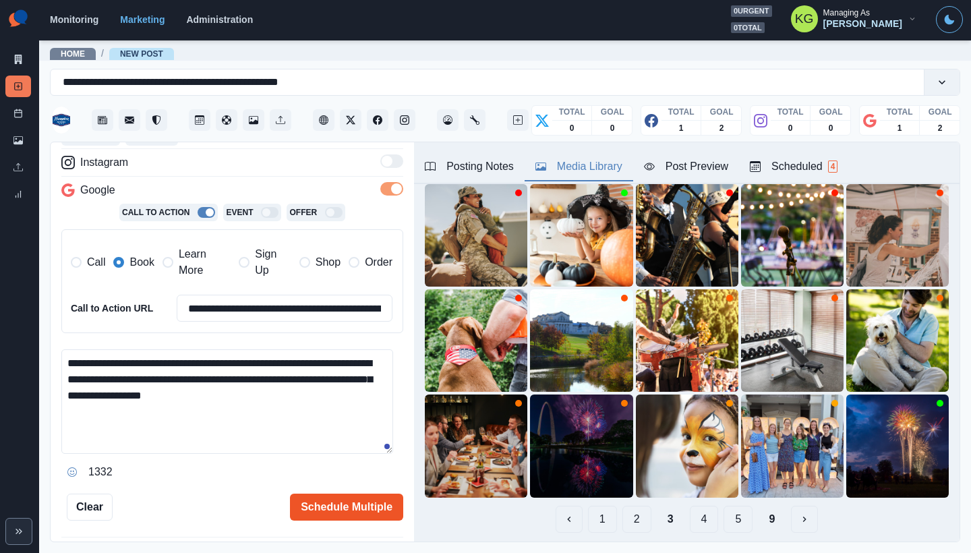
click at [329, 498] on button "Schedule Multiple" at bounding box center [346, 507] width 113 height 27
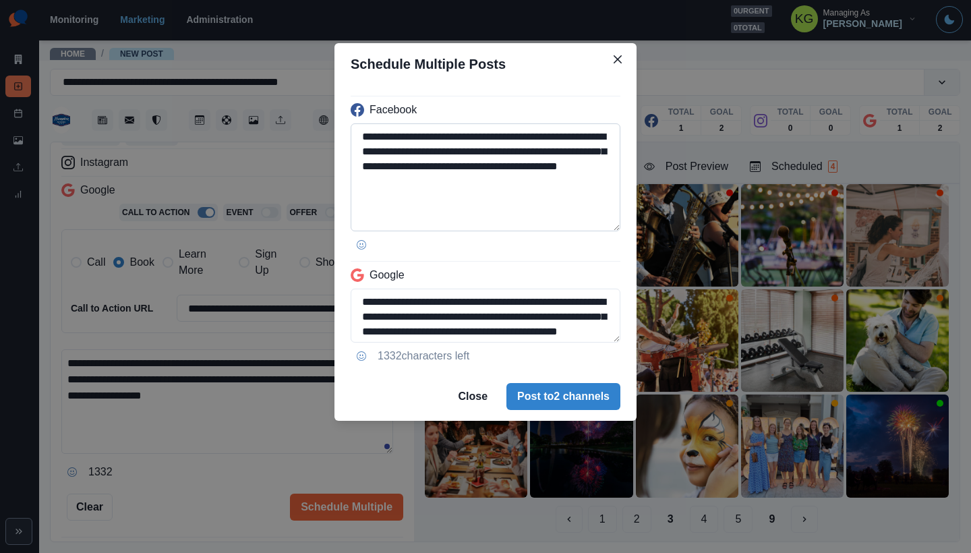
click at [605, 225] on textarea "**********" at bounding box center [486, 177] width 270 height 108
click at [569, 393] on button "Post to 2 channels" at bounding box center [564, 396] width 114 height 27
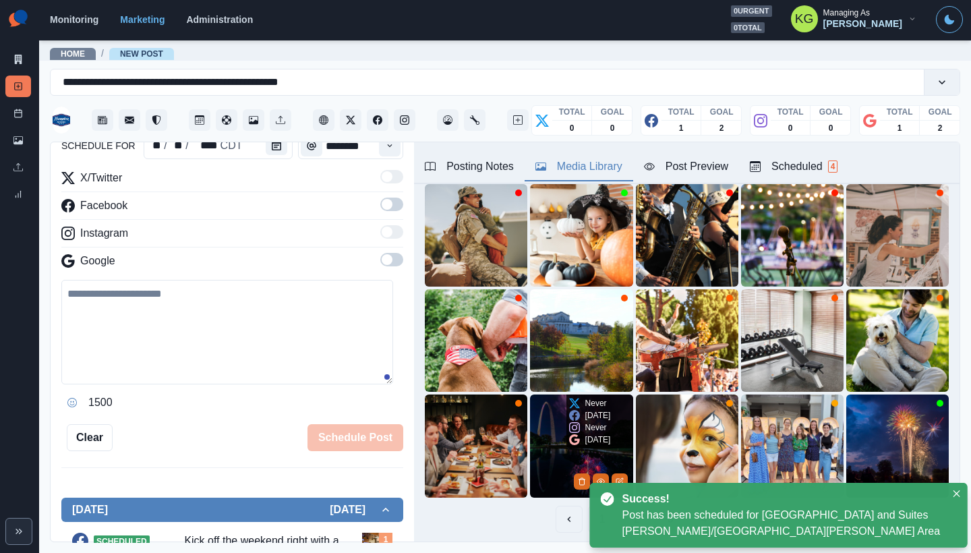
scroll to position [102, 0]
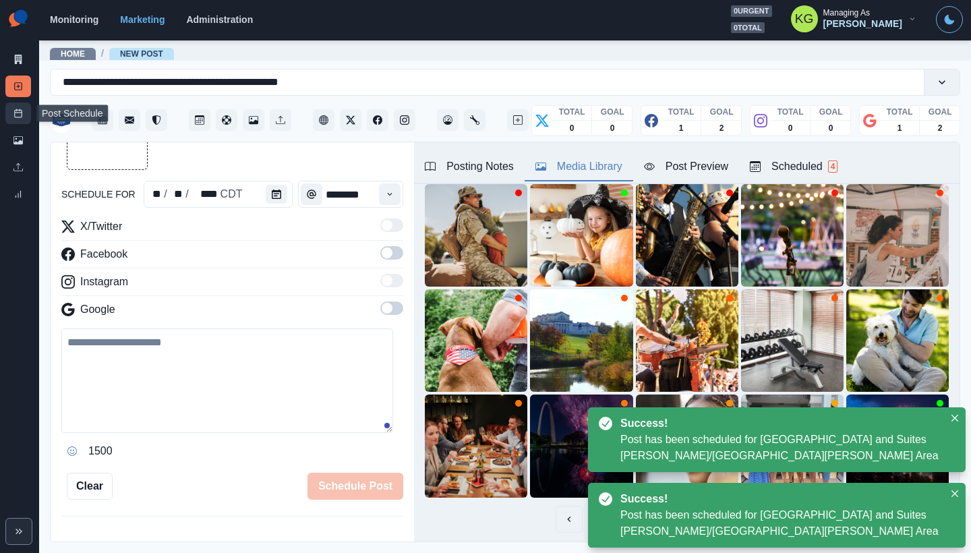
click at [12, 112] on link "Post Schedule" at bounding box center [18, 114] width 26 height 22
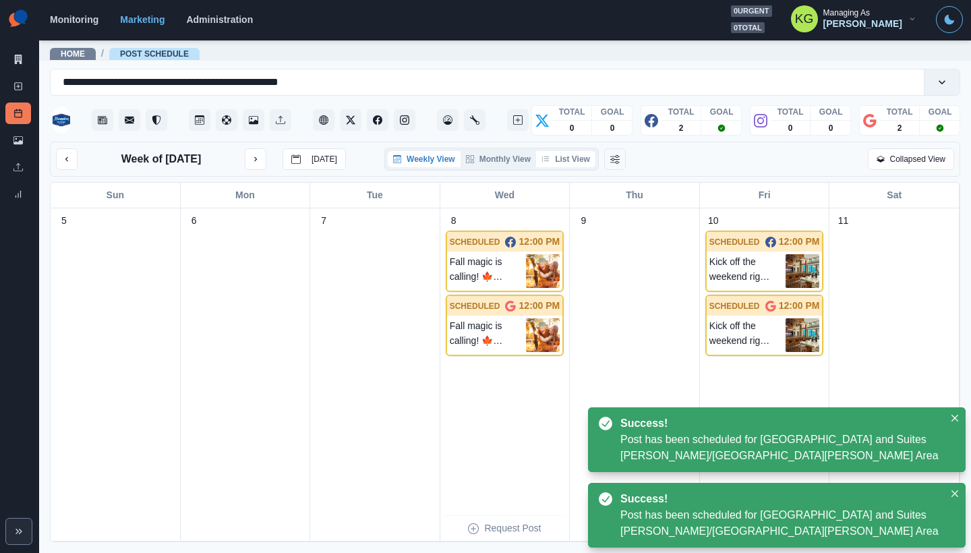
click at [579, 164] on button "List View" at bounding box center [565, 159] width 59 height 16
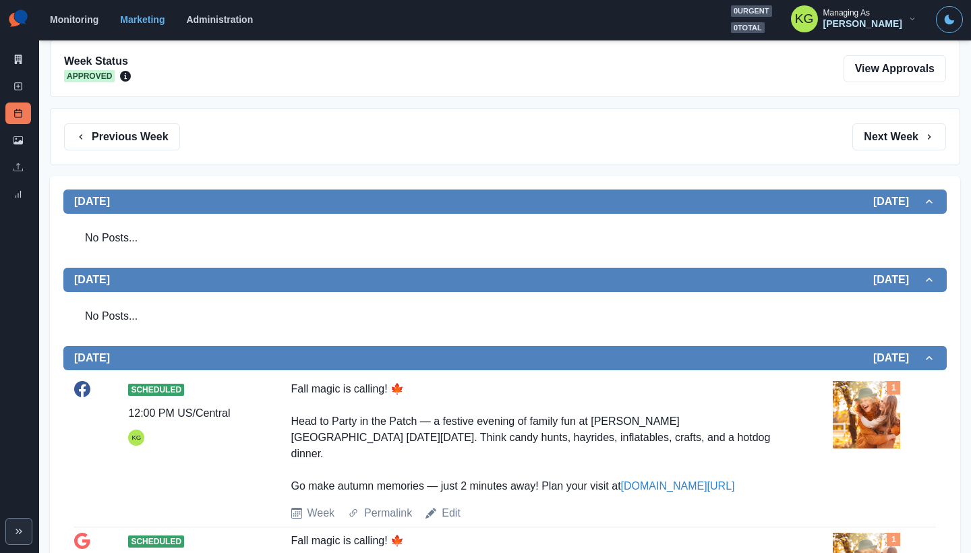
scroll to position [130, 0]
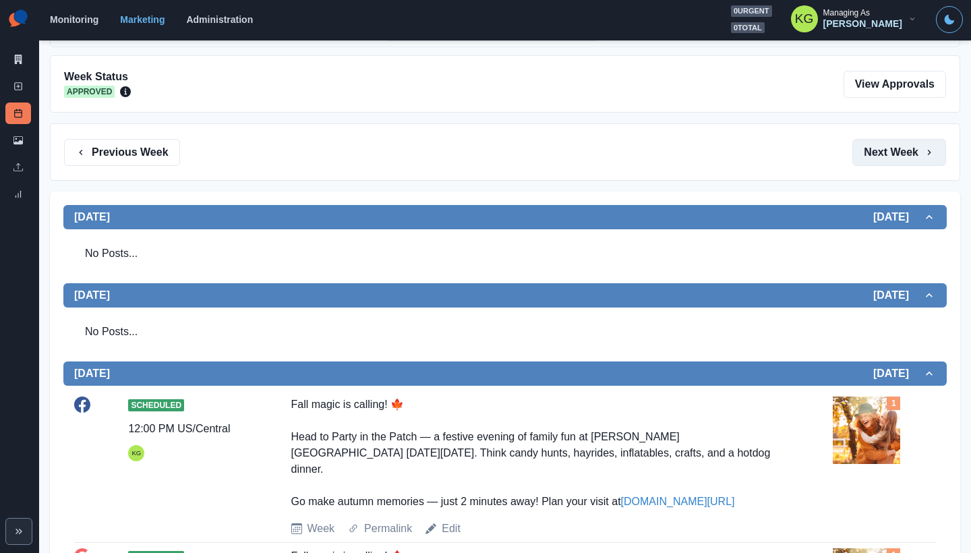
click at [890, 159] on button "Next Week" at bounding box center [900, 152] width 94 height 27
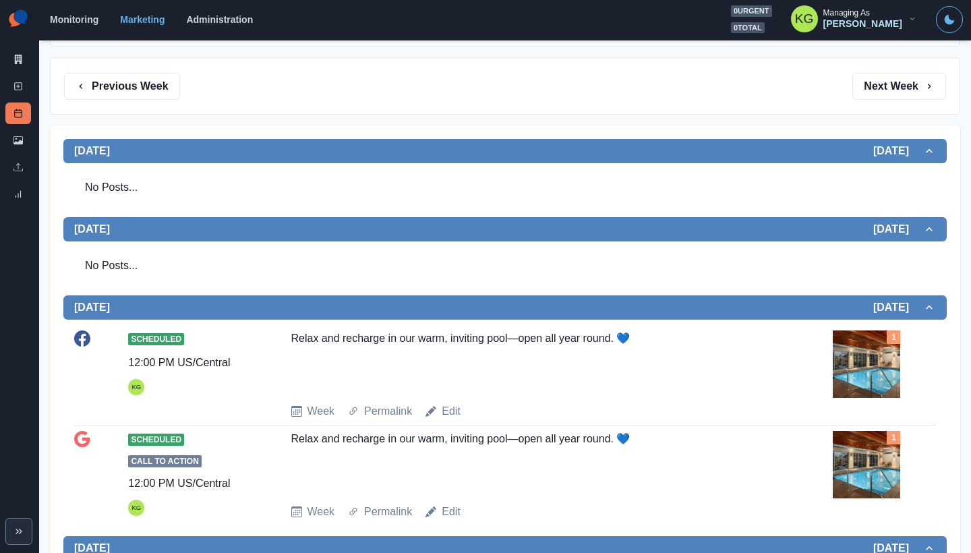
scroll to position [123, 0]
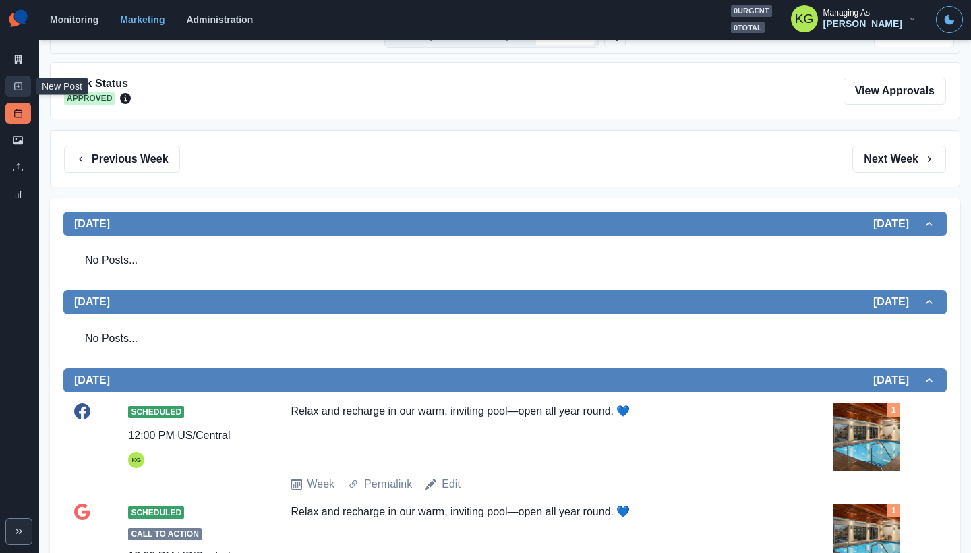
click at [18, 82] on icon at bounding box center [17, 86] width 9 height 9
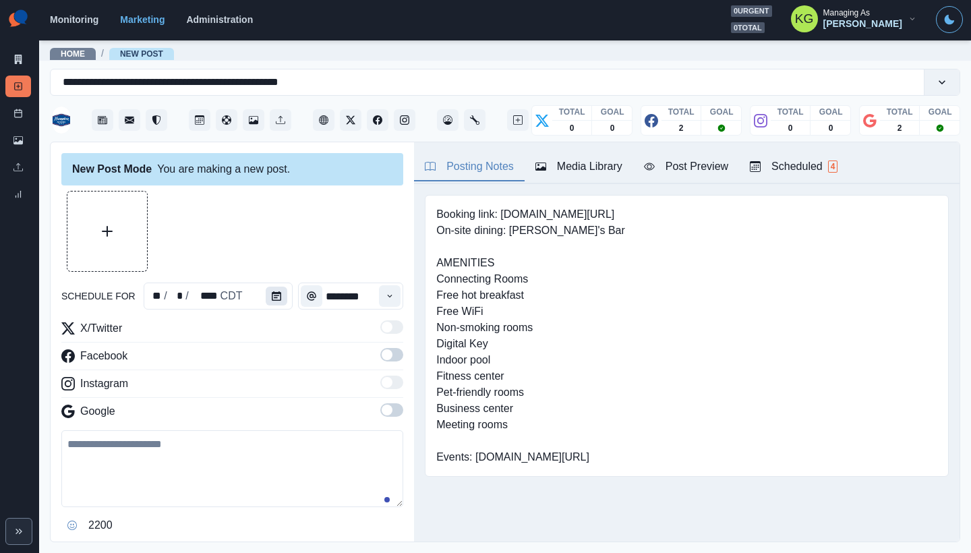
click at [274, 296] on icon "Calendar" at bounding box center [276, 295] width 9 height 9
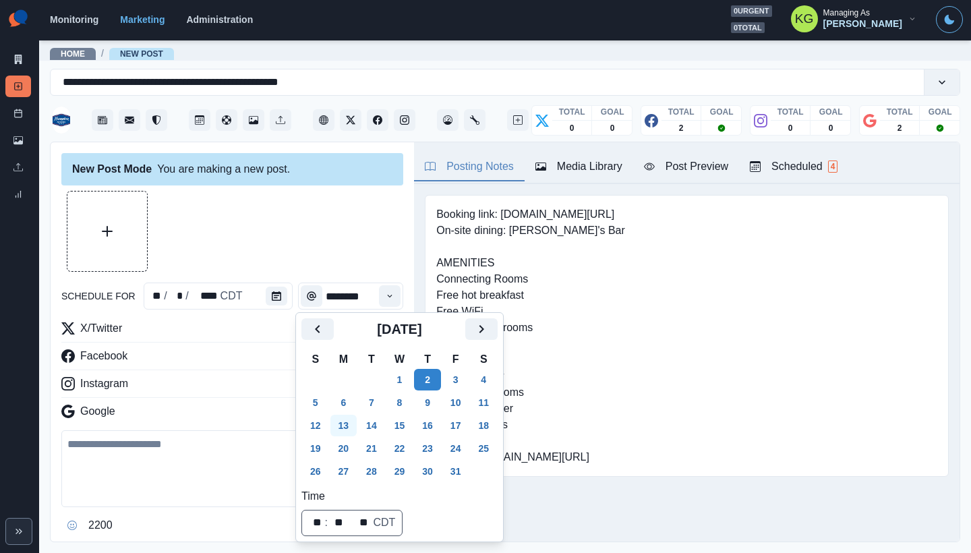
click at [350, 426] on button "13" at bounding box center [344, 426] width 27 height 22
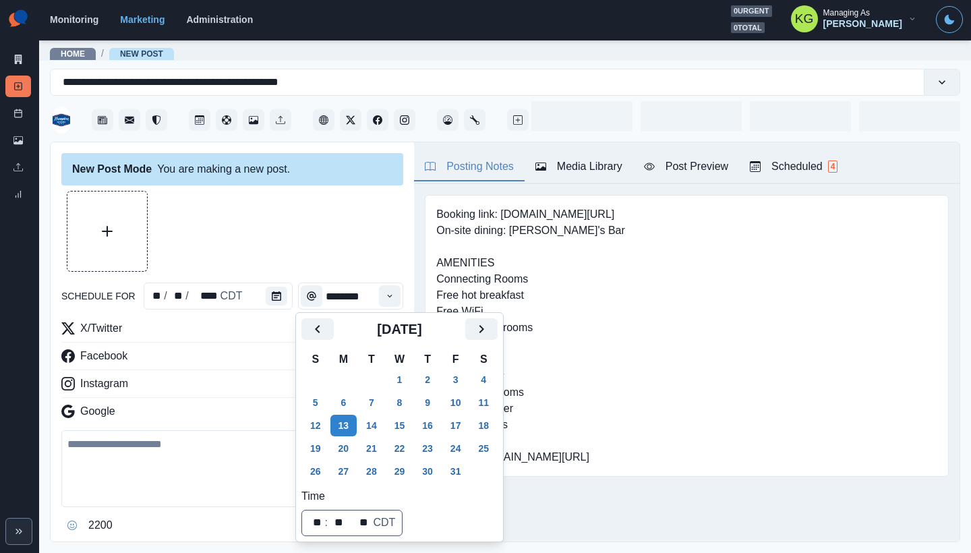
click at [339, 258] on div at bounding box center [232, 231] width 342 height 81
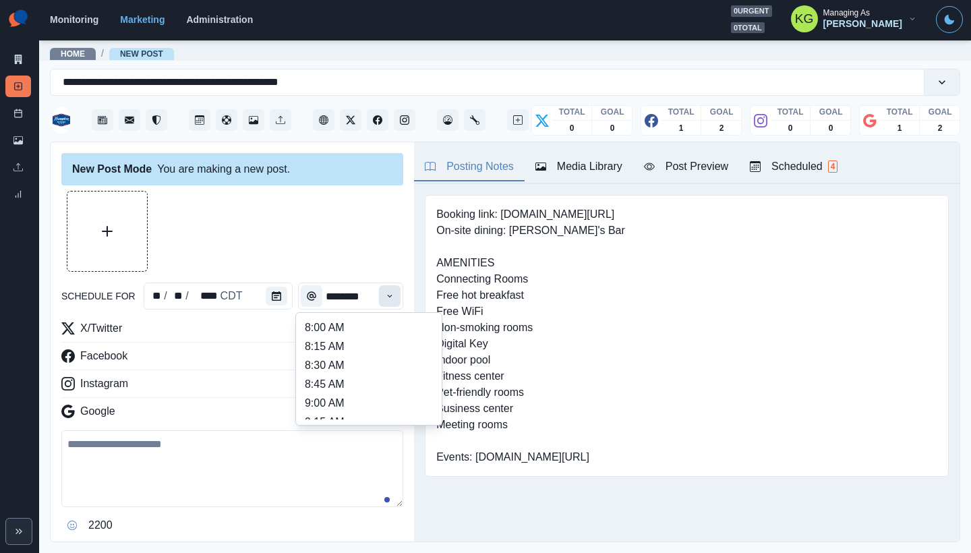
click at [385, 296] on icon "Time" at bounding box center [389, 295] width 9 height 9
click at [347, 388] on li "11:00 AM" at bounding box center [369, 389] width 135 height 19
type input "********"
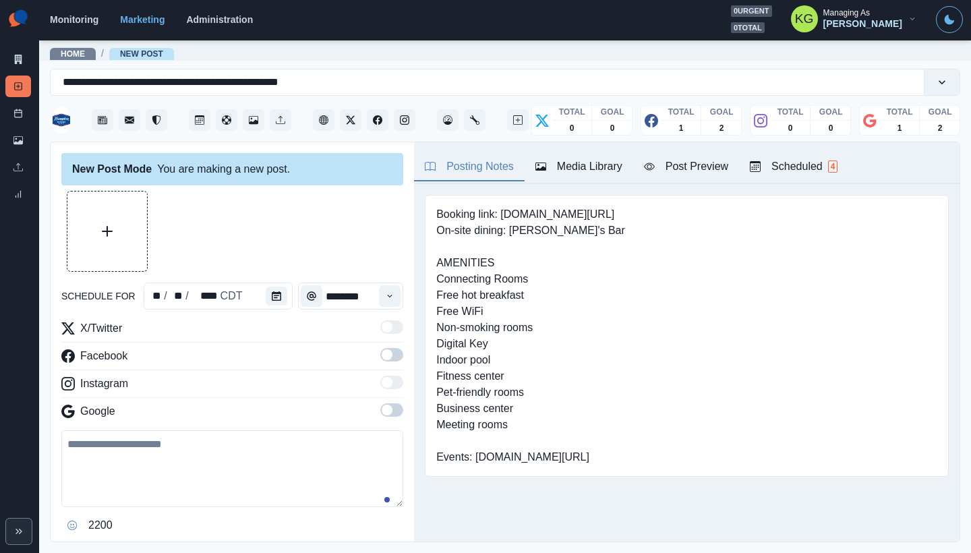
click at [382, 407] on span at bounding box center [387, 410] width 11 height 11
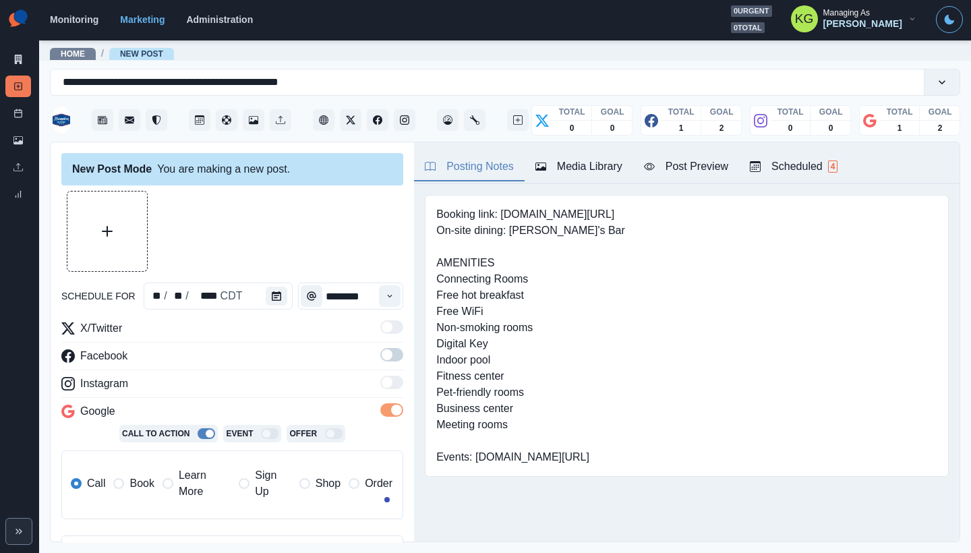
click at [382, 348] on span at bounding box center [391, 354] width 23 height 13
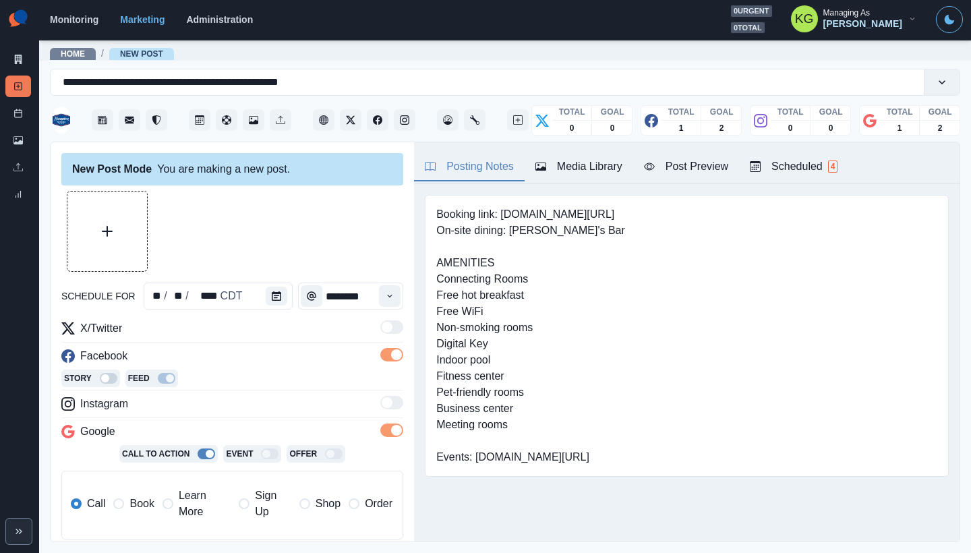
click at [134, 498] on span "Book" at bounding box center [142, 504] width 24 height 16
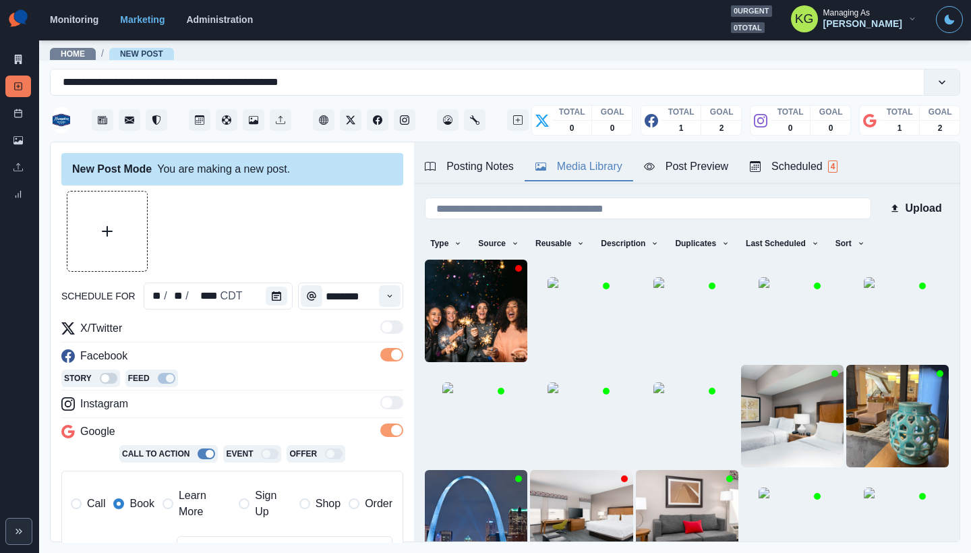
click at [602, 161] on div "Media Library" at bounding box center [579, 167] width 87 height 16
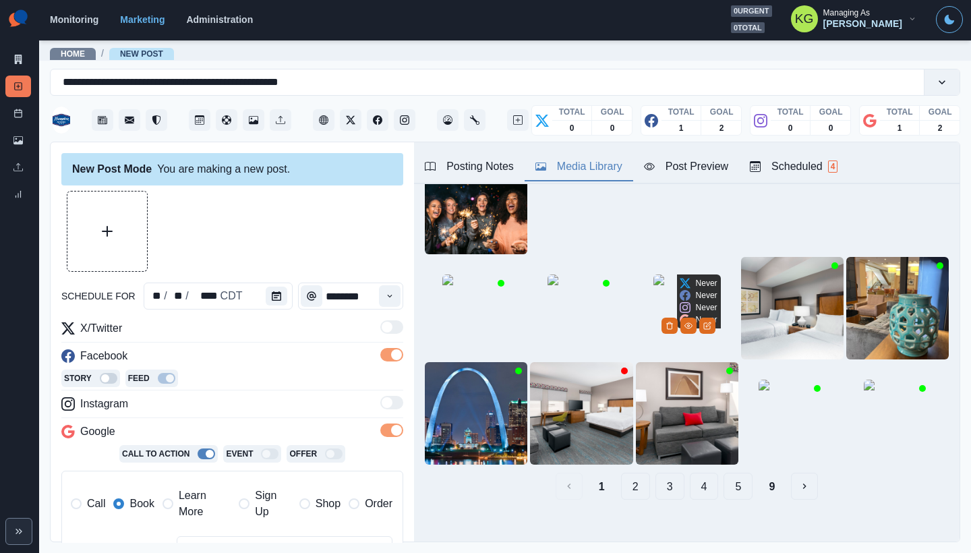
scroll to position [107, 0]
click at [656, 474] on button "3" at bounding box center [670, 487] width 29 height 27
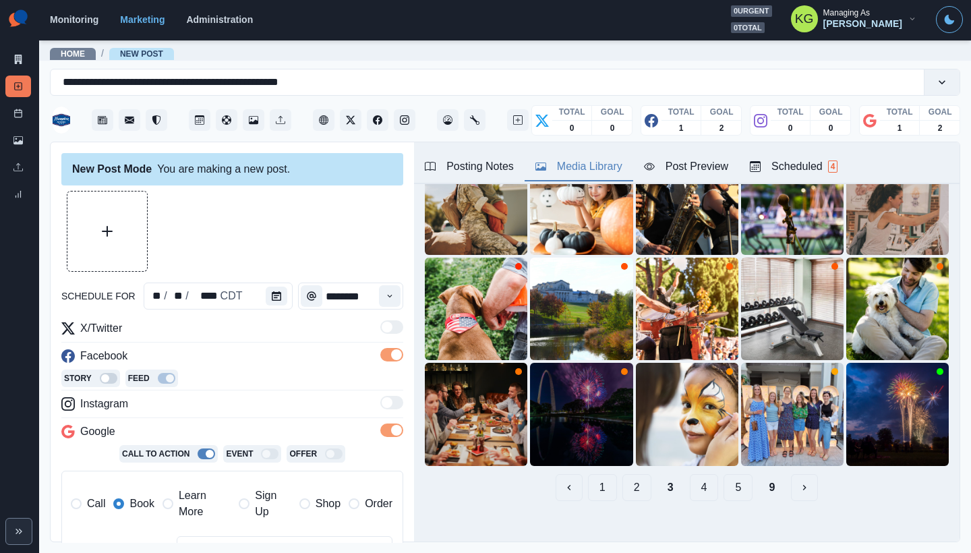
click at [677, 482] on div "1 2 3 4 5 9" at bounding box center [687, 487] width 524 height 27
click at [690, 476] on button "4" at bounding box center [704, 487] width 29 height 27
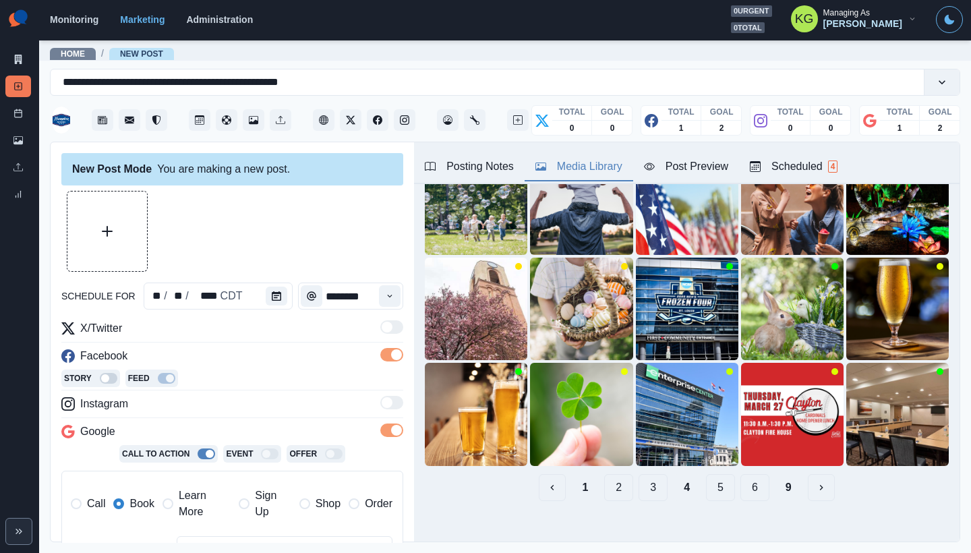
click at [706, 478] on button "5" at bounding box center [720, 487] width 29 height 27
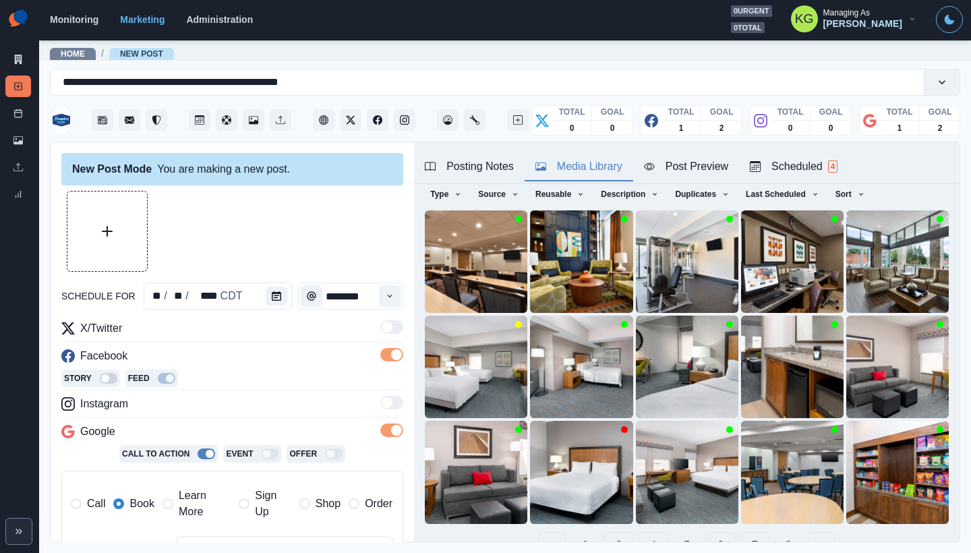
scroll to position [41, 0]
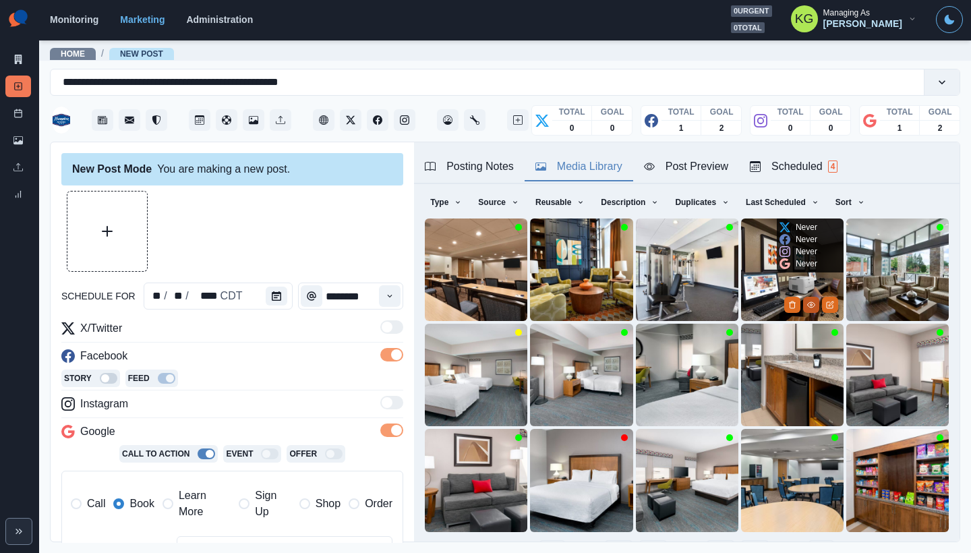
click at [807, 301] on icon "View Media" at bounding box center [811, 305] width 8 height 8
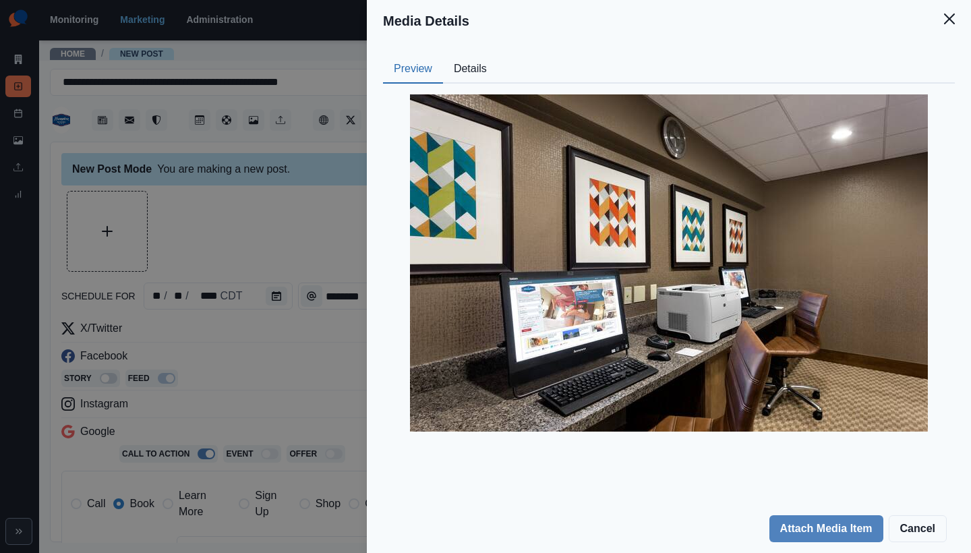
click at [508, 68] on div "Preview Details" at bounding box center [669, 69] width 572 height 28
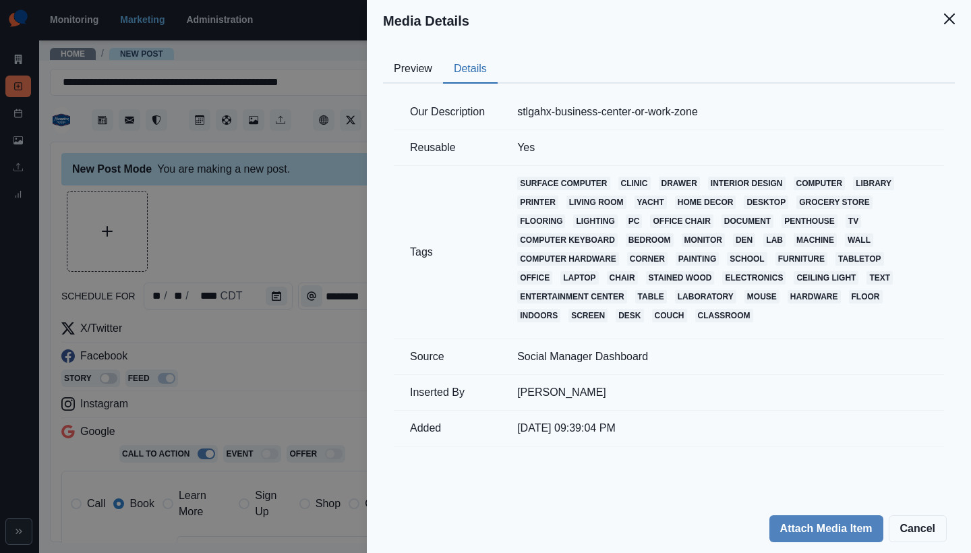
click at [470, 63] on button "Details" at bounding box center [470, 69] width 55 height 28
click at [949, 21] on icon "Close" at bounding box center [949, 18] width 11 height 11
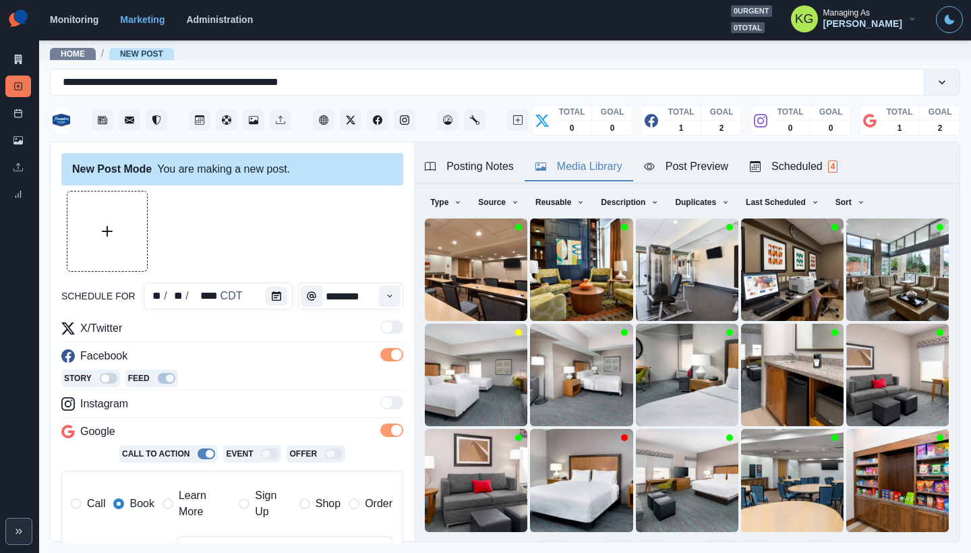
scroll to position [42, 0]
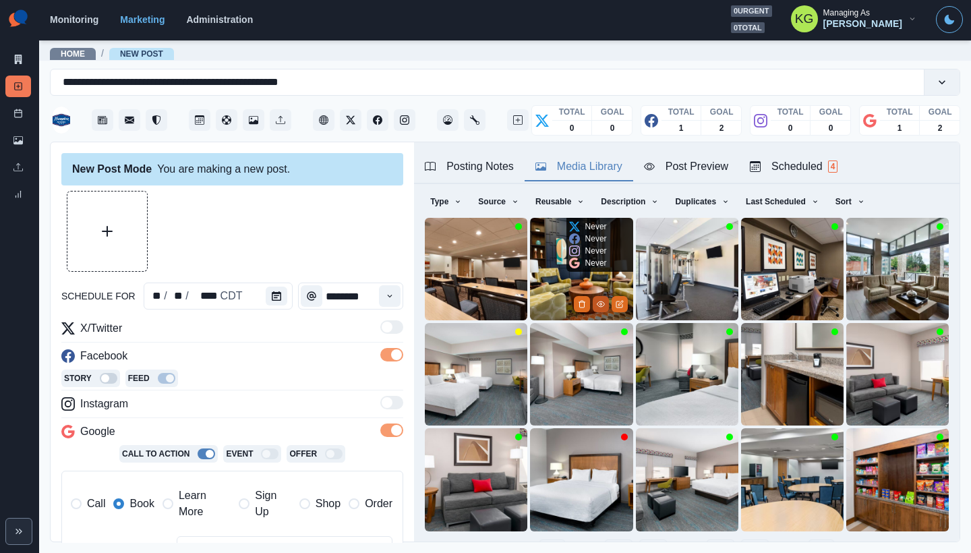
click at [593, 296] on button "View Media" at bounding box center [601, 304] width 16 height 16
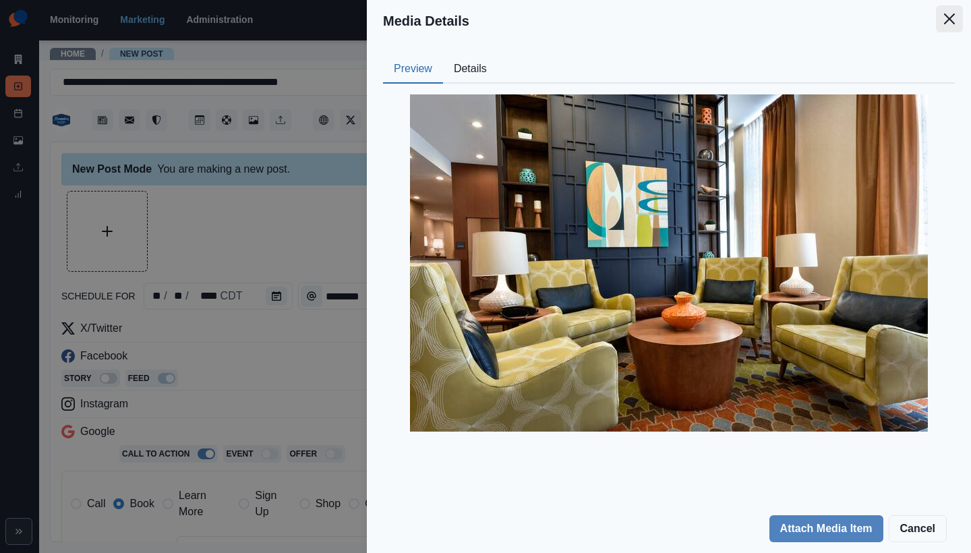
click at [948, 24] on icon "Close" at bounding box center [949, 18] width 11 height 11
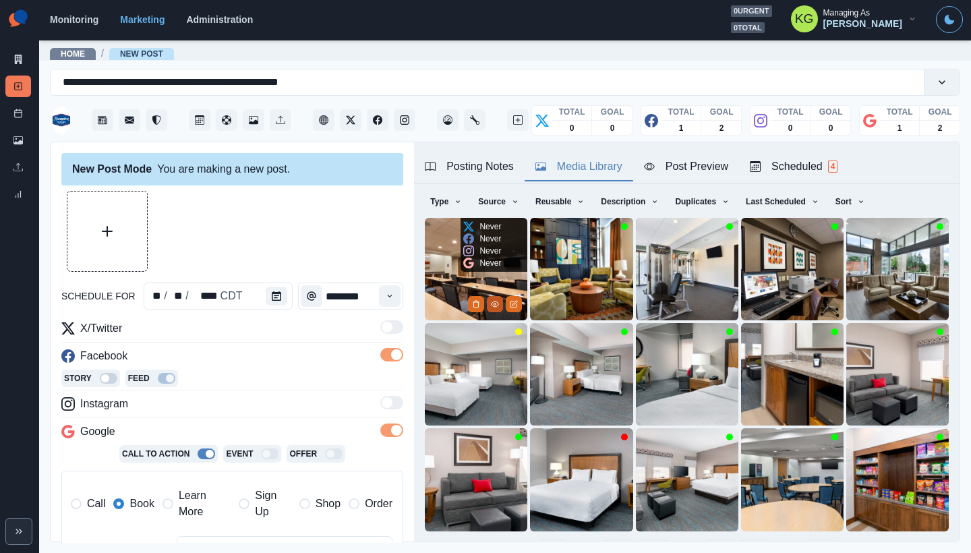
click at [492, 296] on button "View Media" at bounding box center [495, 304] width 16 height 16
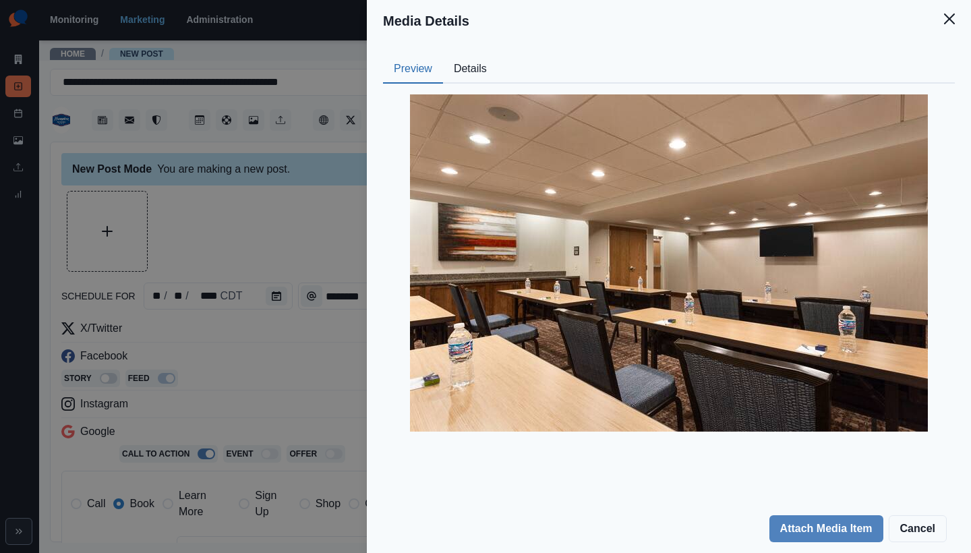
click at [506, 78] on div "Preview Details" at bounding box center [669, 69] width 572 height 28
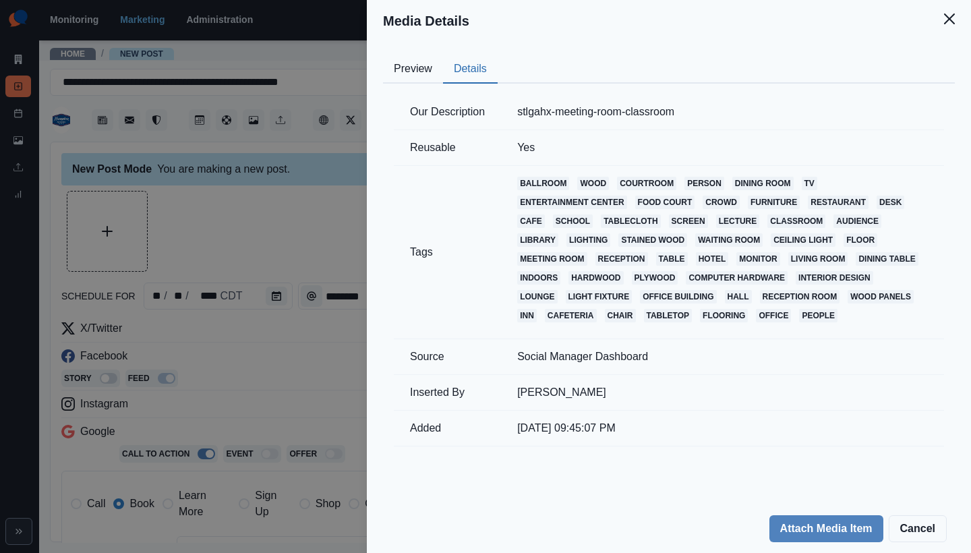
click at [469, 64] on button "Details" at bounding box center [470, 69] width 55 height 28
click at [642, 3] on header "Media Details" at bounding box center [669, 21] width 604 height 42
click at [807, 523] on button "Attach Media Item" at bounding box center [827, 528] width 114 height 27
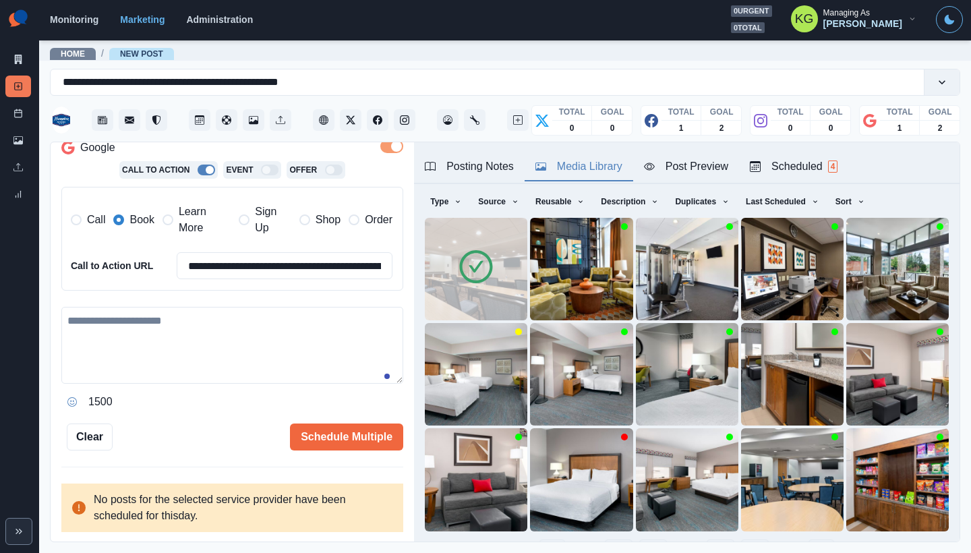
scroll to position [283, 0]
click at [188, 323] on textarea at bounding box center [232, 346] width 342 height 77
paste textarea "**********"
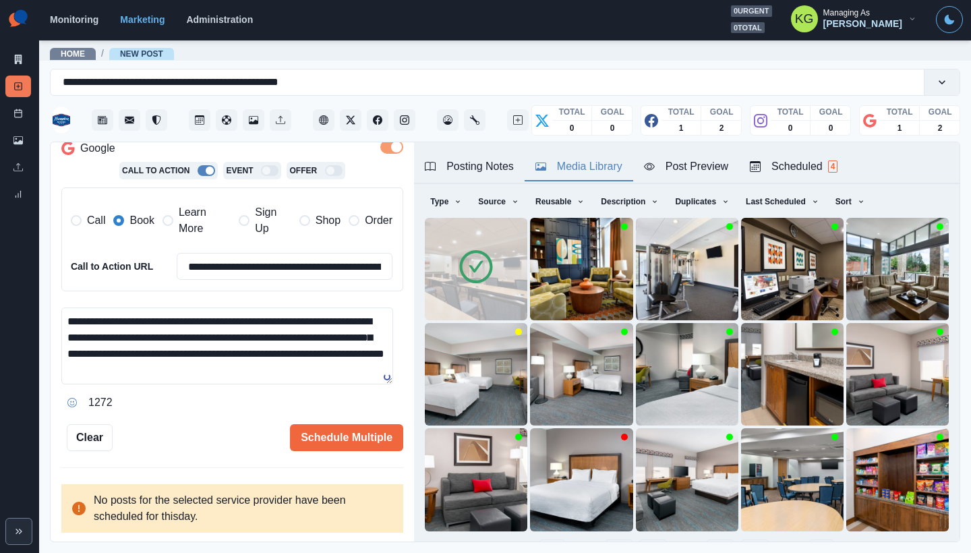
click at [480, 163] on div "Posting Notes" at bounding box center [469, 167] width 89 height 16
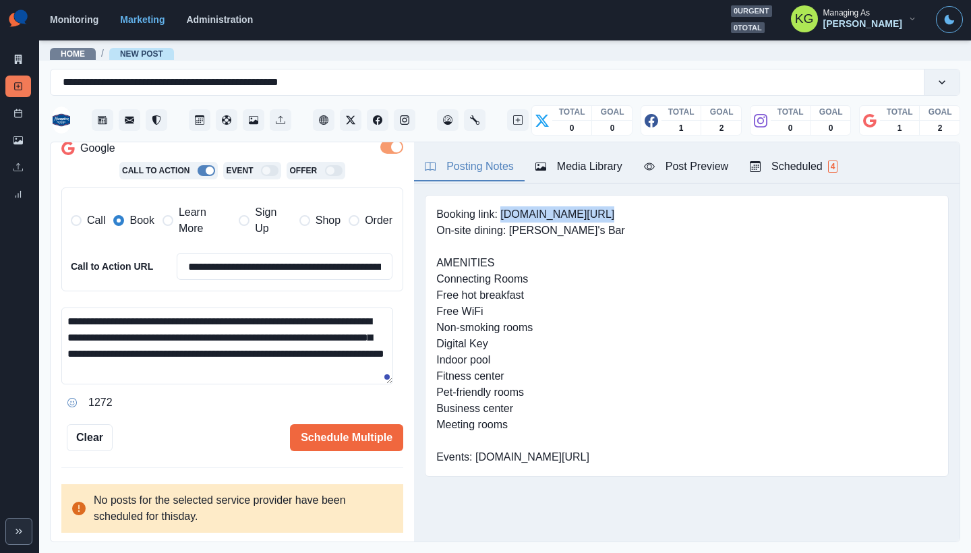
drag, startPoint x: 600, startPoint y: 216, endPoint x: 501, endPoint y: 217, distance: 99.2
click at [501, 217] on pre "Booking link: www.bit.ly/3ULqO8y On-site dining: Danielle's Bar AMENITIES Conne…" at bounding box center [530, 335] width 189 height 259
copy pre "www.bit.ly/3ULqO8y"
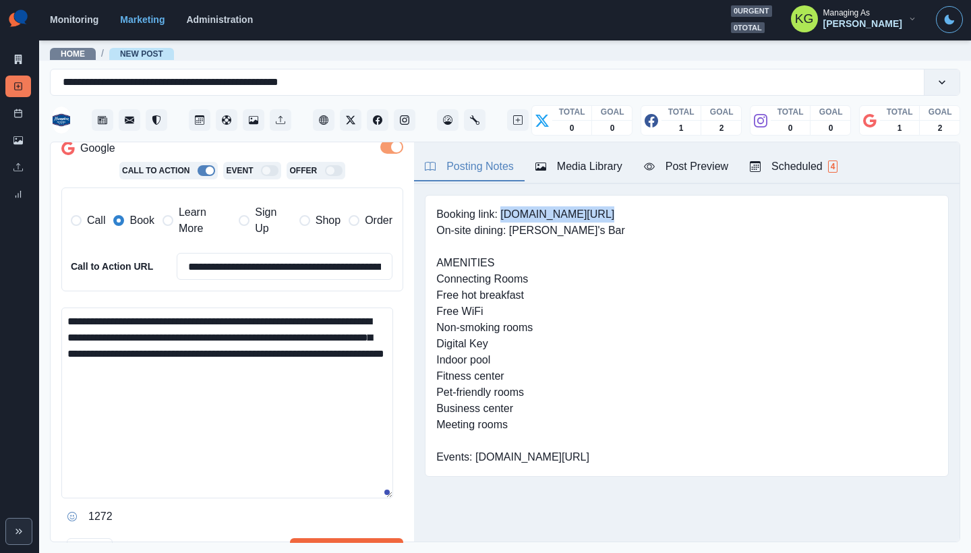
click at [370, 496] on textarea "**********" at bounding box center [227, 403] width 332 height 191
click at [285, 372] on textarea "**********" at bounding box center [227, 404] width 332 height 192
paste textarea "**********"
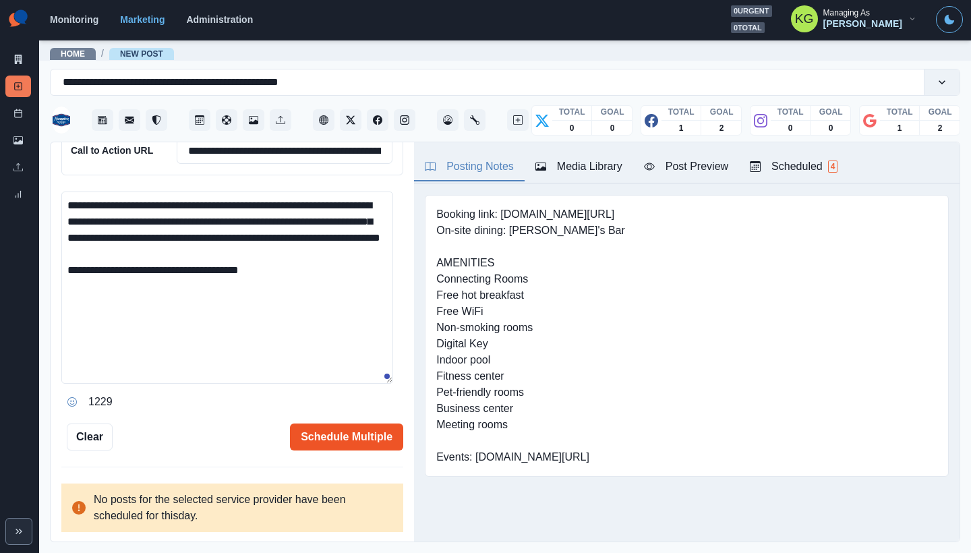
type textarea "**********"
click at [342, 440] on button "Schedule Multiple" at bounding box center [346, 437] width 113 height 27
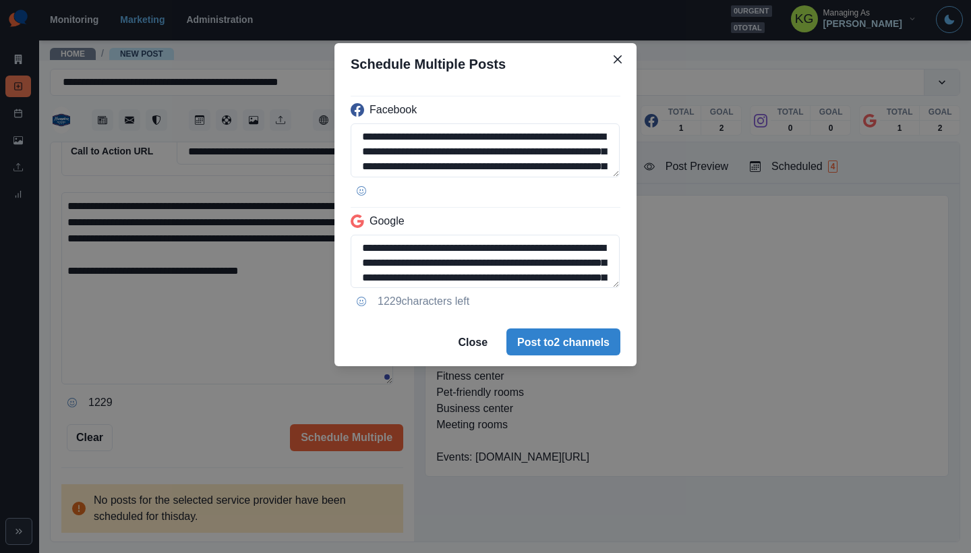
click at [548, 289] on textarea "**********" at bounding box center [485, 262] width 269 height 54
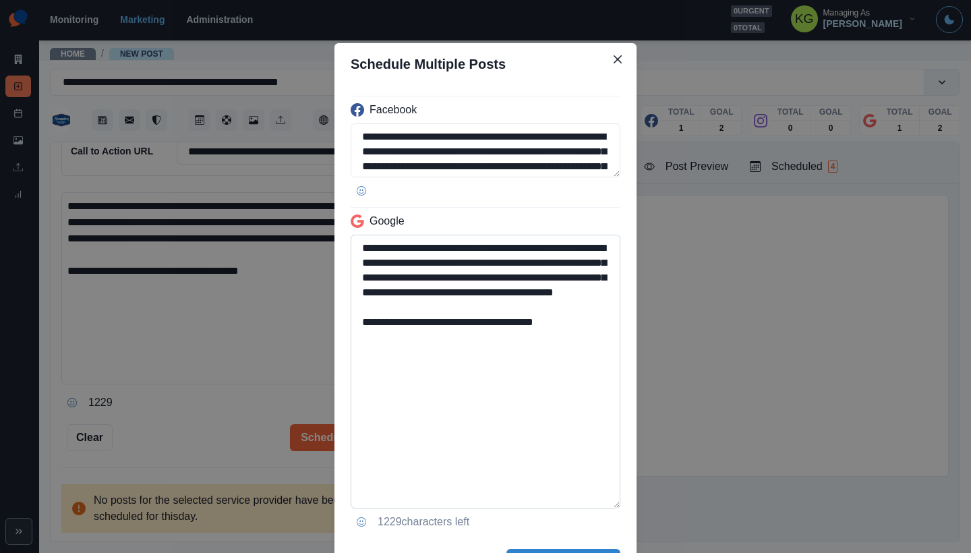
drag, startPoint x: 578, startPoint y: 335, endPoint x: 361, endPoint y: 337, distance: 217.2
click at [361, 339] on textarea "**********" at bounding box center [486, 372] width 270 height 274
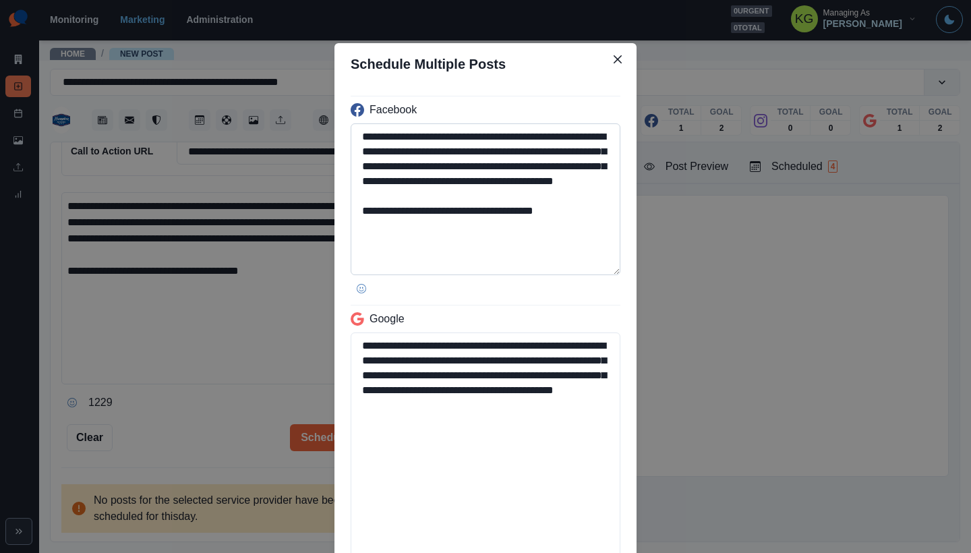
click at [582, 266] on textarea "**********" at bounding box center [486, 199] width 270 height 152
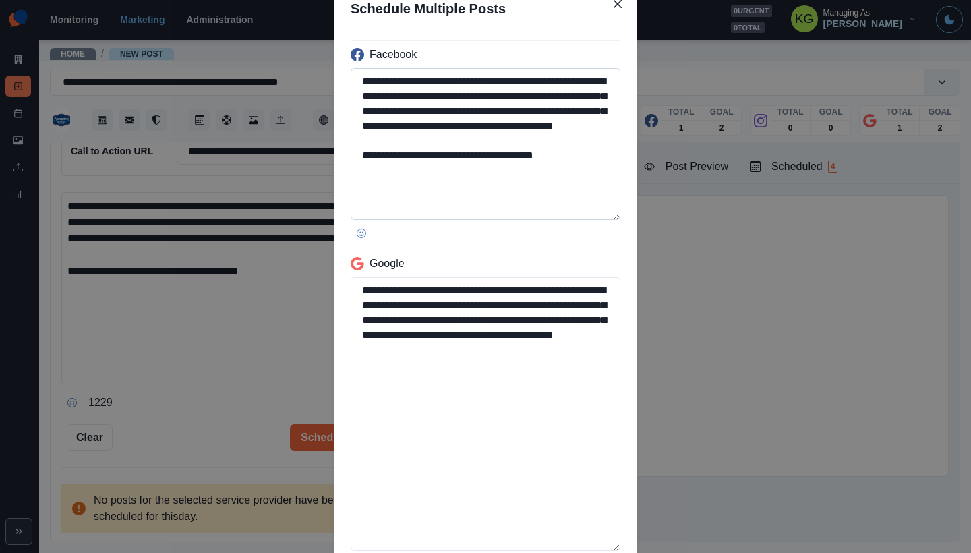
scroll to position [167, 0]
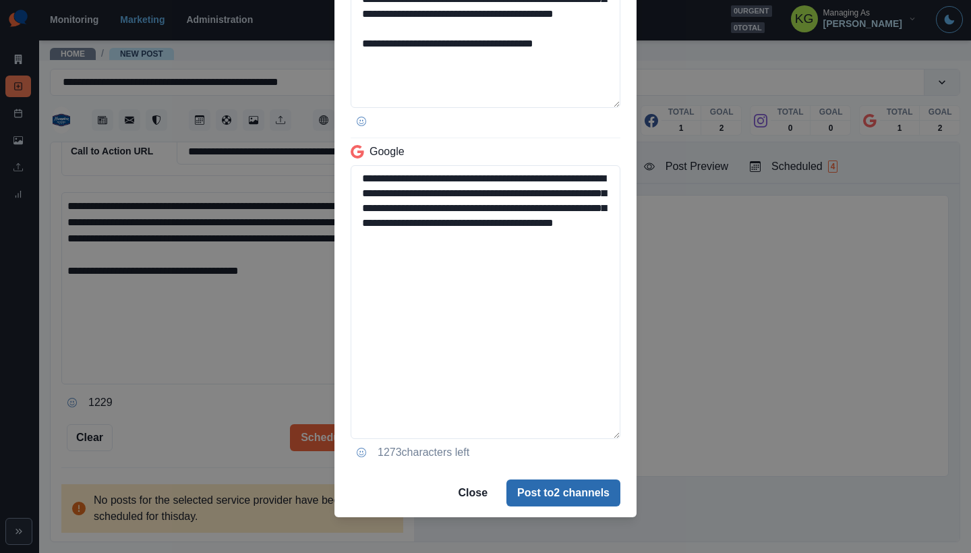
type textarea "**********"
click at [542, 498] on button "Post to 2 channels" at bounding box center [564, 493] width 114 height 27
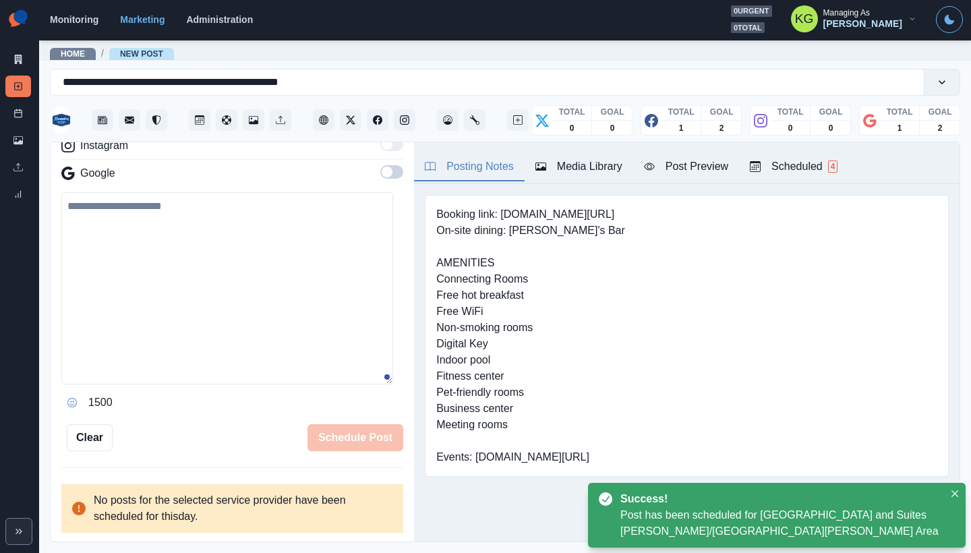
scroll to position [190, 0]
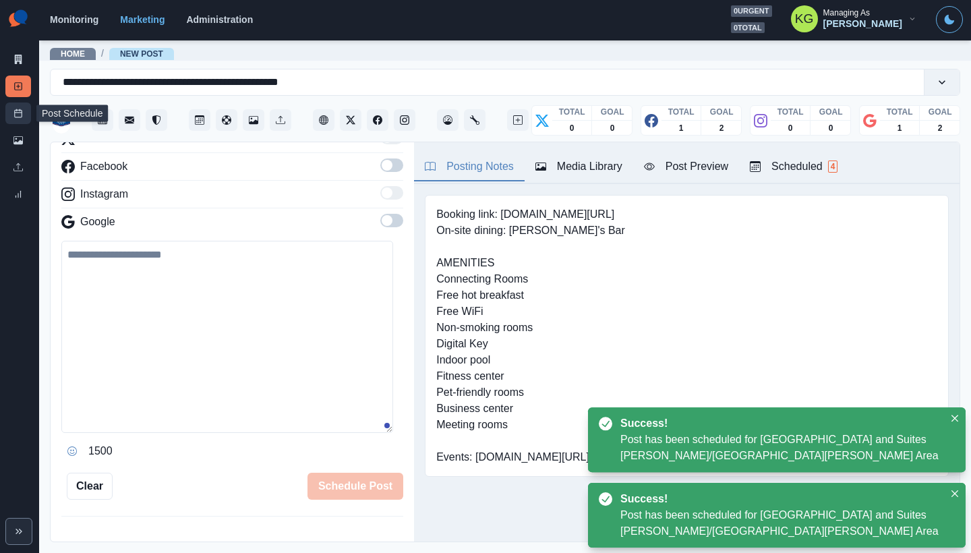
click at [18, 119] on link "Post Schedule" at bounding box center [18, 114] width 26 height 22
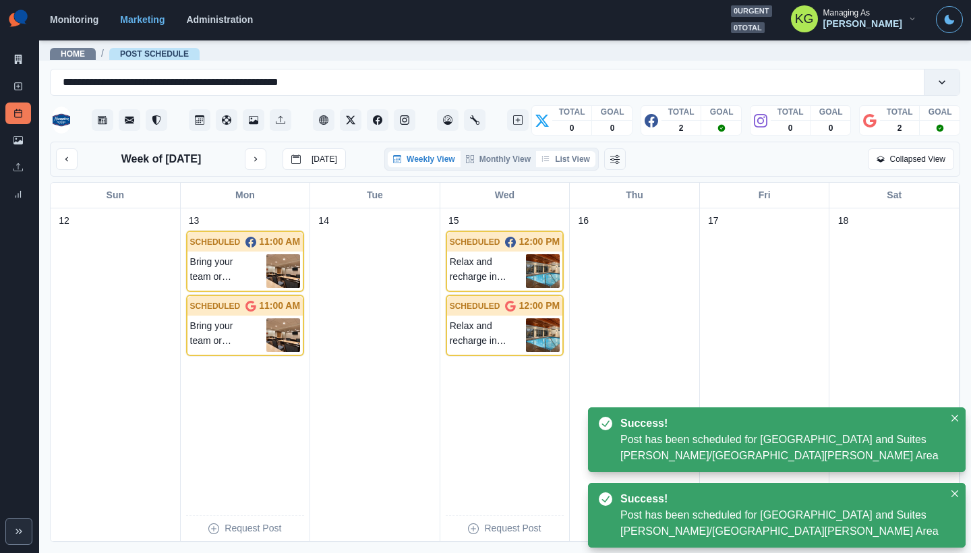
click at [571, 159] on button "List View" at bounding box center [565, 159] width 59 height 16
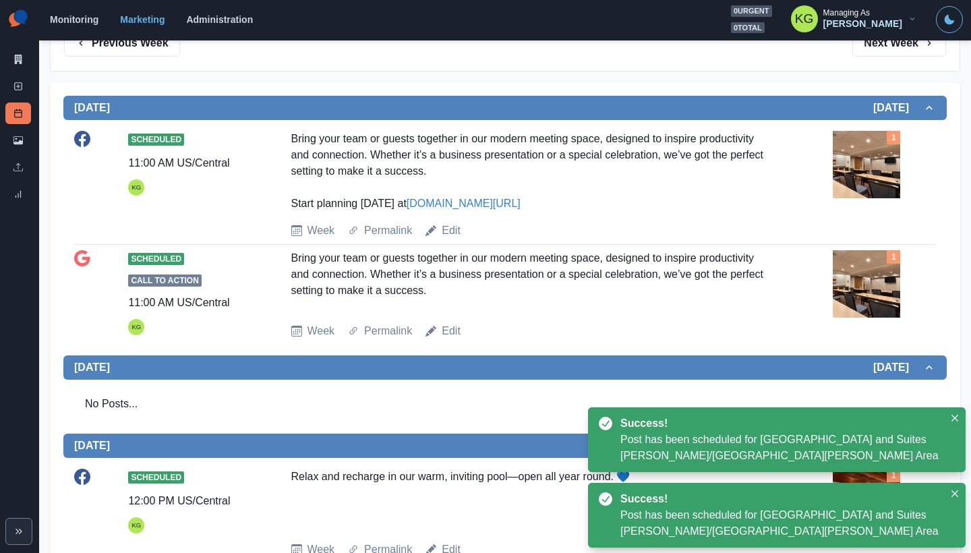
scroll to position [237, 0]
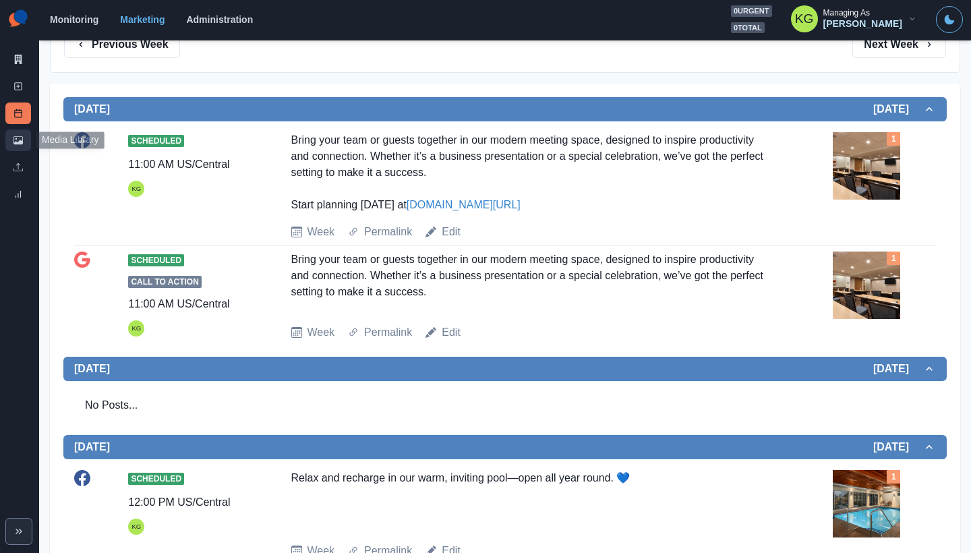
click at [21, 137] on icon at bounding box center [17, 140] width 9 height 9
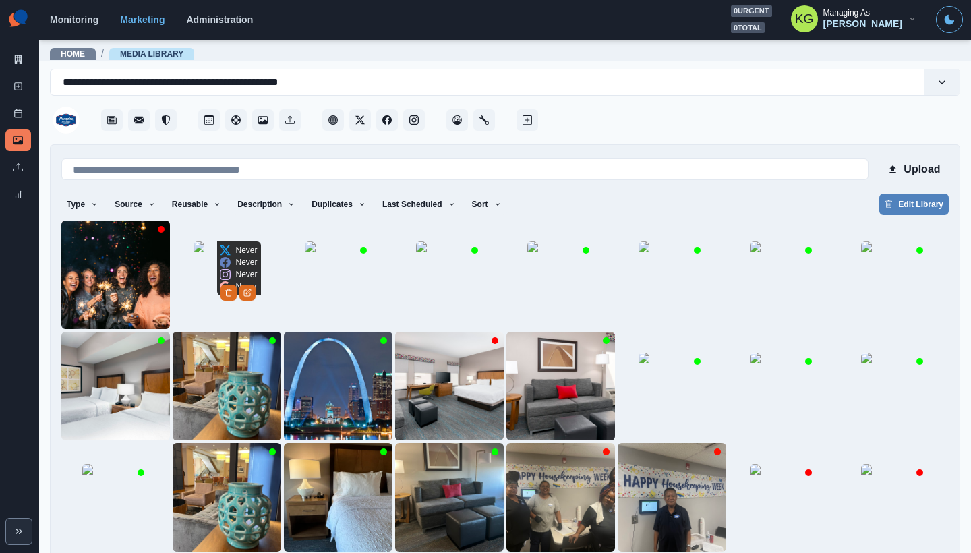
click at [215, 280] on img at bounding box center [227, 274] width 67 height 67
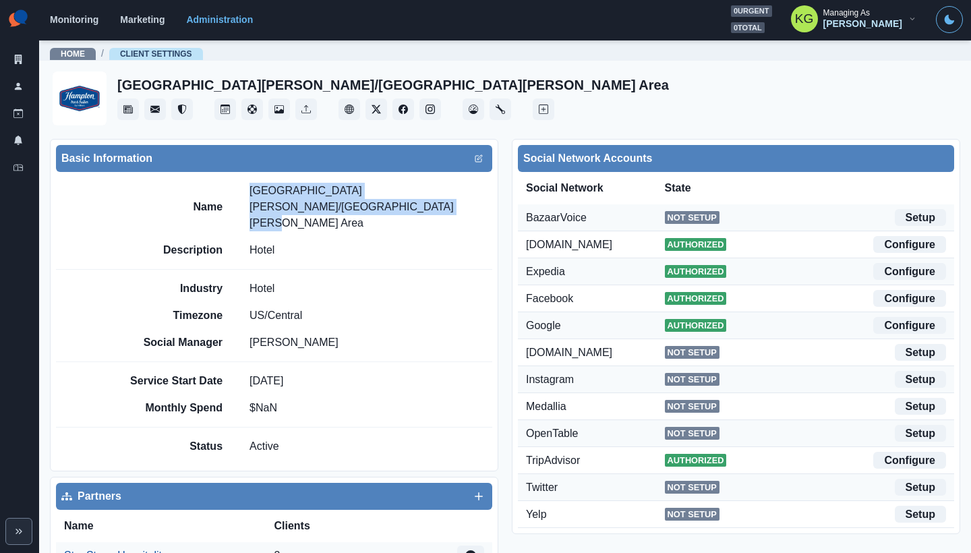
drag, startPoint x: 321, startPoint y: 206, endPoint x: 241, endPoint y: 188, distance: 82.5
click at [241, 188] on div "Name Hampton Inn and Suites Clayton/St Louis-Galleria Area" at bounding box center [306, 207] width 371 height 49
copy p "Hampton Inn and Suites Clayton/St Louis-Galleria Area"
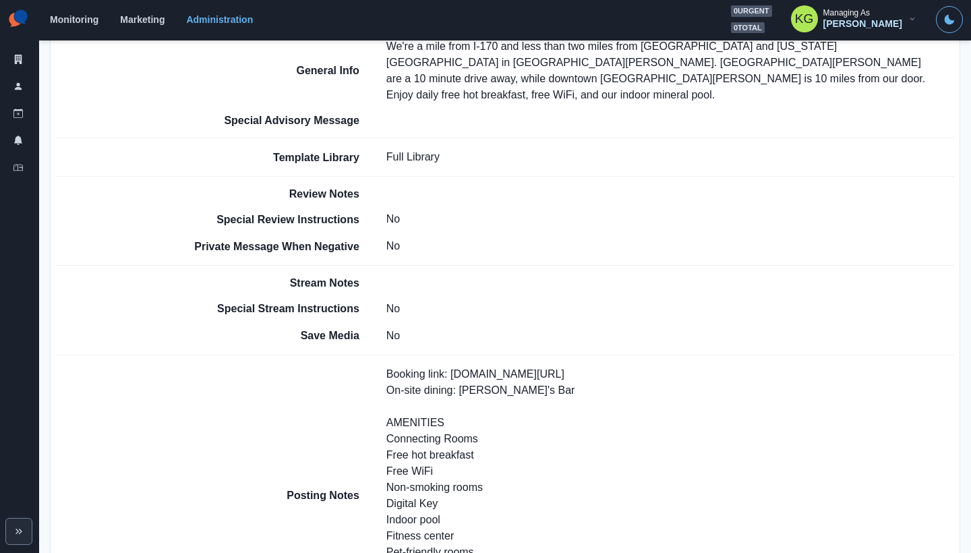
scroll to position [778, 0]
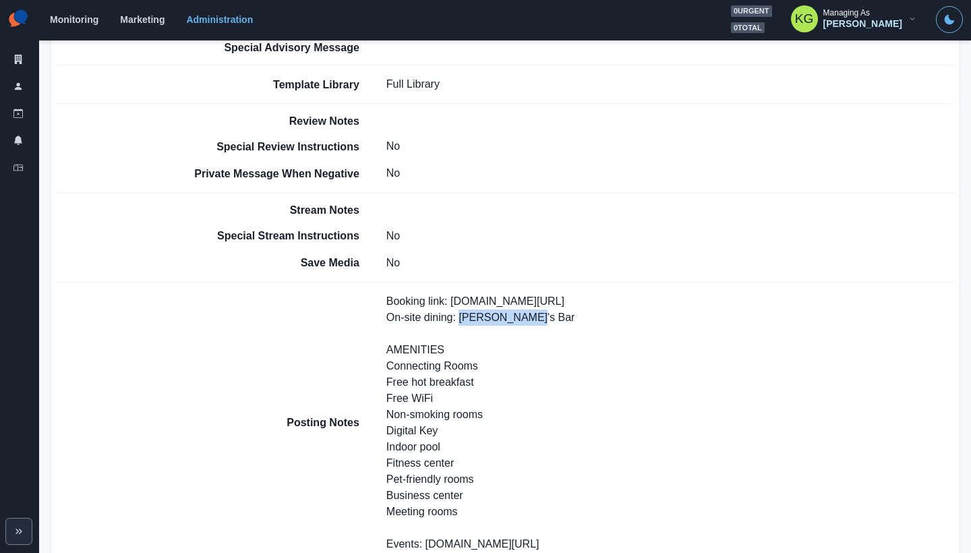
drag, startPoint x: 521, startPoint y: 281, endPoint x: 461, endPoint y: 281, distance: 60.7
click at [461, 293] on p "Booking link: www.bit.ly/3ULqO8y On-site dining: Danielle's Bar AMENITIES Conne…" at bounding box center [489, 422] width 205 height 259
click at [515, 293] on p "Booking link: www.bit.ly/3ULqO8y On-site dining: Danielle's Bar AMENITIES Conne…" at bounding box center [489, 422] width 205 height 259
drag, startPoint x: 523, startPoint y: 281, endPoint x: 456, endPoint y: 281, distance: 67.5
click at [456, 293] on p "Booking link: www.bit.ly/3ULqO8y On-site dining: Danielle's Bar AMENITIES Conne…" at bounding box center [489, 422] width 205 height 259
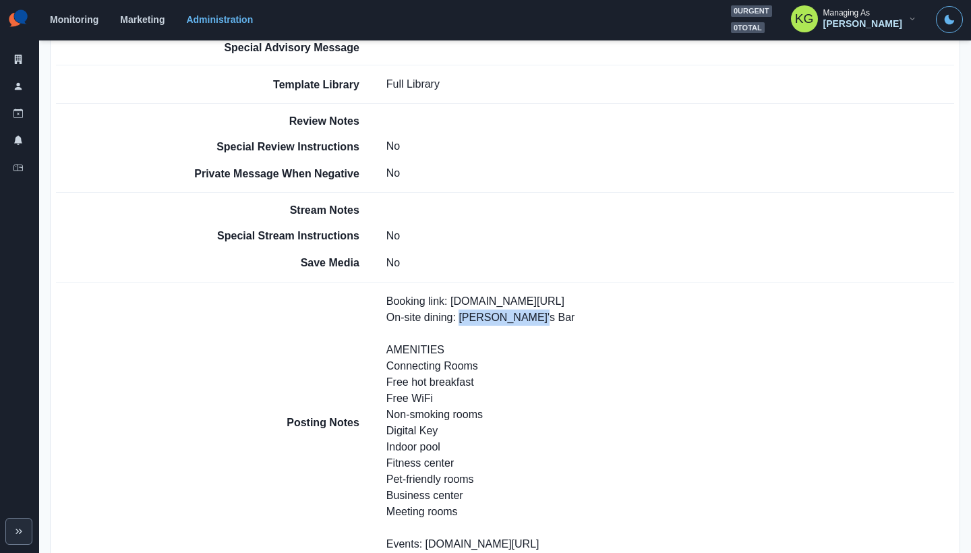
copy p "Danielle's Bar"
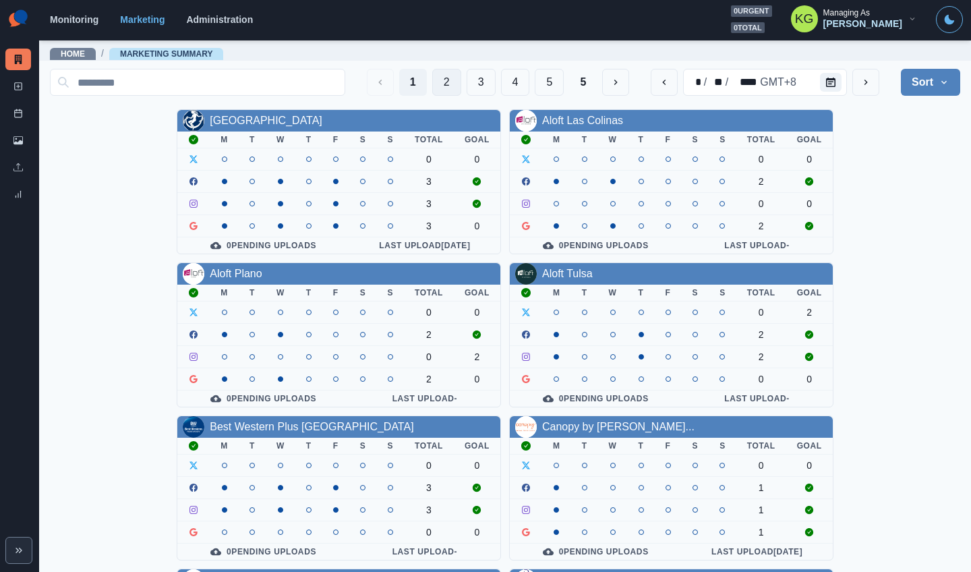
click at [434, 80] on button "2" at bounding box center [446, 82] width 29 height 27
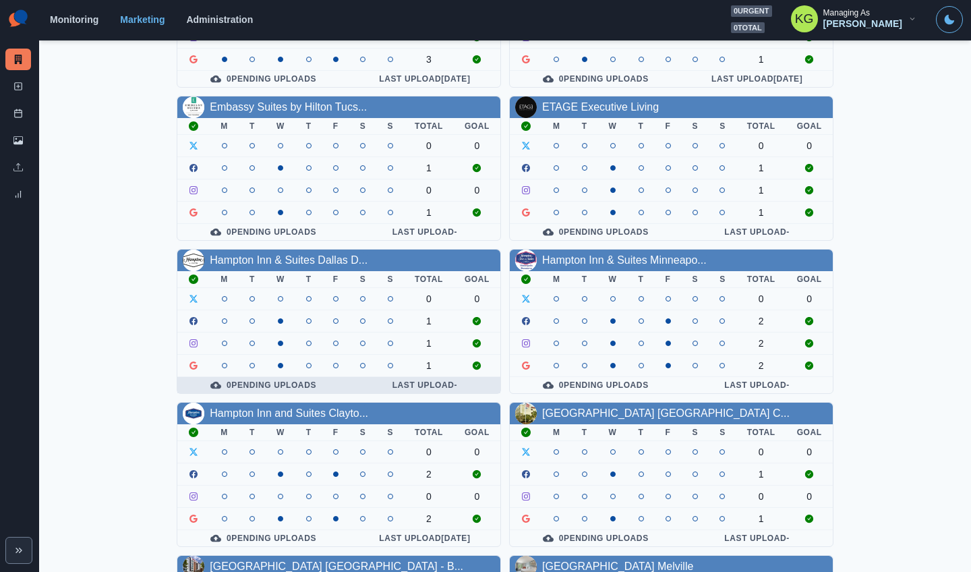
scroll to position [183, 0]
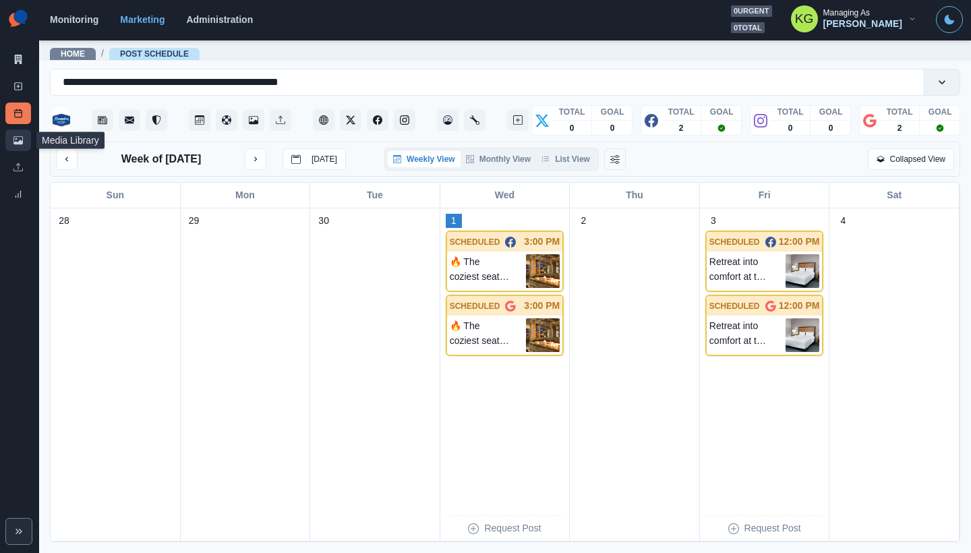
click at [10, 138] on link "Media Library" at bounding box center [18, 141] width 26 height 22
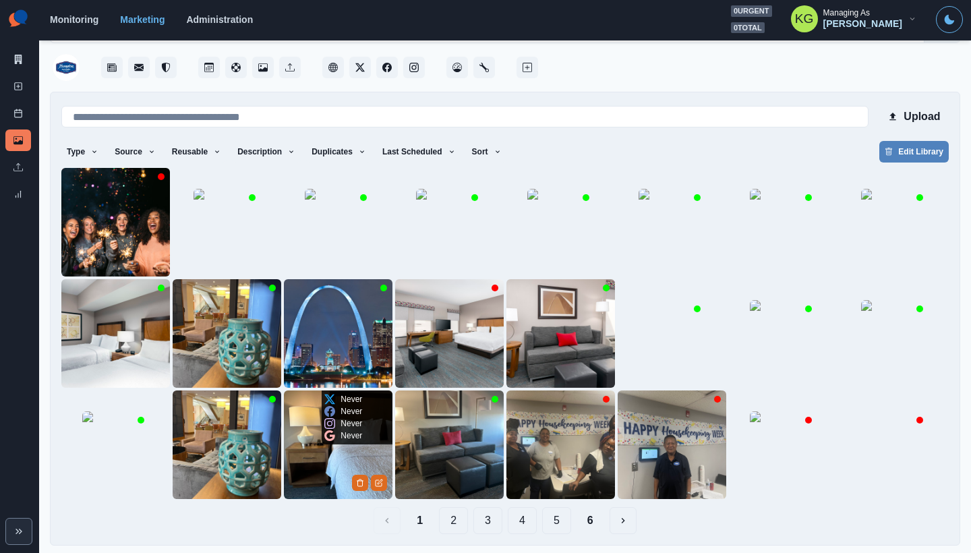
scroll to position [52, 0]
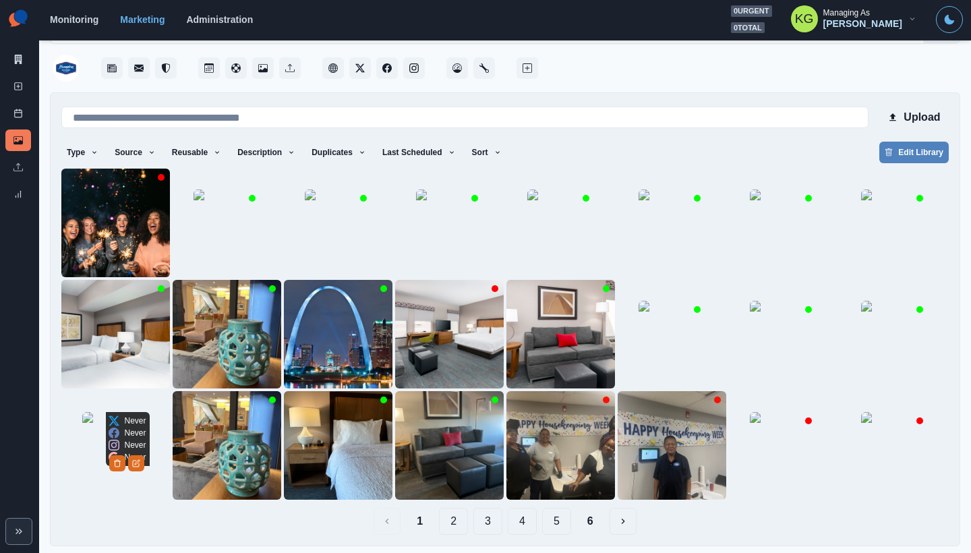
click at [115, 475] on img at bounding box center [115, 445] width 67 height 67
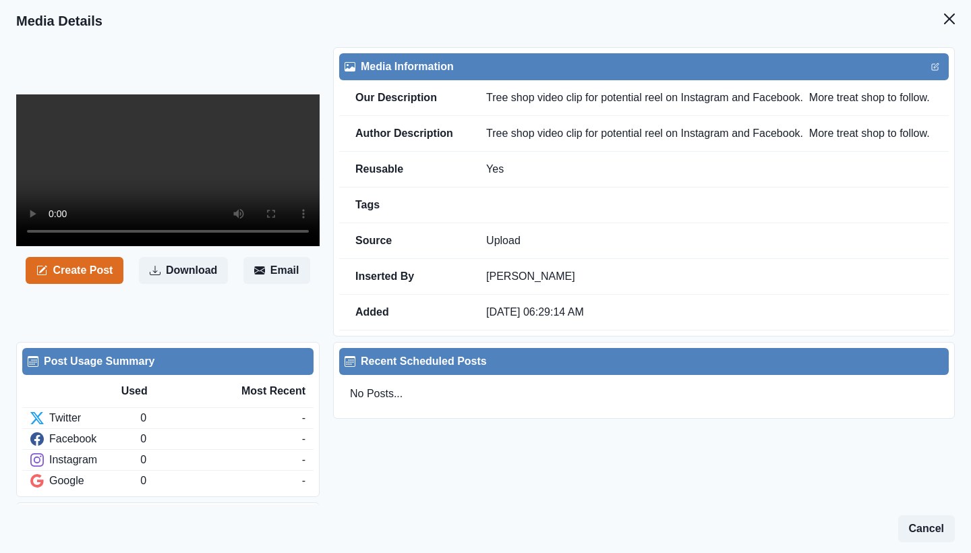
click at [799, 99] on td "Tree shop video clip for potential reel on Instagram and Facebook. ￼ More treat…" at bounding box center [709, 98] width 479 height 36
click at [944, 15] on icon "Close" at bounding box center [949, 18] width 11 height 11
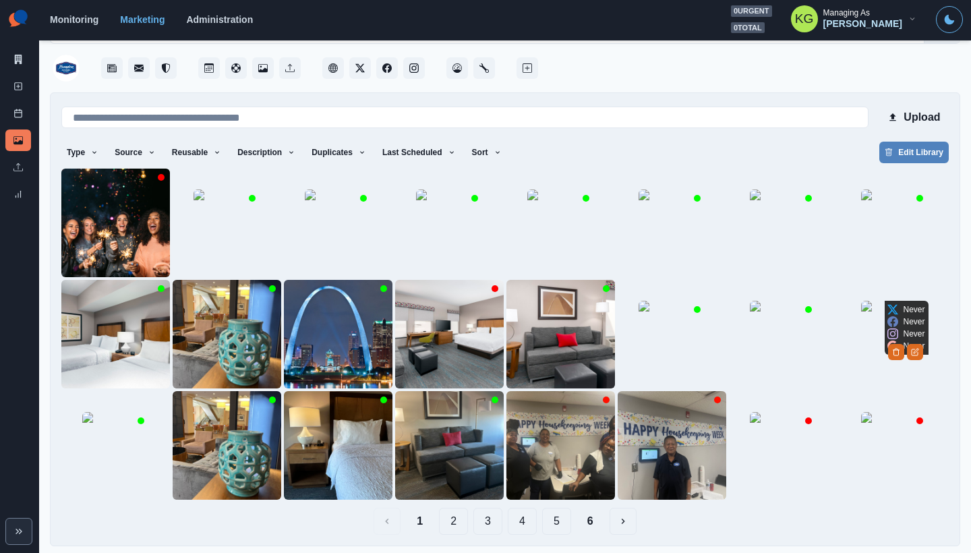
click at [861, 301] on img at bounding box center [894, 334] width 67 height 67
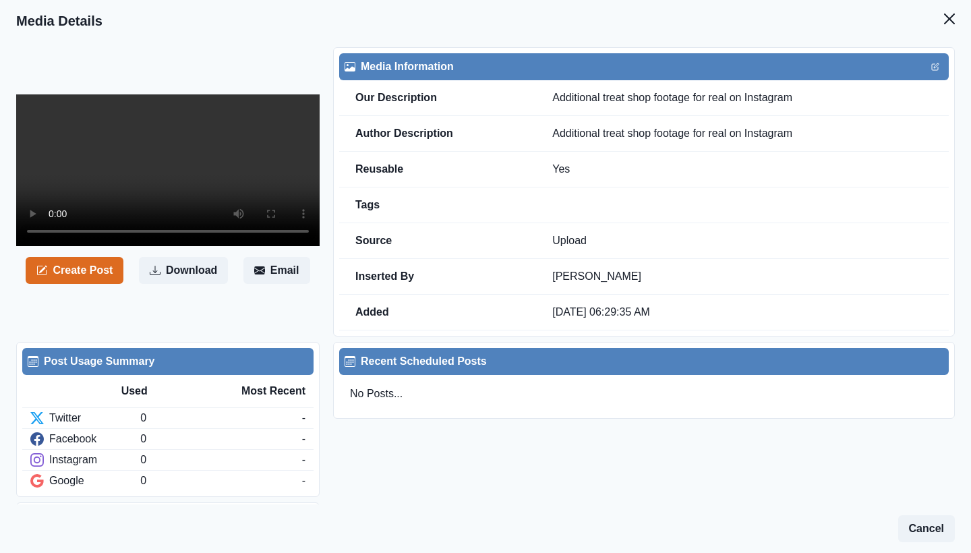
click at [167, 246] on video at bounding box center [168, 170] width 304 height 152
click at [949, 21] on button "Close" at bounding box center [949, 18] width 27 height 27
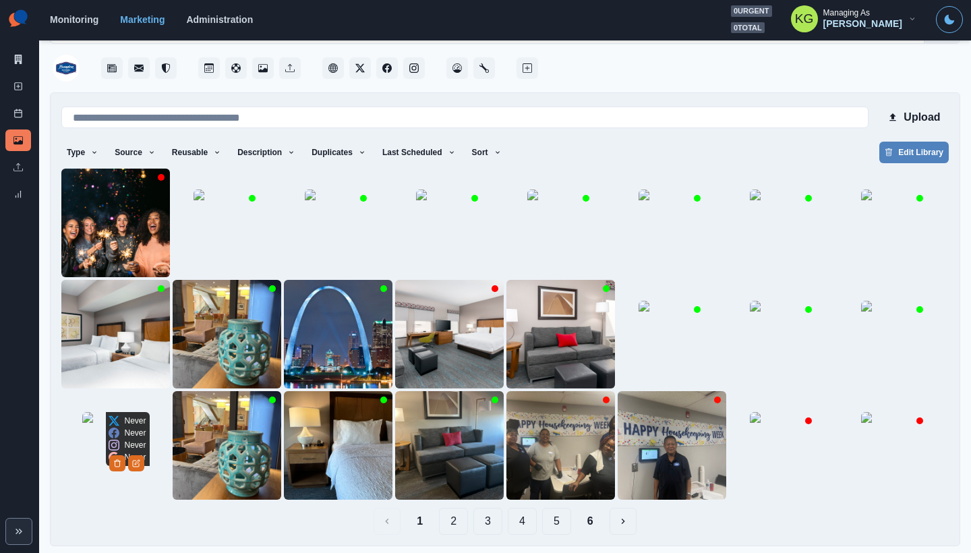
click at [108, 427] on icon at bounding box center [113, 432] width 11 height 11
click at [93, 471] on img at bounding box center [115, 445] width 67 height 67
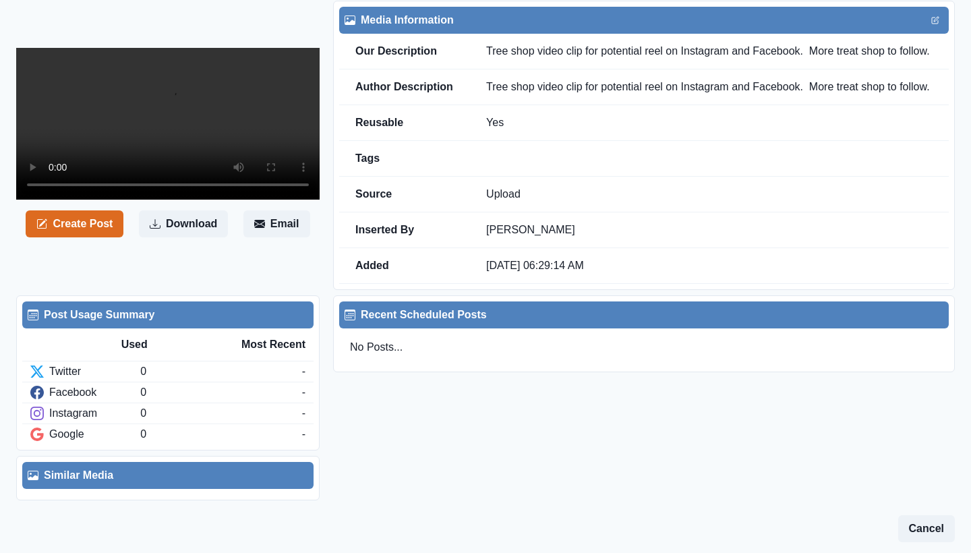
scroll to position [151, 0]
click at [169, 167] on video at bounding box center [168, 124] width 304 height 152
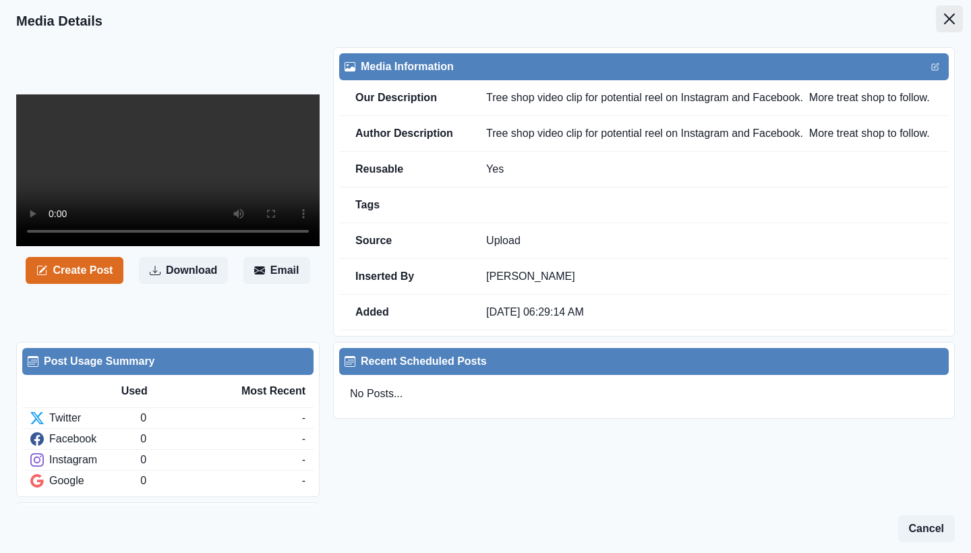
click at [951, 26] on button "Close" at bounding box center [949, 18] width 27 height 27
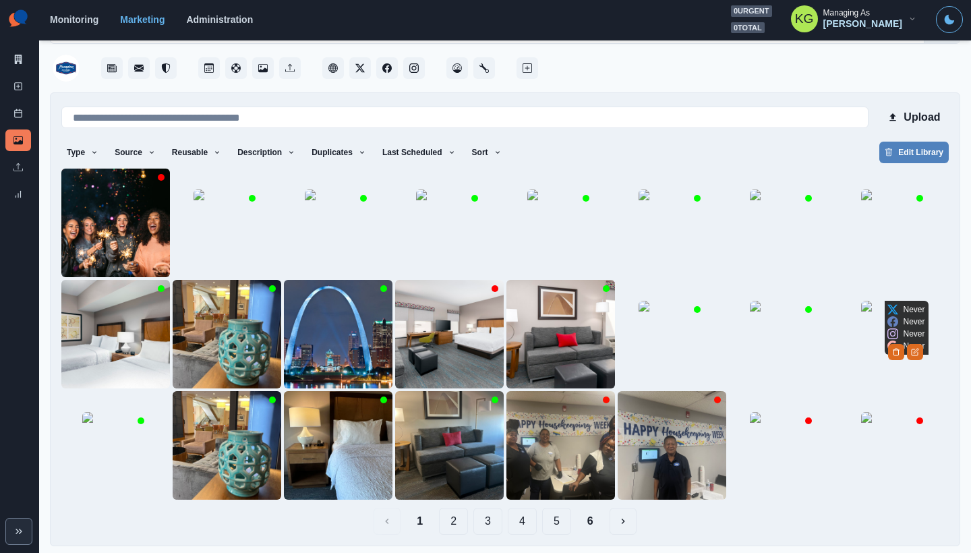
click at [861, 324] on img at bounding box center [894, 334] width 67 height 67
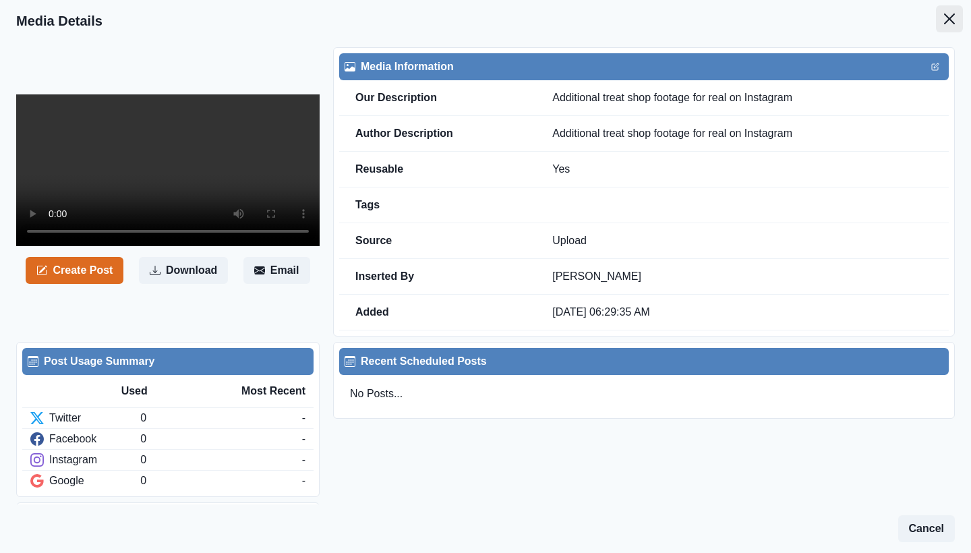
click at [947, 18] on button "Close" at bounding box center [949, 18] width 27 height 27
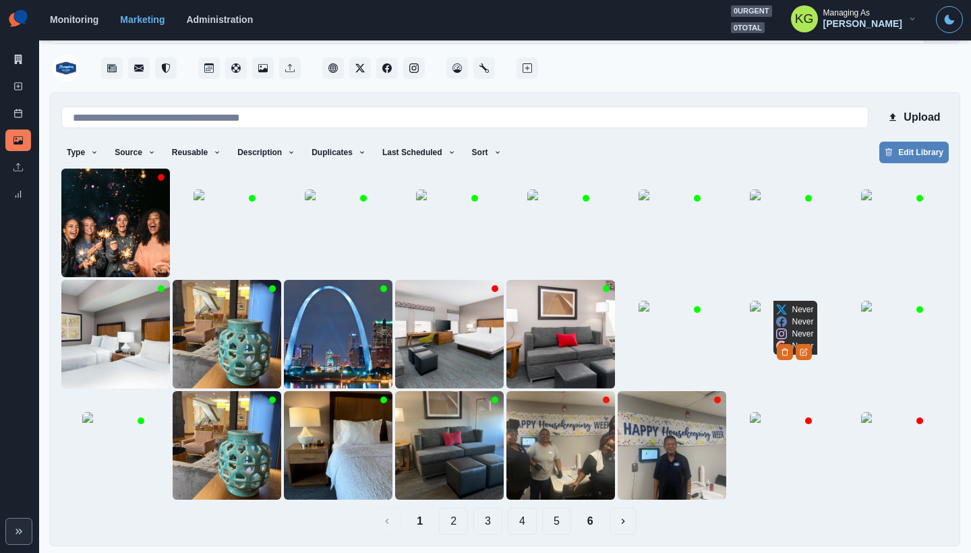
click at [750, 301] on img at bounding box center [783, 334] width 67 height 67
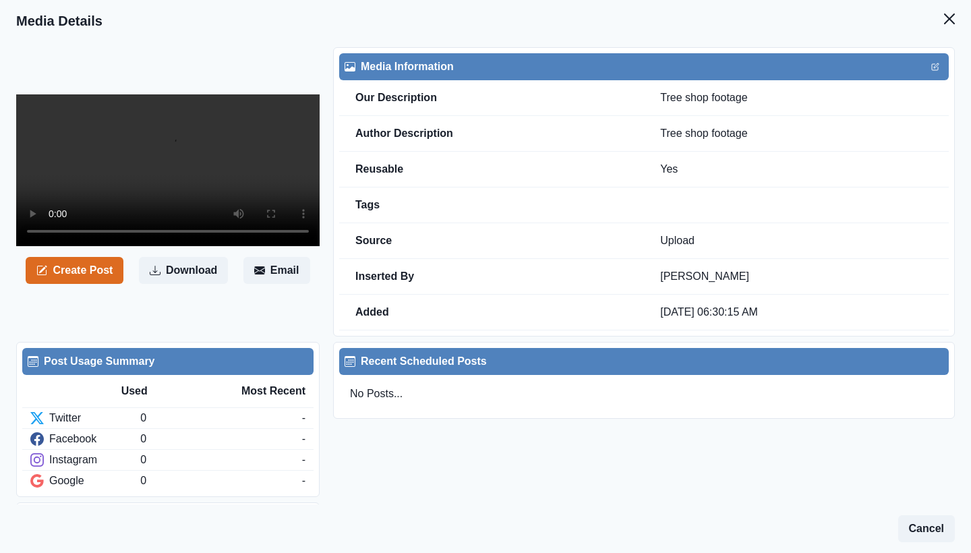
scroll to position [224, 0]
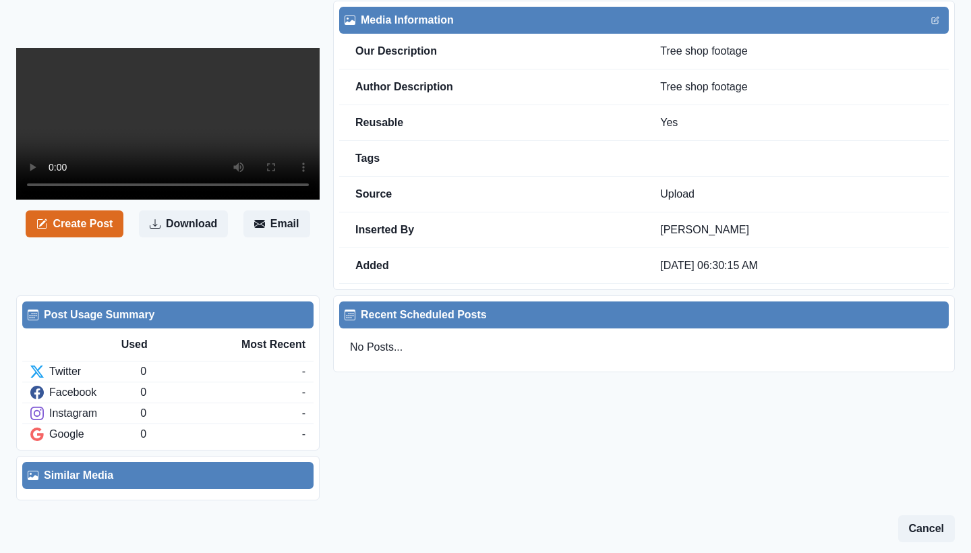
click at [169, 93] on video at bounding box center [168, 124] width 304 height 152
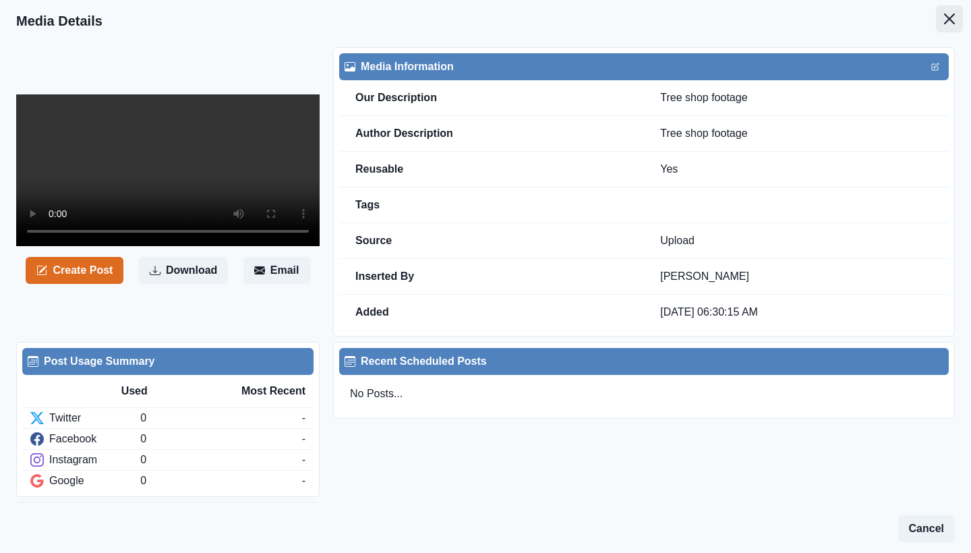
click at [944, 18] on icon "Close" at bounding box center [949, 18] width 11 height 11
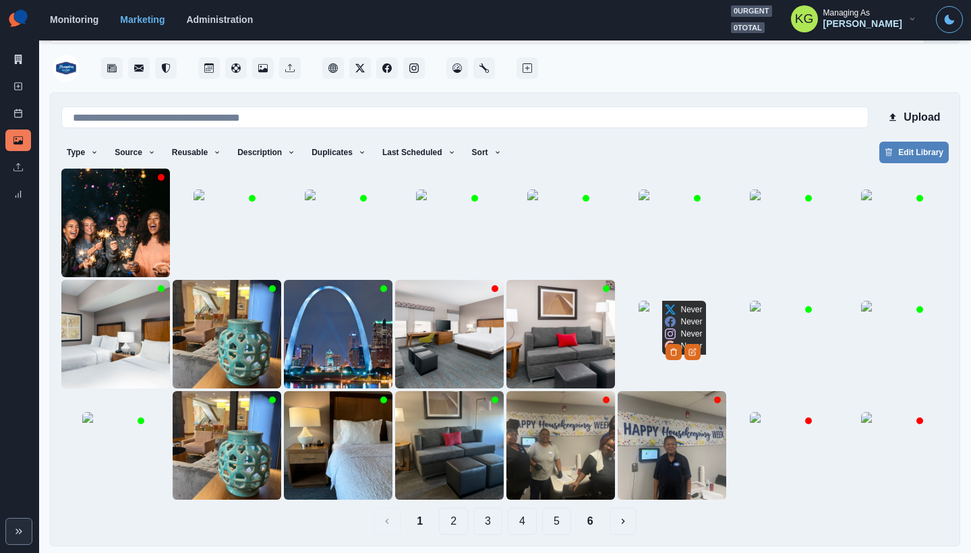
click at [639, 325] on img at bounding box center [672, 334] width 67 height 67
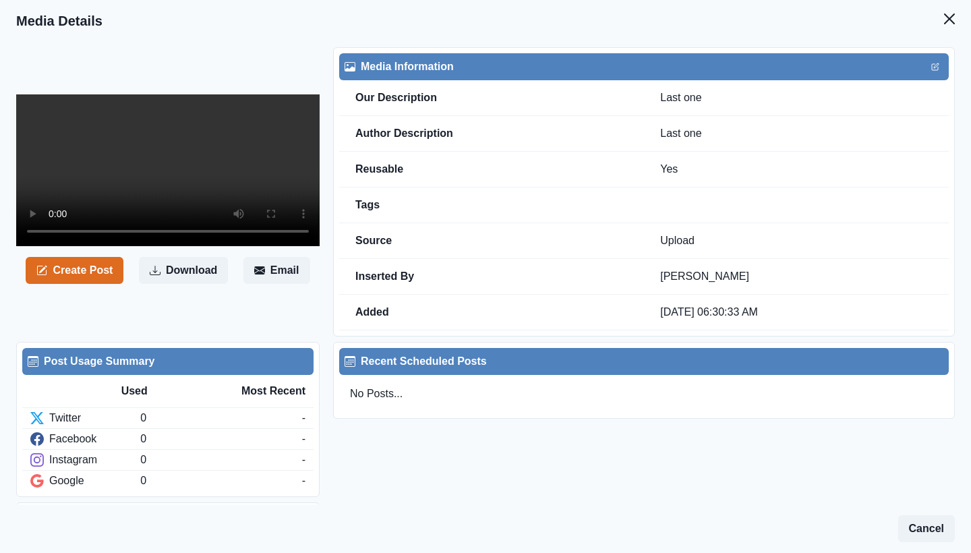
click at [186, 163] on video at bounding box center [168, 170] width 304 height 152
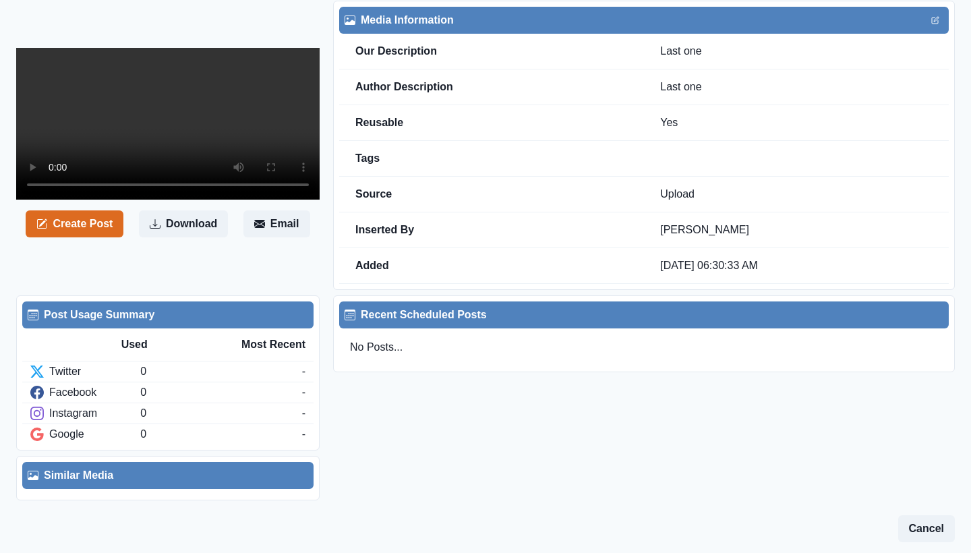
scroll to position [45, 0]
